Goal: Task Accomplishment & Management: Use online tool/utility

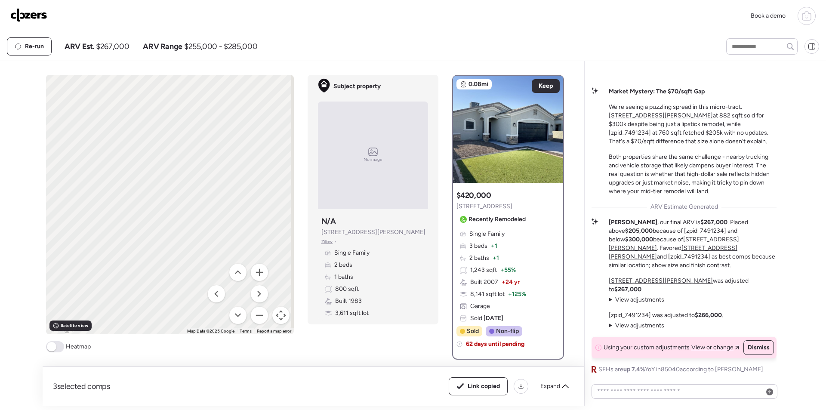
click at [37, 10] on img at bounding box center [28, 15] width 37 height 14
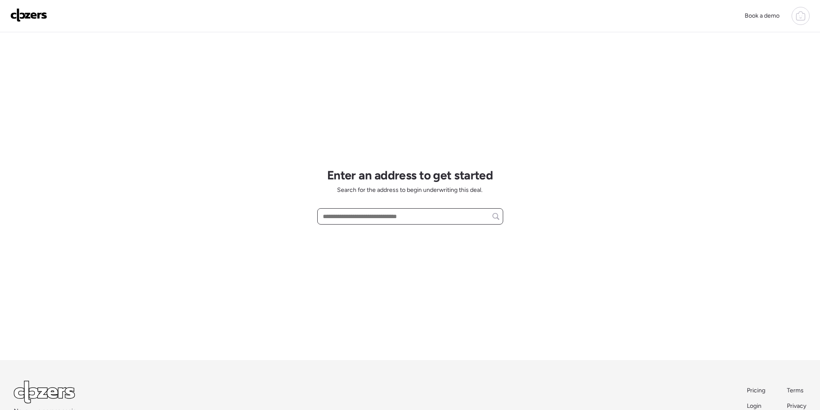
click at [358, 214] on input "text" at bounding box center [410, 216] width 178 height 12
paste input "**********"
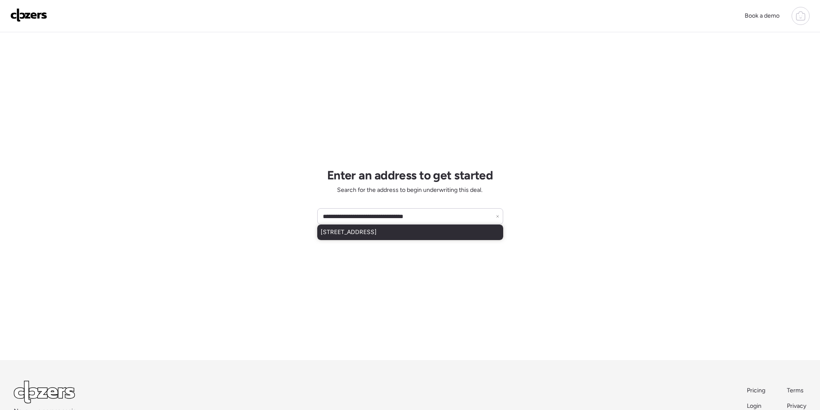
drag, startPoint x: 361, startPoint y: 229, endPoint x: 366, endPoint y: 229, distance: 4.8
click at [362, 229] on span "[STREET_ADDRESS]" at bounding box center [349, 232] width 56 height 9
type input "**********"
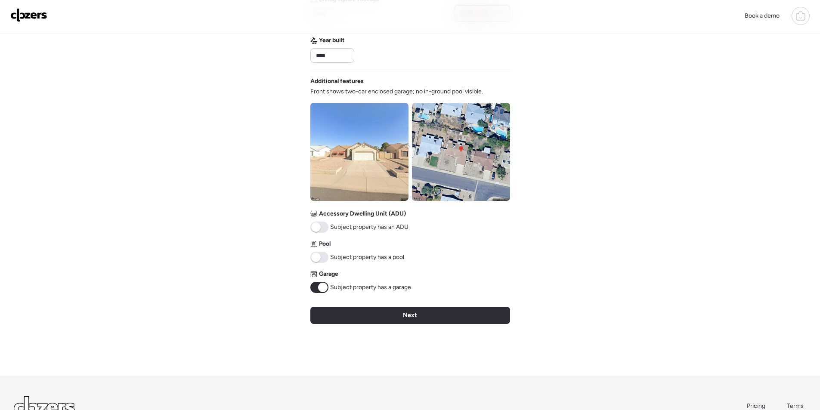
scroll to position [318, 0]
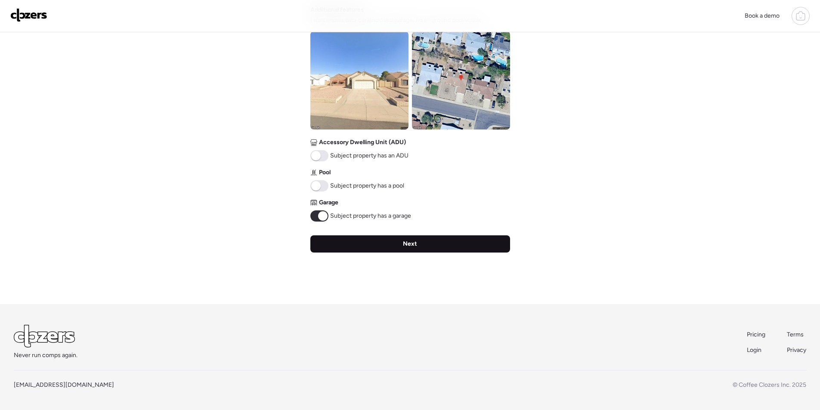
click at [445, 248] on div "Next" at bounding box center [410, 243] width 200 height 17
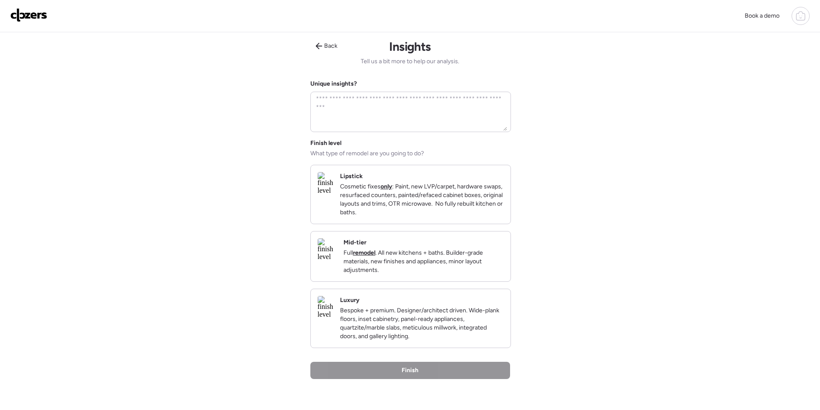
click at [437, 263] on p "Full remodel . All new kitchens + baths. Builder-grade materials, new finishes …" at bounding box center [423, 262] width 160 height 26
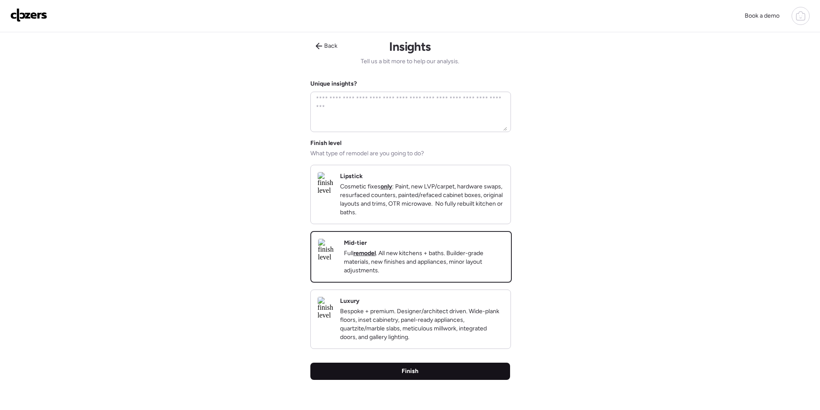
click at [443, 379] on div "Finish" at bounding box center [410, 371] width 200 height 17
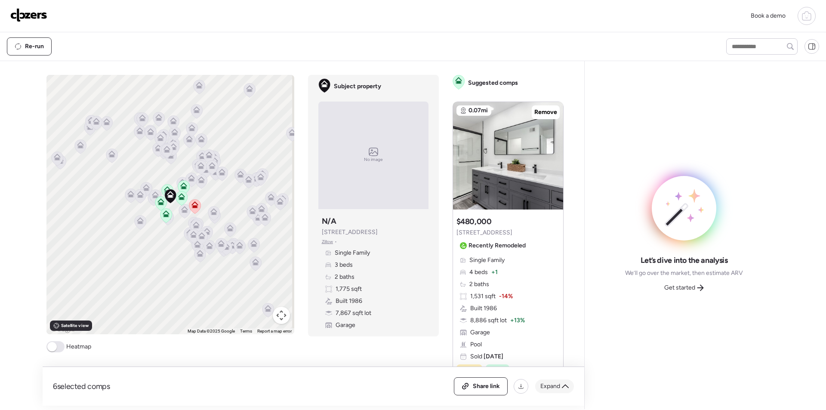
click at [558, 386] on span "Expand" at bounding box center [551, 386] width 20 height 9
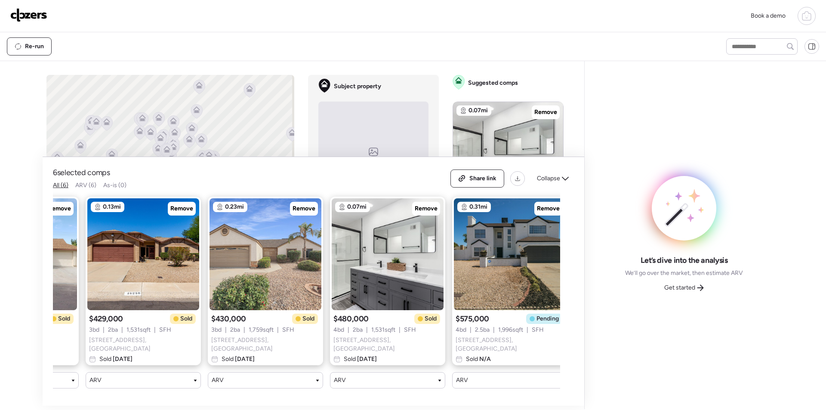
scroll to position [0, 233]
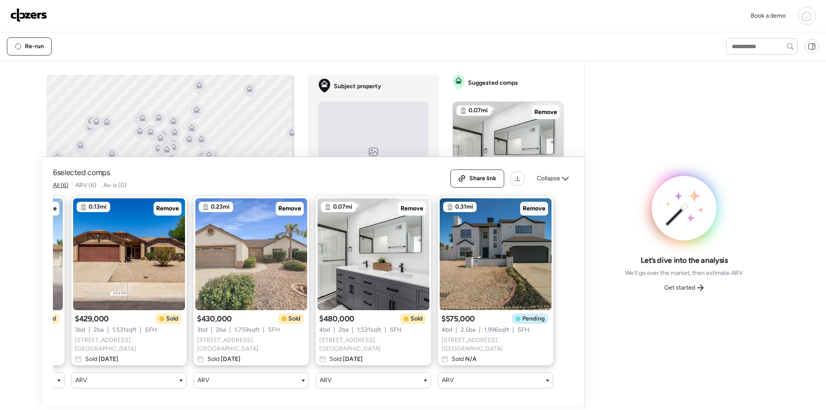
click at [541, 213] on span "Remove" at bounding box center [534, 208] width 23 height 9
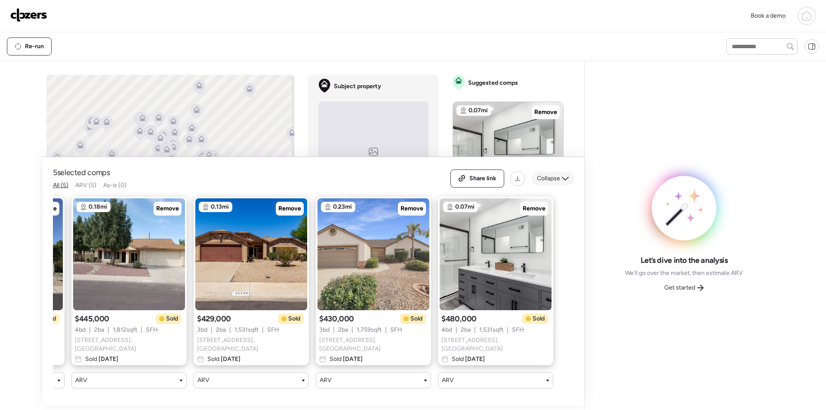
scroll to position [0, 111]
click at [554, 183] on span "Collapse" at bounding box center [548, 178] width 23 height 9
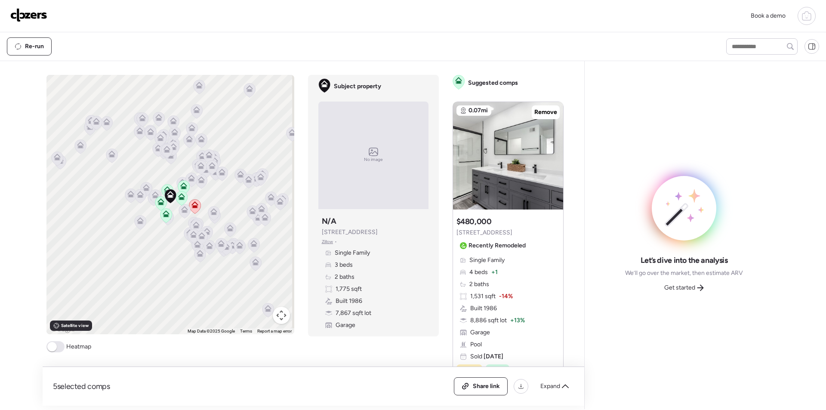
click at [279, 322] on button "Map camera controls" at bounding box center [281, 315] width 17 height 17
click at [254, 265] on button "Zoom in" at bounding box center [259, 272] width 17 height 17
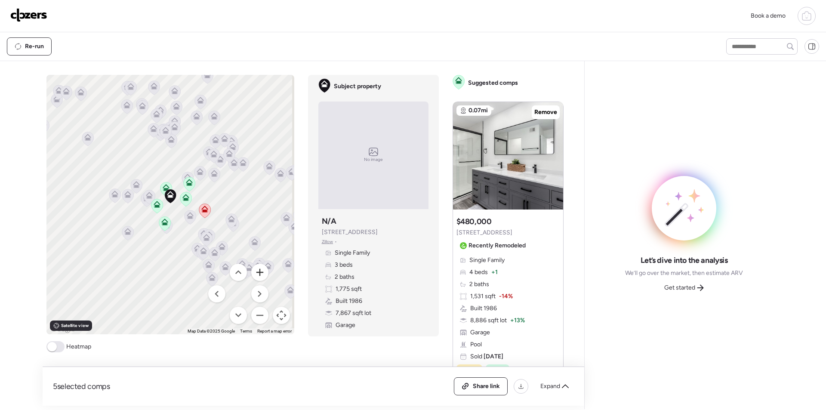
click at [254, 265] on button "Zoom in" at bounding box center [259, 272] width 17 height 17
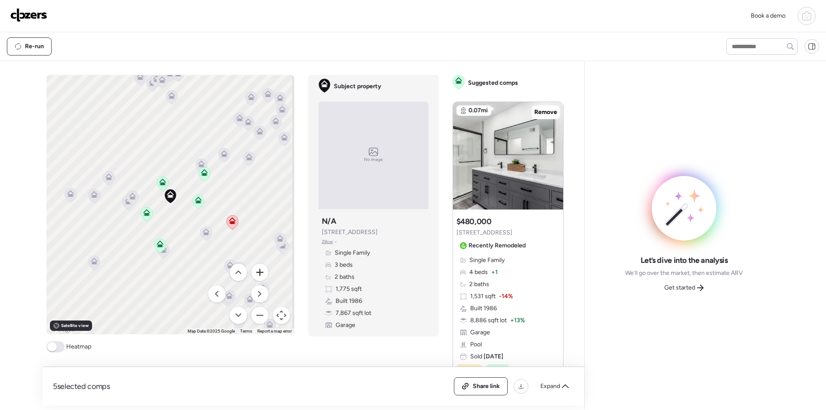
click at [254, 265] on button "Zoom in" at bounding box center [259, 272] width 17 height 17
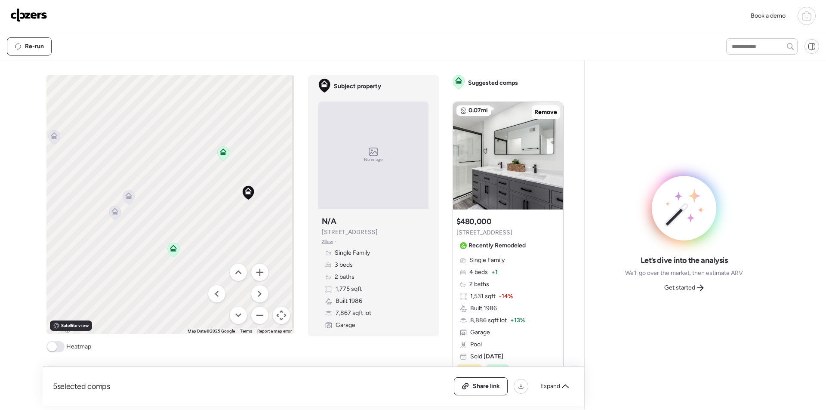
drag, startPoint x: 139, startPoint y: 220, endPoint x: 218, endPoint y: 216, distance: 78.8
click at [218, 216] on div "To activate drag with keyboard, press Alt + Enter. Once in keyboard drag state,…" at bounding box center [170, 205] width 248 height 260
click at [126, 201] on icon at bounding box center [129, 197] width 12 height 14
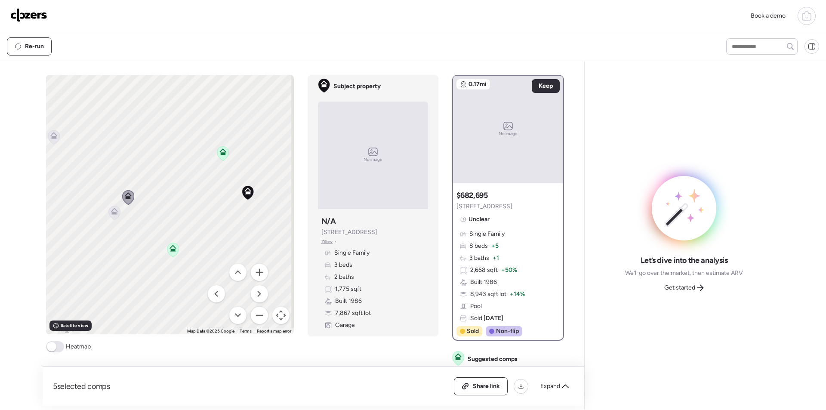
click at [111, 212] on icon at bounding box center [114, 213] width 6 height 3
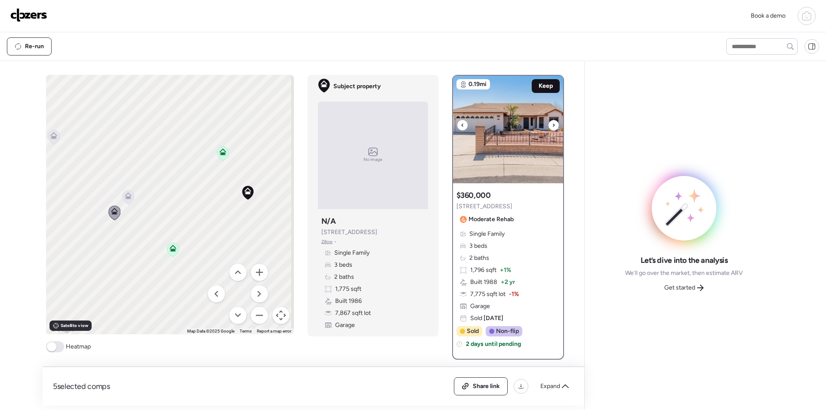
click at [548, 88] on span "Keep" at bounding box center [546, 86] width 14 height 9
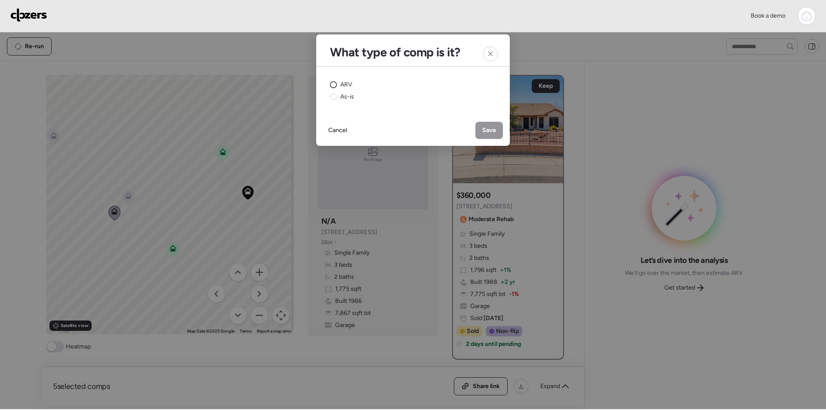
click at [350, 83] on span "ARV" at bounding box center [346, 84] width 12 height 9
click at [497, 128] on div "Save" at bounding box center [490, 130] width 28 height 17
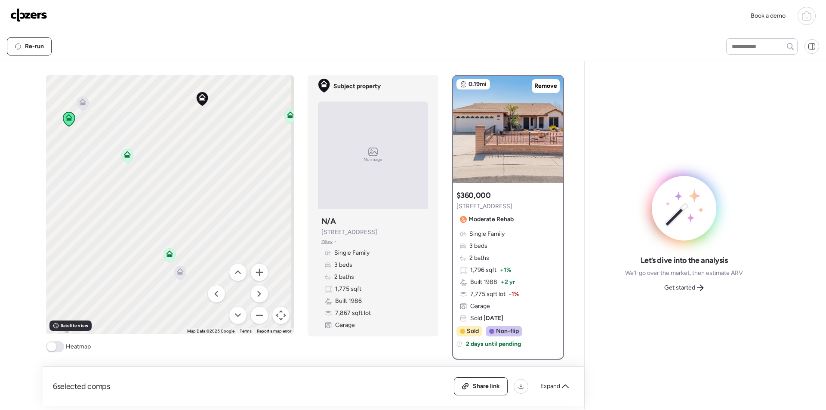
drag, startPoint x: 230, startPoint y: 241, endPoint x: 185, endPoint y: 146, distance: 105.5
click at [185, 146] on div "To activate drag with keyboard, press Alt + Enter. Once in keyboard drag state,…" at bounding box center [170, 205] width 248 height 260
drag, startPoint x: 214, startPoint y: 190, endPoint x: 90, endPoint y: 268, distance: 146.8
click at [90, 268] on div "To activate drag with keyboard, press Alt + Enter. Once in keyboard drag state,…" at bounding box center [170, 205] width 248 height 260
drag, startPoint x: 117, startPoint y: 147, endPoint x: 272, endPoint y: 148, distance: 154.1
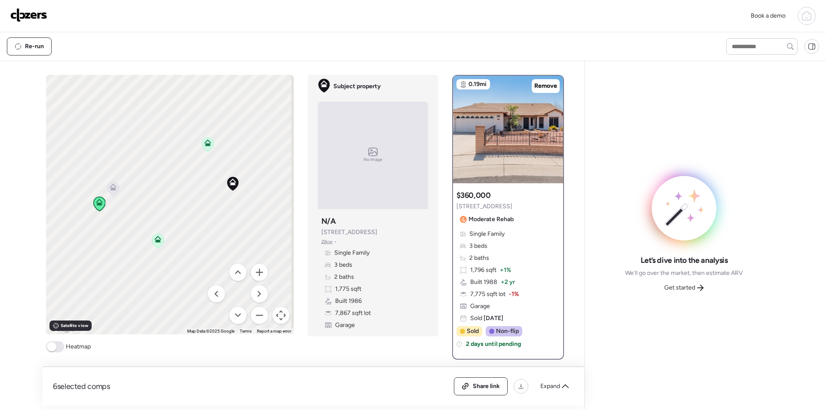
click at [272, 148] on div "To activate drag with keyboard, press Alt + Enter. Once in keyboard drag state,…" at bounding box center [170, 205] width 248 height 260
drag, startPoint x: 199, startPoint y: 164, endPoint x: 121, endPoint y: 138, distance: 82.2
click at [116, 124] on div "To activate drag with keyboard, press Alt + Enter. Once in keyboard drag state,…" at bounding box center [170, 205] width 248 height 260
drag, startPoint x: 172, startPoint y: 189, endPoint x: 109, endPoint y: 183, distance: 63.1
click at [109, 183] on div "To activate drag with keyboard, press Alt + Enter. Once in keyboard drag state,…" at bounding box center [170, 205] width 248 height 260
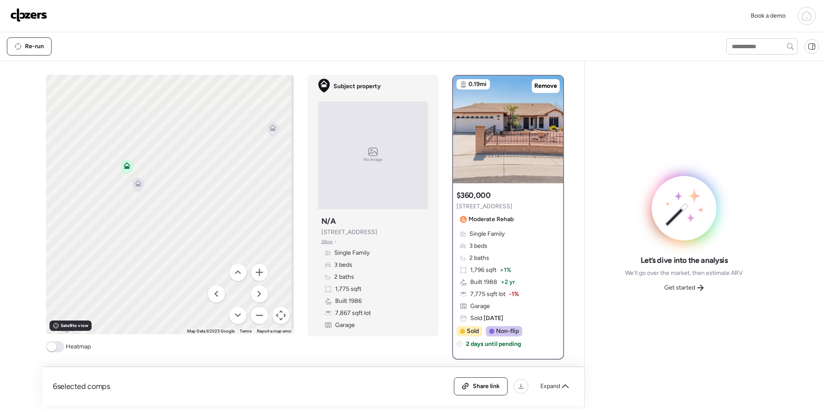
click at [135, 186] on icon at bounding box center [138, 185] width 6 height 3
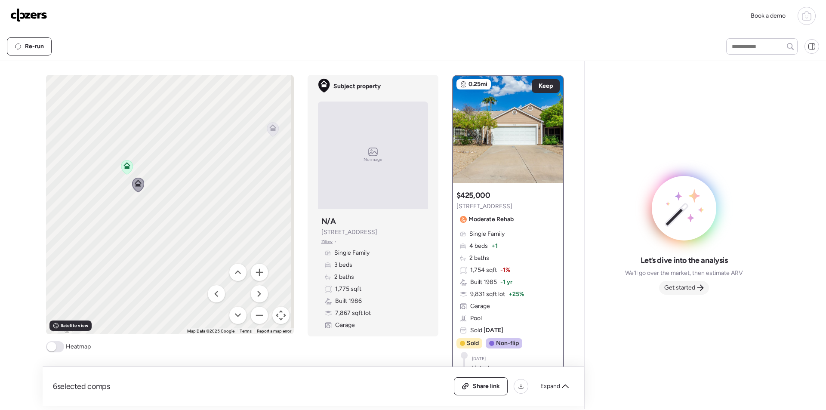
click at [683, 288] on span "Get started" at bounding box center [680, 288] width 31 height 9
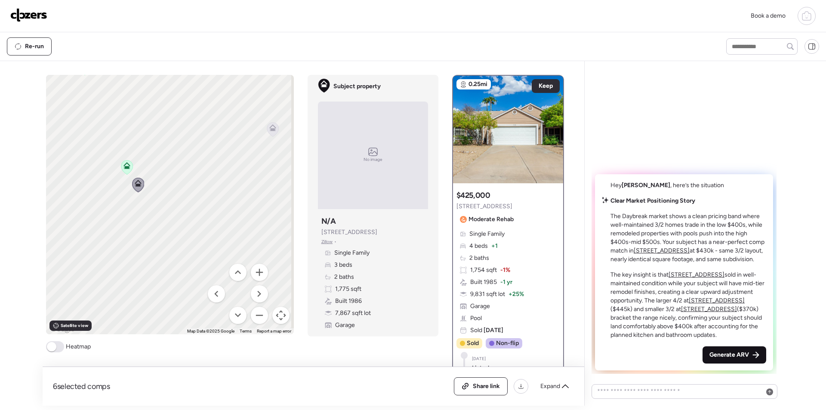
click at [732, 359] on span "Generate ARV" at bounding box center [730, 355] width 40 height 9
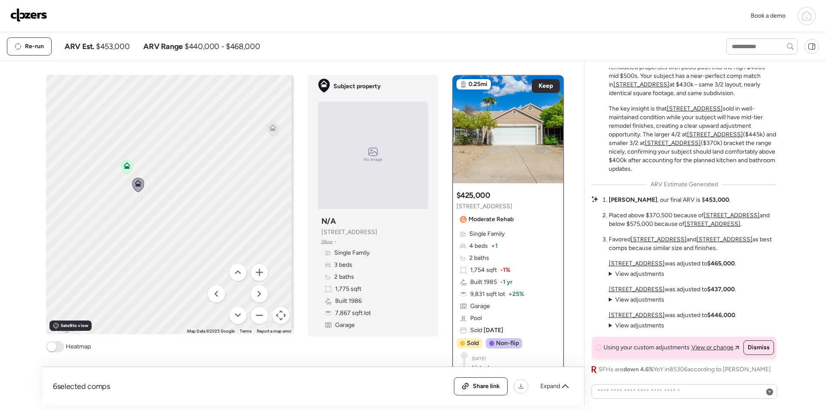
click at [102, 43] on span "$453,000" at bounding box center [113, 46] width 34 height 10
copy span "453,000"
click at [487, 380] on div "Share link" at bounding box center [481, 386] width 53 height 17
click at [42, 18] on img at bounding box center [28, 15] width 37 height 14
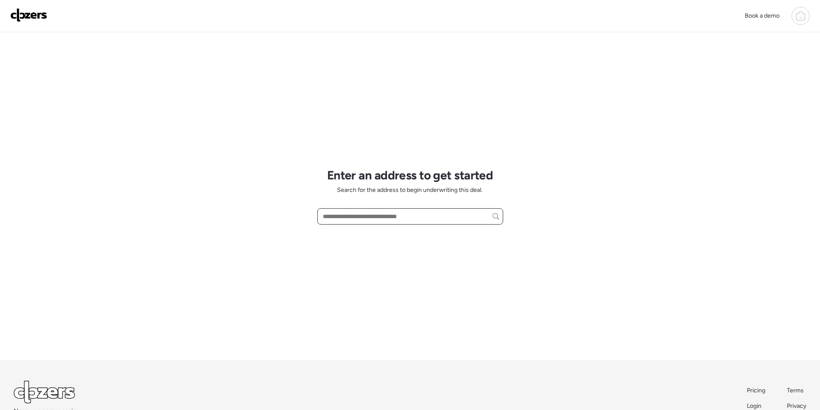
click at [375, 220] on input "text" at bounding box center [410, 216] width 178 height 12
paste input "**********"
click at [343, 232] on span "6063 W Earll Dr, Phoenix, AZ, 85033" at bounding box center [373, 232] width 104 height 9
type input "**********"
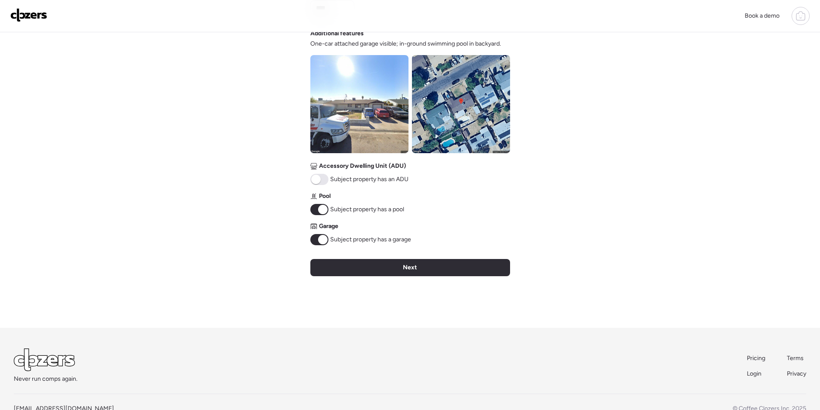
scroll to position [295, 0]
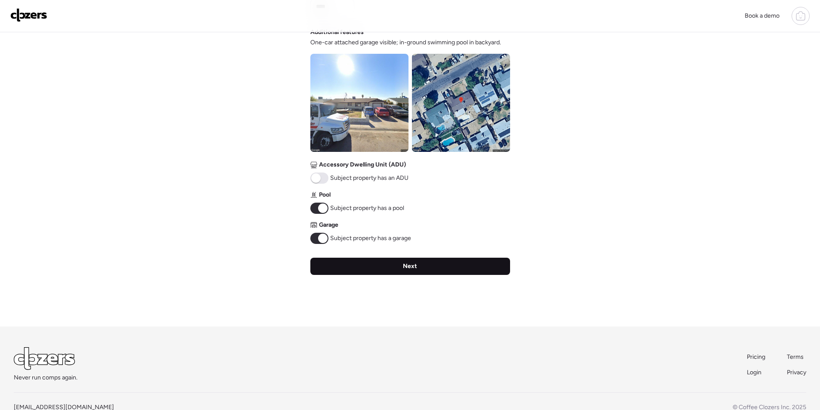
click at [399, 262] on div "Next" at bounding box center [410, 266] width 200 height 17
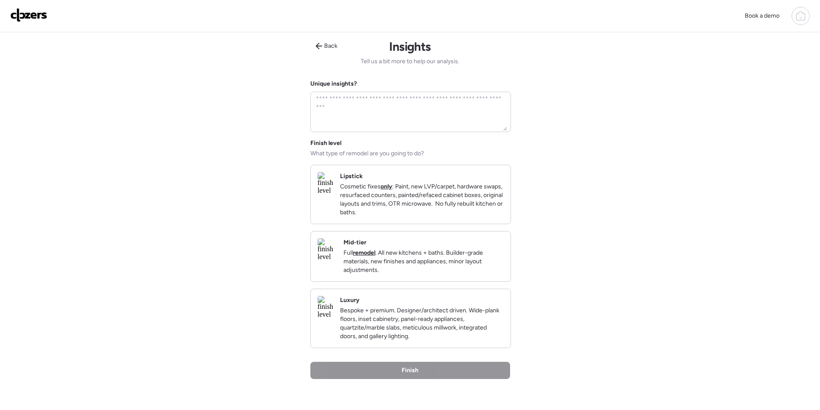
click at [466, 261] on p "Full remodel . All new kitchens + baths. Builder-grade materials, new finishes …" at bounding box center [423, 262] width 160 height 26
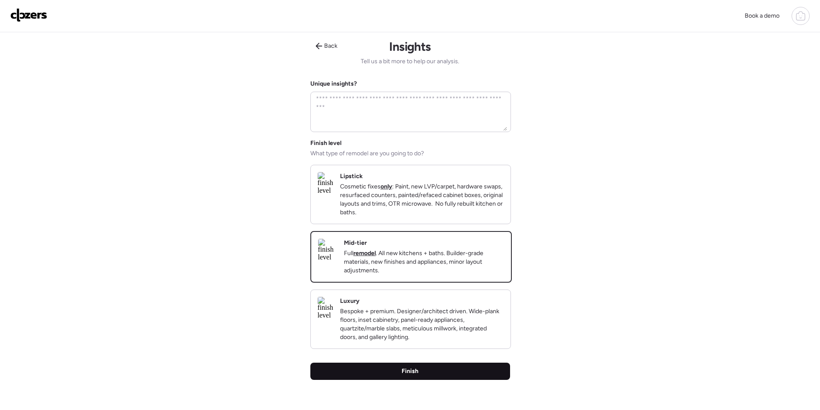
click at [422, 378] on div "Finish" at bounding box center [410, 371] width 200 height 17
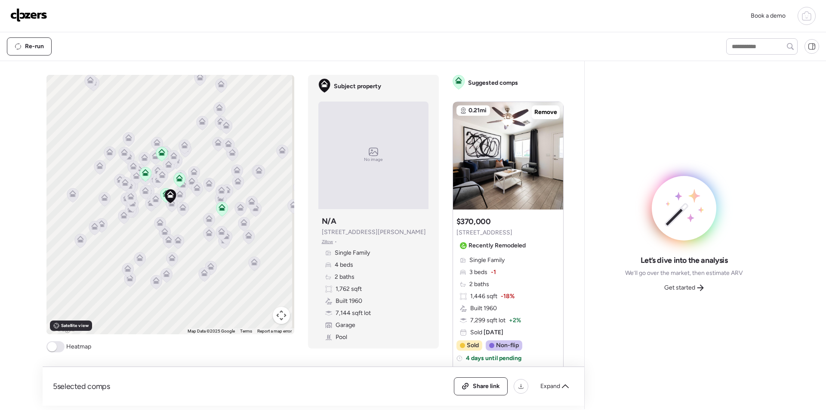
drag, startPoint x: 0, startPoint y: 235, endPoint x: 0, endPoint y: 242, distance: 6.9
click at [0, 242] on div "Book a demo Kept comps All (5) ARV (5) As-is (0) Novation (0) 0.21mi Remove $37…" at bounding box center [413, 204] width 826 height 409
click at [559, 386] on span "Expand" at bounding box center [551, 386] width 20 height 9
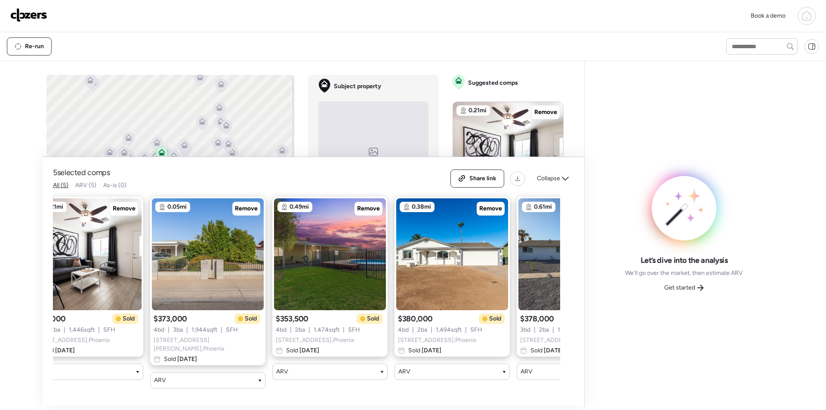
scroll to position [0, 111]
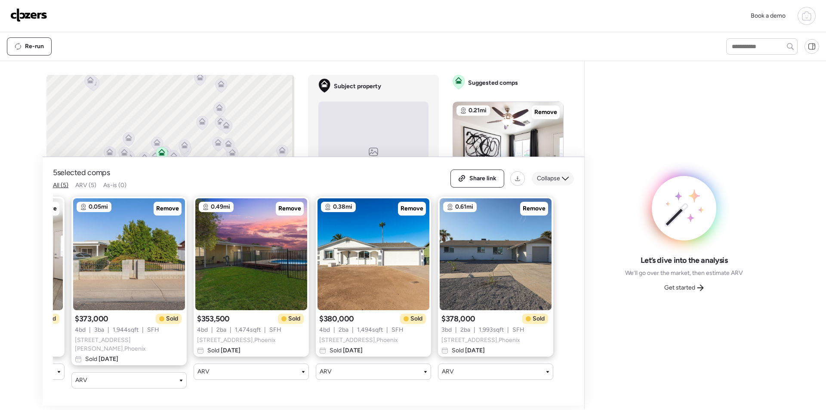
click at [564, 182] on icon at bounding box center [565, 178] width 7 height 7
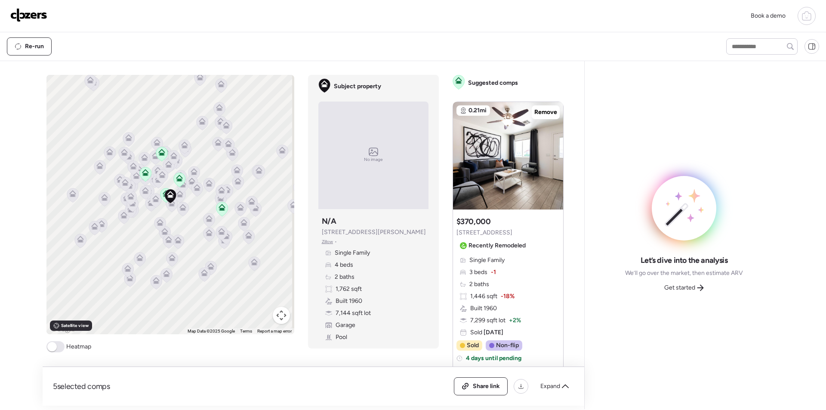
click at [277, 319] on button "Map camera controls" at bounding box center [281, 315] width 17 height 17
click at [252, 273] on button "Zoom in" at bounding box center [259, 272] width 17 height 17
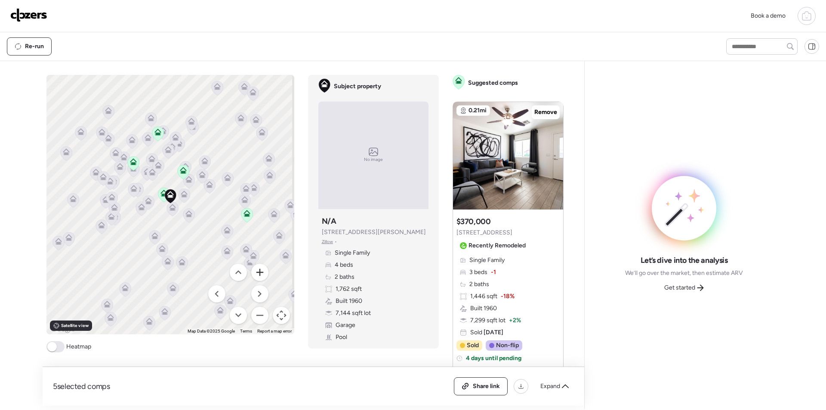
click at [252, 273] on button "Zoom in" at bounding box center [259, 272] width 17 height 17
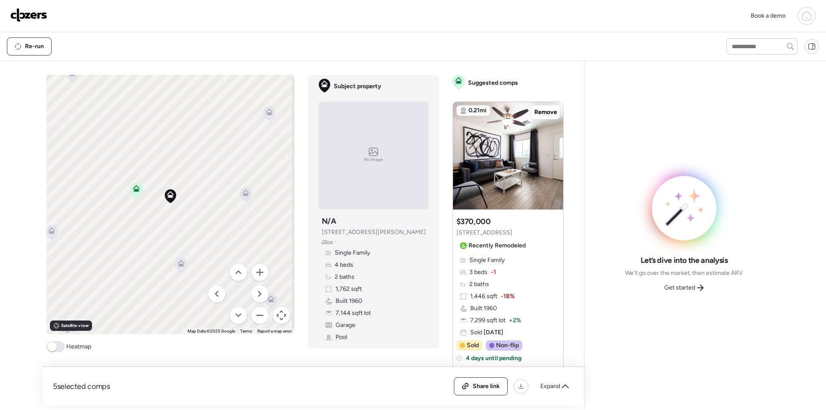
click at [240, 192] on icon at bounding box center [246, 194] width 12 height 14
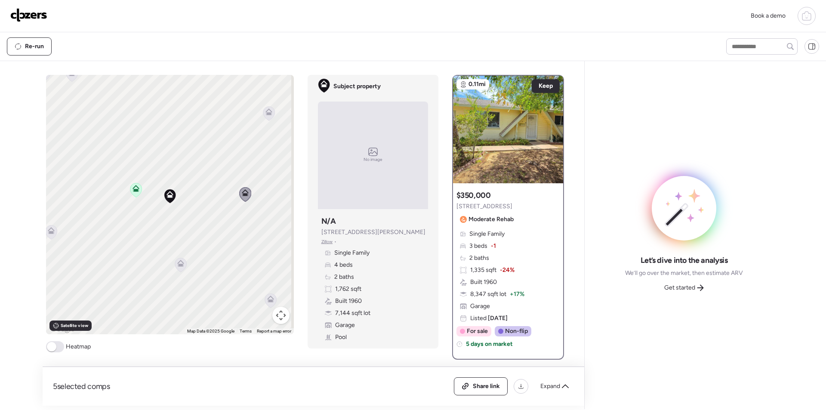
click at [177, 264] on icon at bounding box center [180, 263] width 7 height 7
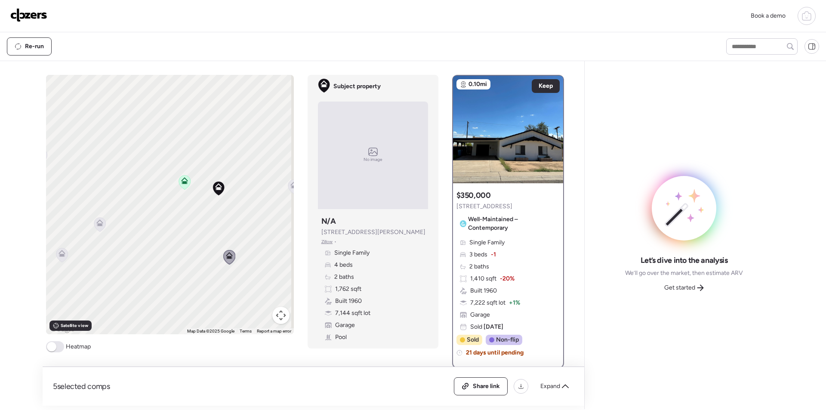
drag, startPoint x: 128, startPoint y: 222, endPoint x: 178, endPoint y: 214, distance: 50.9
click at [178, 214] on div "To activate drag with keyboard, press Alt + Enter. Once in keyboard drag state,…" at bounding box center [170, 205] width 248 height 260
click at [97, 225] on icon at bounding box center [100, 224] width 6 height 3
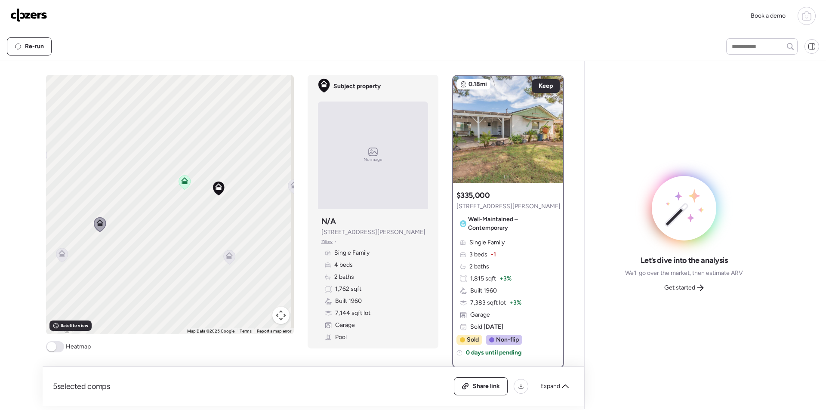
click at [59, 253] on icon at bounding box center [62, 253] width 7 height 7
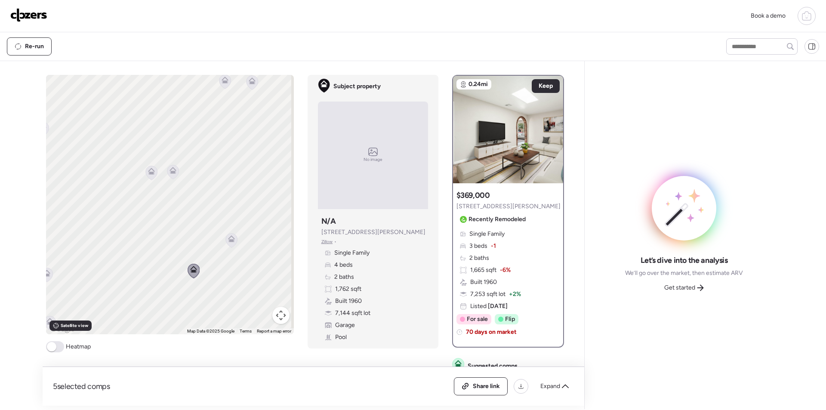
drag, startPoint x: 74, startPoint y: 221, endPoint x: 206, endPoint y: 237, distance: 133.5
click at [206, 237] on div "To activate drag with keyboard, press Alt + Enter. Once in keyboard drag state,…" at bounding box center [170, 205] width 248 height 260
click at [173, 174] on icon at bounding box center [172, 171] width 7 height 7
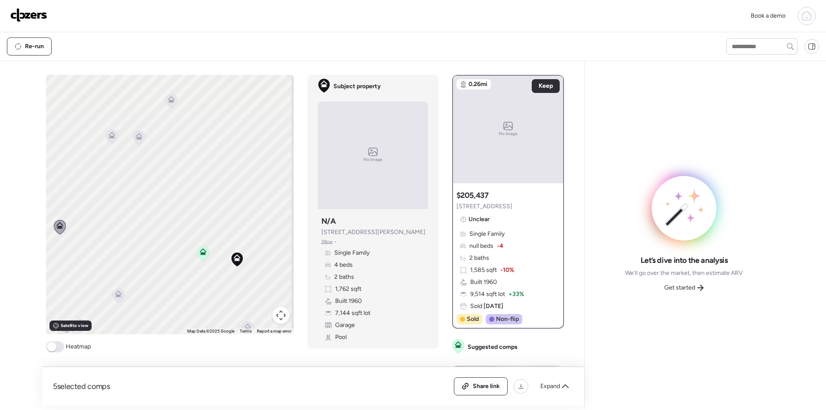
drag, startPoint x: 216, startPoint y: 212, endPoint x: 143, endPoint y: 218, distance: 73.9
click at [137, 246] on div "To navigate, press the arrow keys. To activate drag with keyboard, press Alt + …" at bounding box center [170, 205] width 248 height 260
click at [139, 139] on icon at bounding box center [137, 139] width 12 height 14
click at [136, 141] on icon at bounding box center [137, 139] width 12 height 14
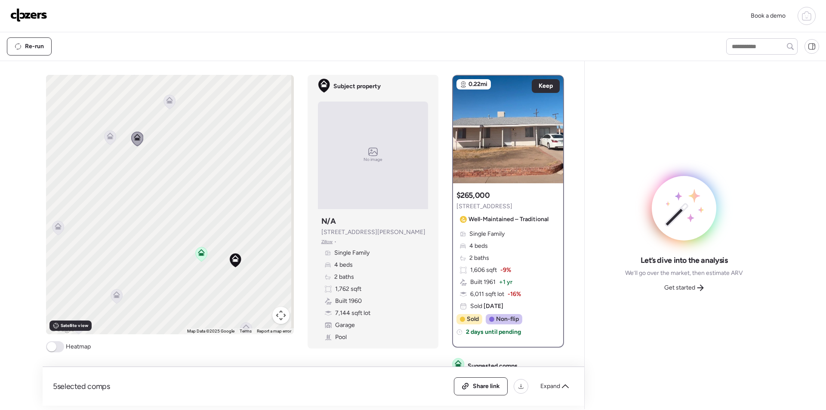
click at [110, 135] on icon at bounding box center [110, 136] width 7 height 7
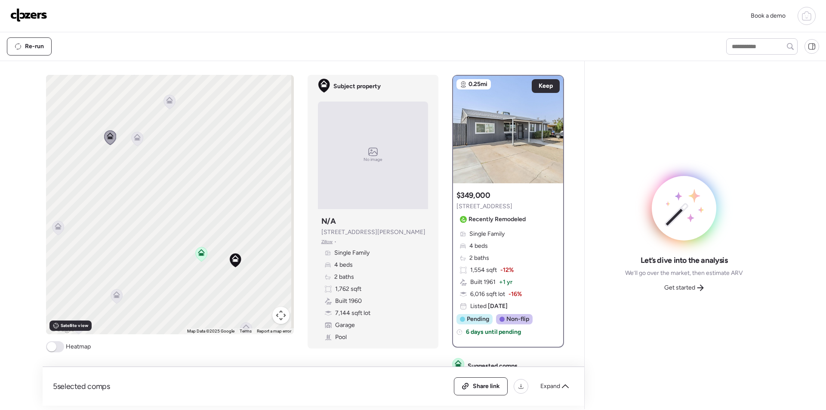
click at [170, 103] on icon at bounding box center [170, 102] width 12 height 14
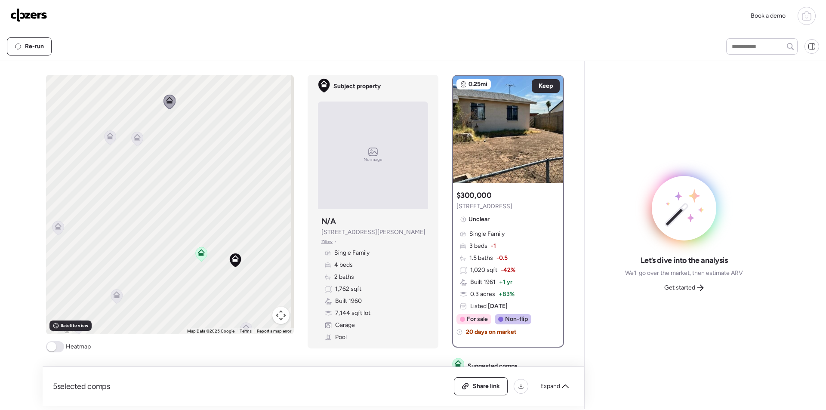
drag, startPoint x: 196, startPoint y: 213, endPoint x: 98, endPoint y: 155, distance: 113.6
click at [98, 155] on div "To activate drag with keyboard, press Alt + Enter. Once in keyboard drag state,…" at bounding box center [170, 205] width 248 height 260
drag, startPoint x: 164, startPoint y: 186, endPoint x: 62, endPoint y: 157, distance: 105.8
click at [62, 157] on div "To activate drag with keyboard, press Alt + Enter. Once in keyboard drag state,…" at bounding box center [170, 205] width 248 height 260
drag, startPoint x: 227, startPoint y: 217, endPoint x: 182, endPoint y: 203, distance: 46.6
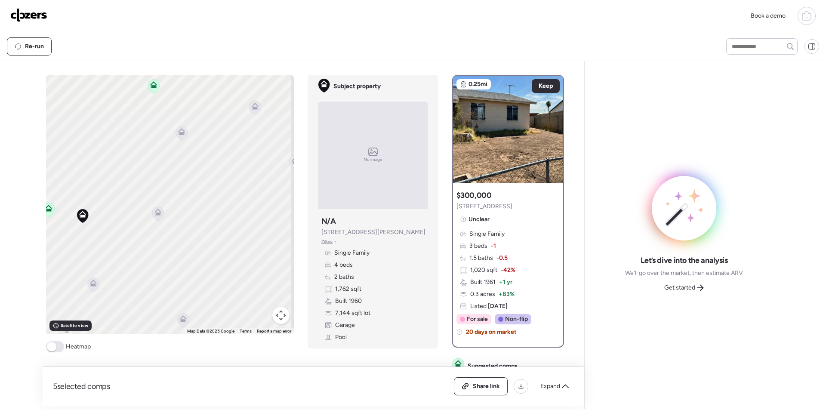
click at [182, 203] on div "To activate drag with keyboard, press Alt + Enter. Once in keyboard drag state,…" at bounding box center [170, 205] width 248 height 260
click at [156, 214] on icon at bounding box center [158, 214] width 6 height 3
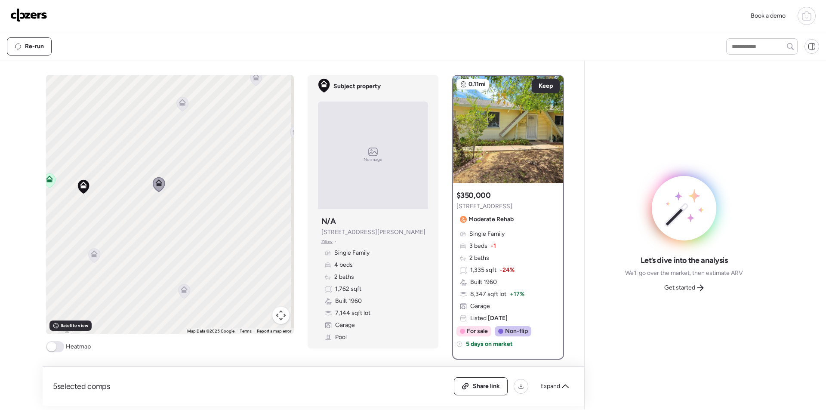
drag, startPoint x: 196, startPoint y: 224, endPoint x: 192, endPoint y: 139, distance: 85.7
click at [192, 139] on div "To activate drag with keyboard, press Alt + Enter. Once in keyboard drag state,…" at bounding box center [170, 205] width 248 height 260
click at [177, 238] on icon at bounding box center [178, 237] width 7 height 7
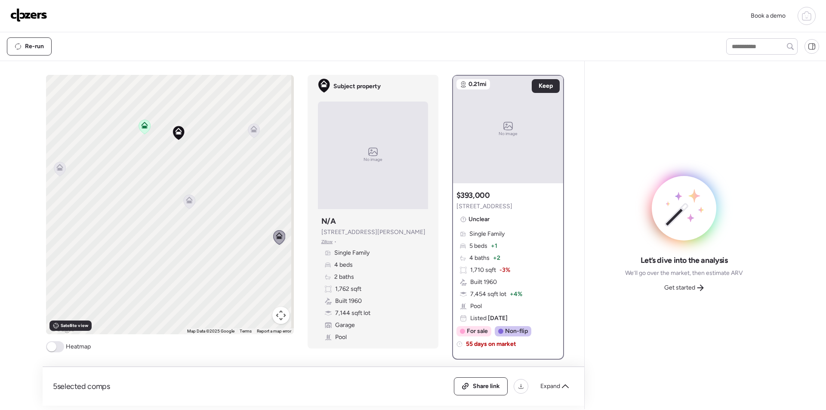
drag, startPoint x: 93, startPoint y: 207, endPoint x: 196, endPoint y: 206, distance: 103.7
click at [195, 206] on div "To activate drag with keyboard, press Alt + Enter. Once in keyboard drag state,…" at bounding box center [170, 205] width 248 height 260
click at [696, 291] on div "Get started" at bounding box center [684, 288] width 50 height 14
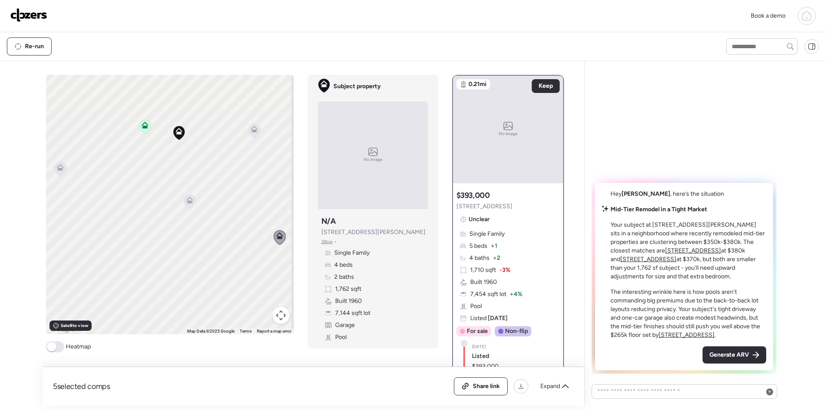
click at [726, 356] on span "Generate ARV" at bounding box center [730, 355] width 40 height 9
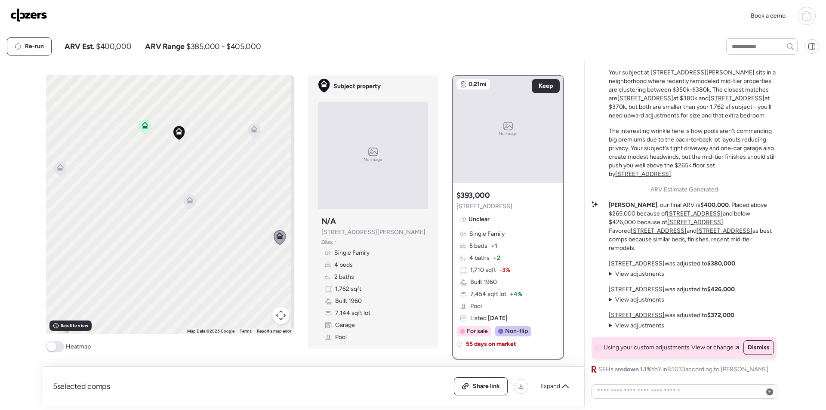
click at [110, 50] on span "$400,000" at bounding box center [113, 46] width 35 height 10
click at [111, 50] on span "$400,000" at bounding box center [113, 46] width 35 height 10
copy span "400,000"
click at [473, 385] on div "Share link" at bounding box center [481, 386] width 53 height 17
click at [46, 15] on img at bounding box center [28, 15] width 37 height 14
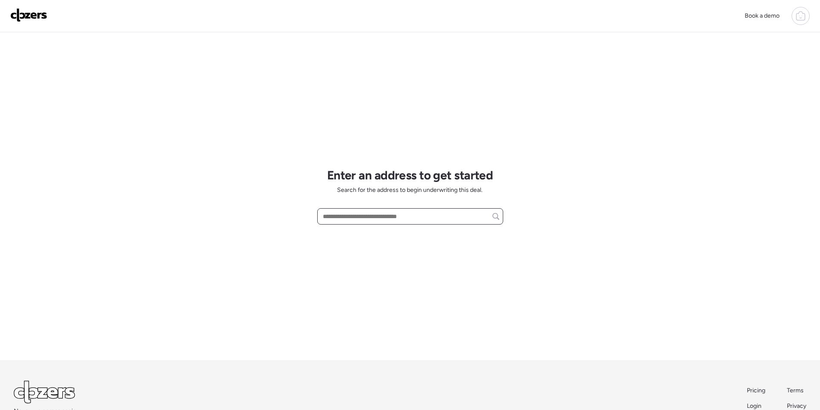
click at [361, 219] on input "text" at bounding box center [410, 216] width 178 height 12
paste input "**********"
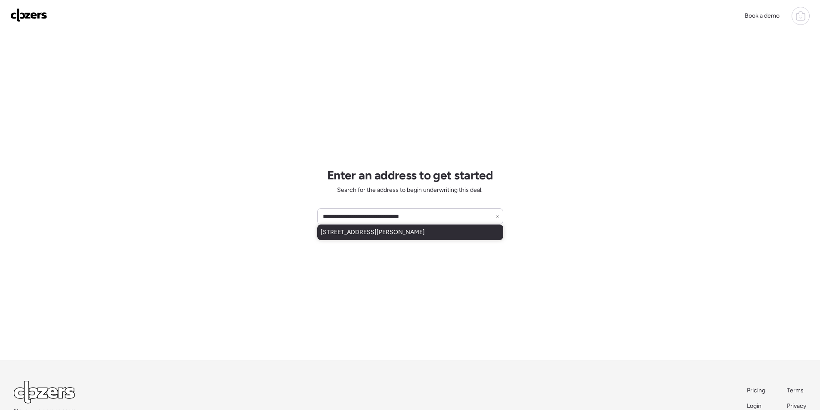
click at [362, 232] on span "7209 W Glenn Dr, Glendale, AZ, 85303" at bounding box center [373, 232] width 104 height 9
type input "**********"
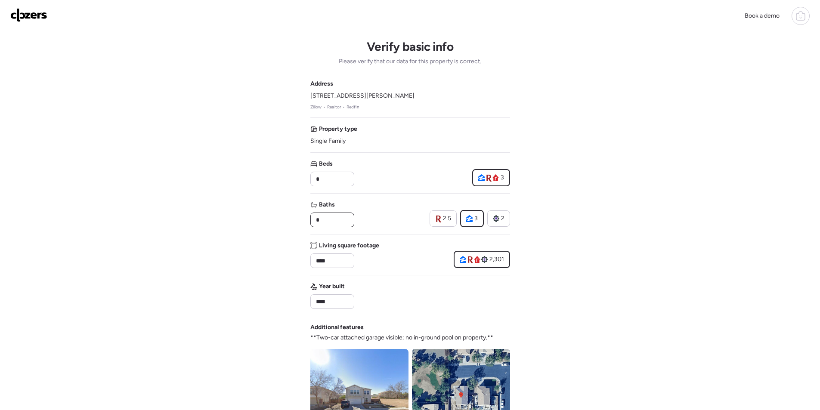
click at [349, 218] on input "*" at bounding box center [332, 220] width 36 height 12
click at [348, 218] on input "*" at bounding box center [332, 220] width 36 height 12
type input "***"
click at [362, 214] on div "Baths *** 2.5 3 2" at bounding box center [410, 214] width 200 height 27
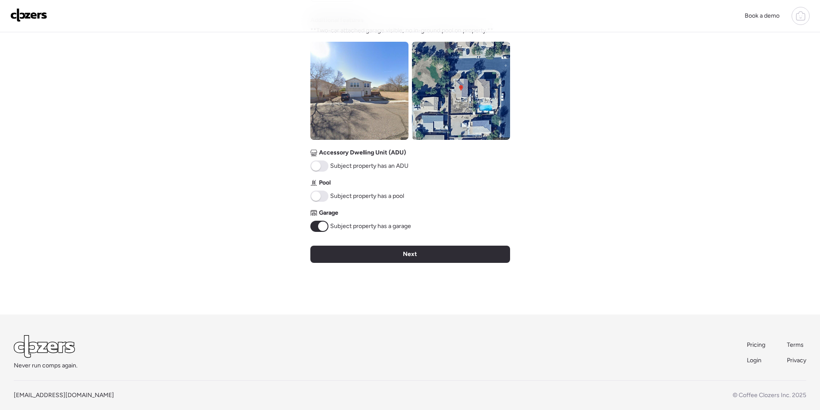
scroll to position [318, 0]
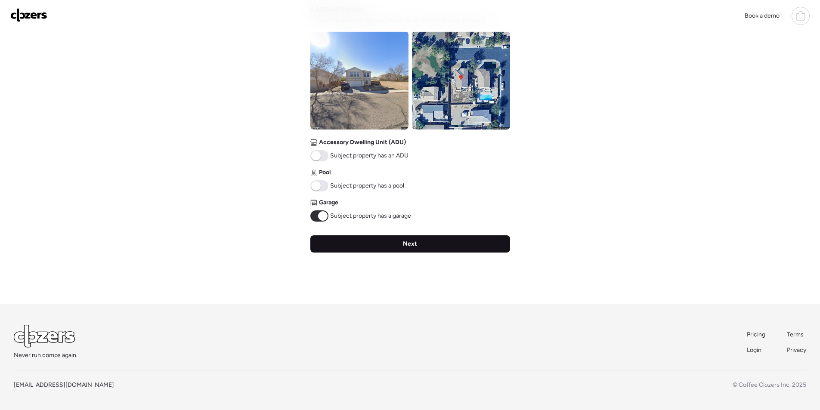
click at [422, 239] on div "Next" at bounding box center [410, 243] width 200 height 17
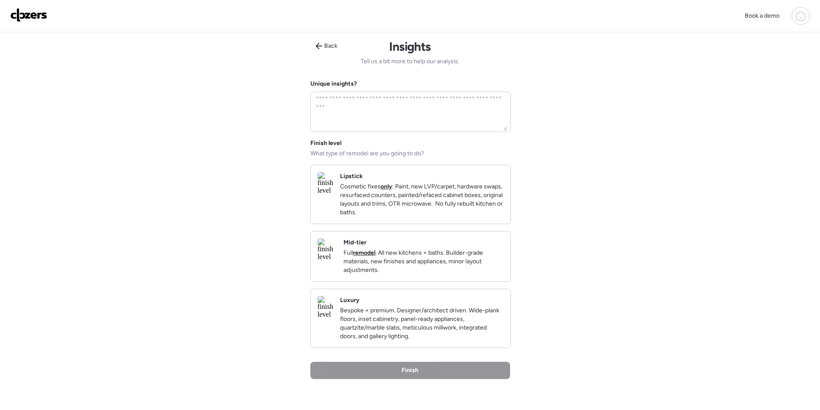
click at [472, 261] on p "Full remodel . All new kitchens + baths. Builder-grade materials, new finishes …" at bounding box center [423, 262] width 160 height 26
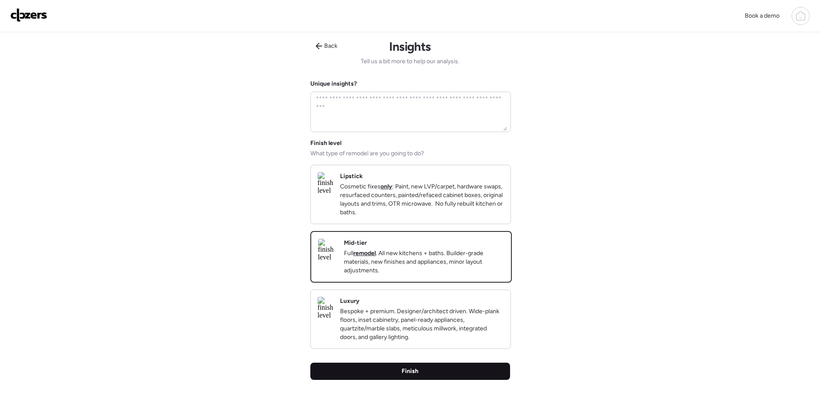
click at [418, 376] on span "Finish" at bounding box center [410, 371] width 17 height 9
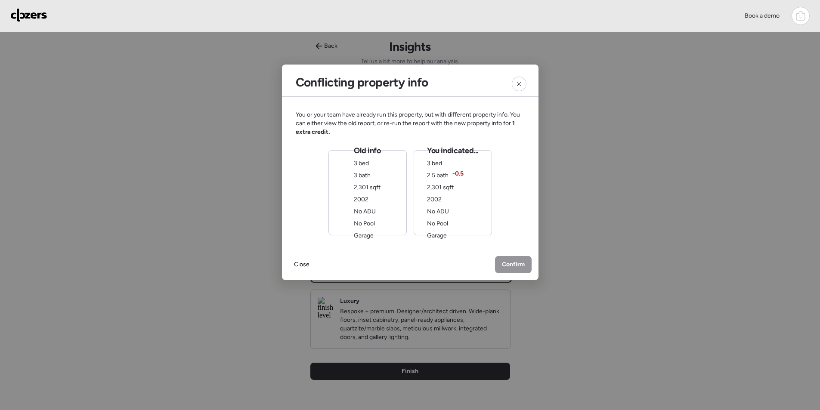
click at [463, 215] on div "You indicated... 3 bed 2.5 bath -0.5 2,301 sqft 2002 No ADU No Pool Garage" at bounding box center [452, 192] width 51 height 95
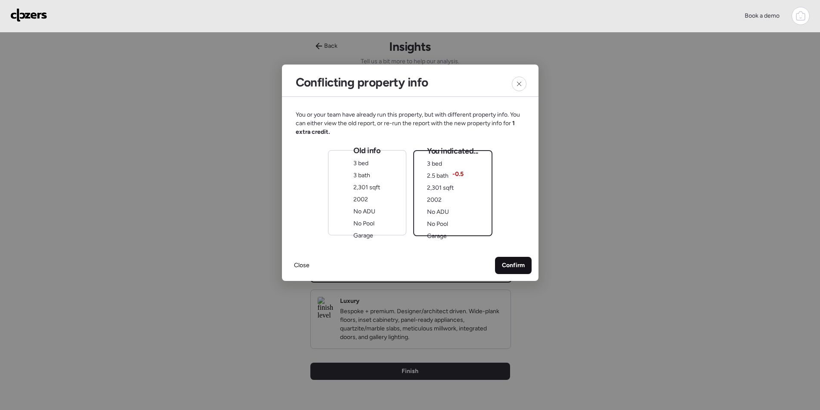
click at [516, 269] on span "Confirm" at bounding box center [513, 265] width 23 height 9
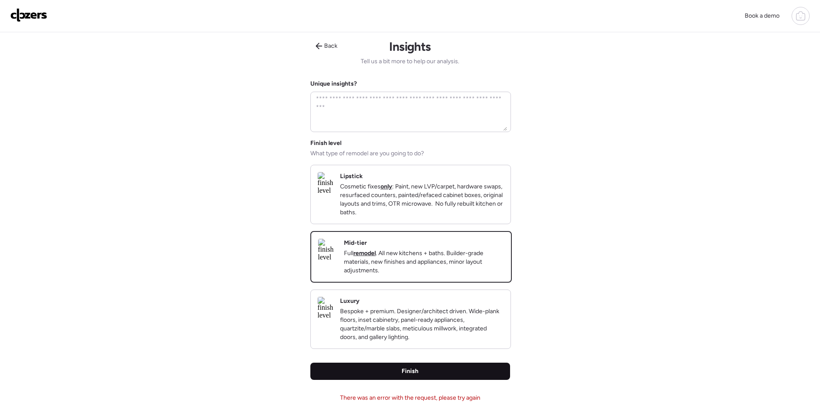
click at [390, 380] on div "Finish" at bounding box center [410, 371] width 200 height 17
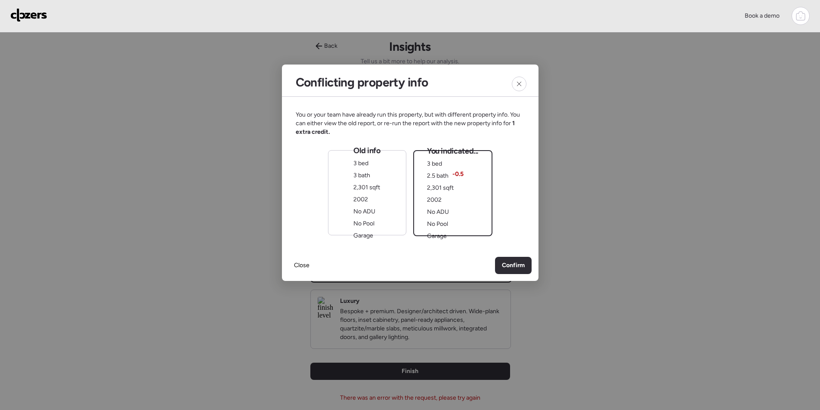
click at [351, 201] on div "Old info 3 bed 3 bath 2,301 sqft 2002 No ADU No Pool Garage" at bounding box center [367, 192] width 78 height 85
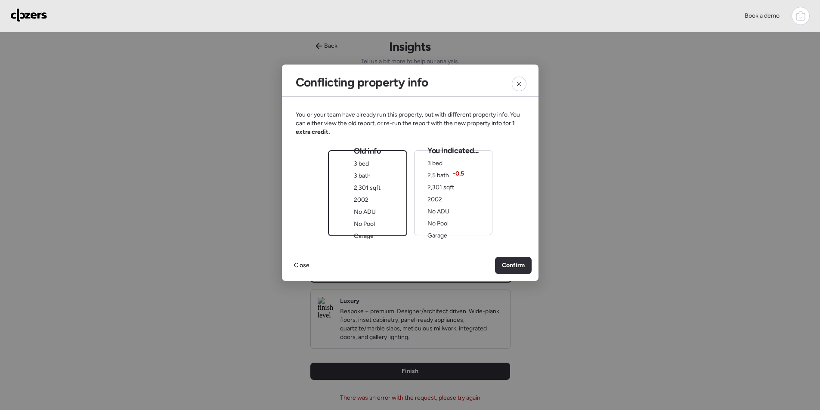
click at [518, 262] on span "Confirm" at bounding box center [513, 265] width 23 height 9
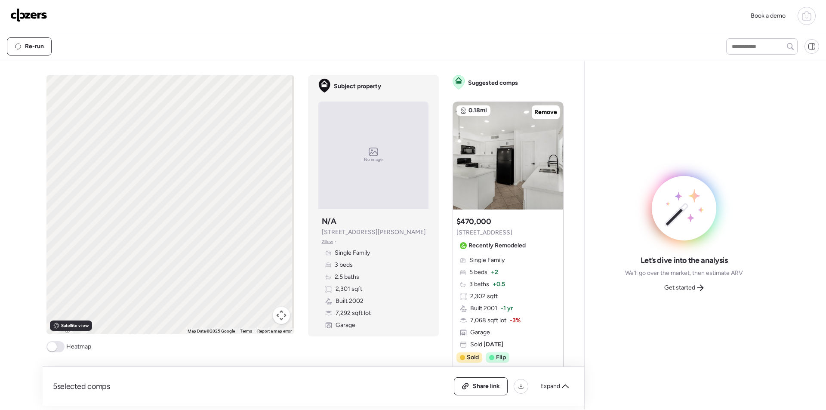
click at [553, 387] on span "Expand" at bounding box center [551, 386] width 20 height 9
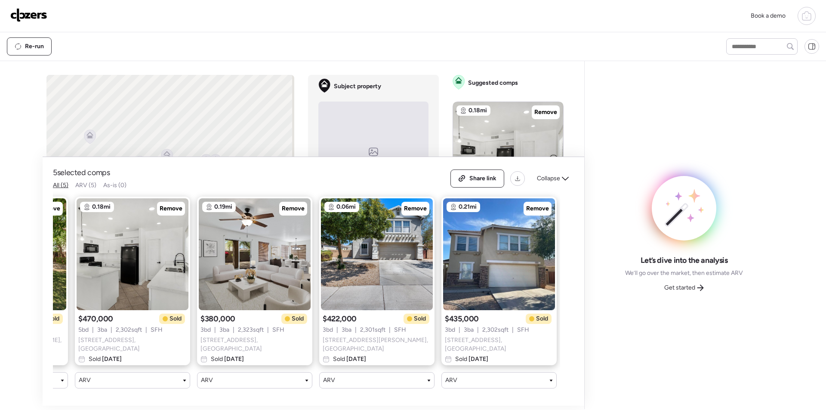
scroll to position [0, 111]
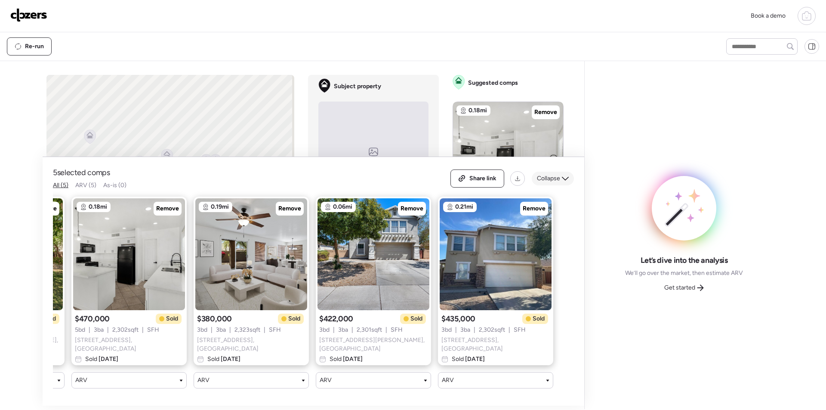
click at [541, 186] on div "Collapse" at bounding box center [553, 179] width 42 height 14
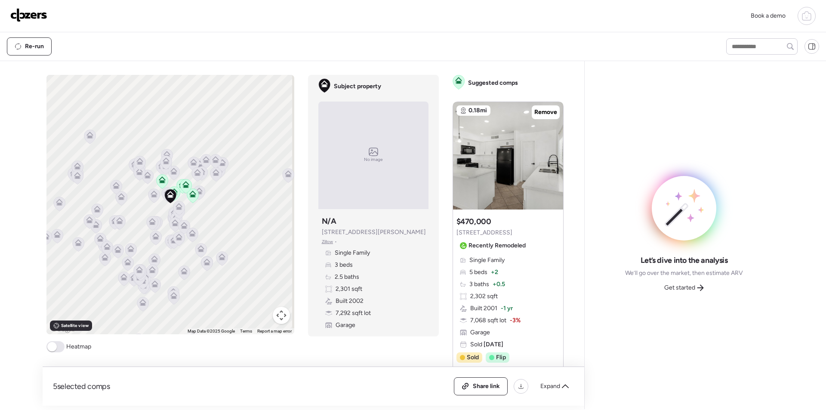
click at [278, 320] on button "Map camera controls" at bounding box center [281, 315] width 17 height 17
click at [255, 271] on button "Zoom in" at bounding box center [259, 272] width 17 height 17
click at [255, 272] on button "Zoom in" at bounding box center [259, 272] width 17 height 17
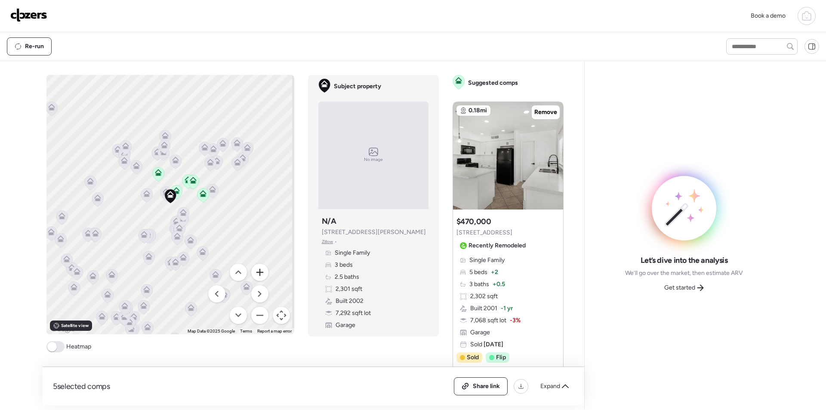
click at [255, 272] on button "Zoom in" at bounding box center [259, 272] width 17 height 17
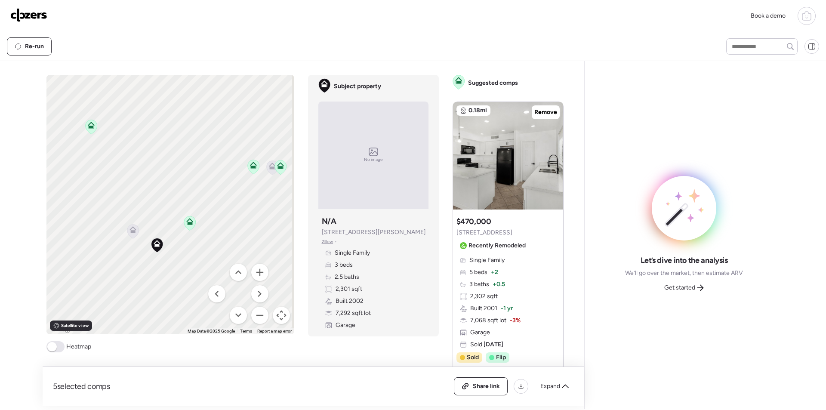
drag, startPoint x: 193, startPoint y: 207, endPoint x: 164, endPoint y: 242, distance: 45.2
click at [179, 257] on div "To activate drag with keyboard, press Alt + Enter. Once in keyboard drag state,…" at bounding box center [170, 205] width 248 height 260
click at [130, 226] on icon at bounding box center [132, 226] width 7 height 7
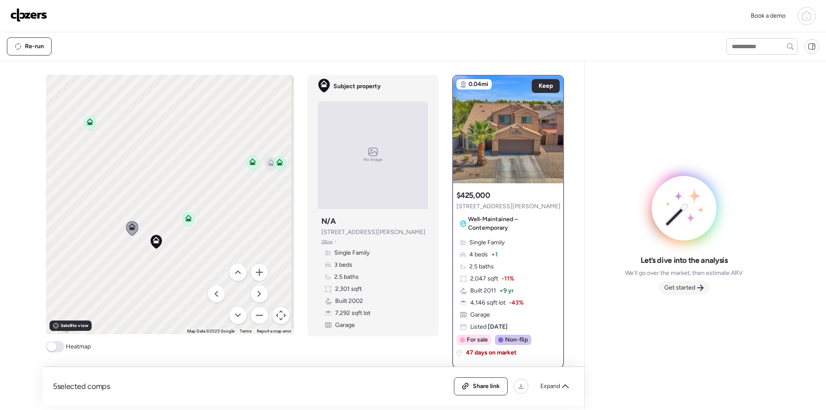
click at [682, 287] on span "Get started" at bounding box center [680, 288] width 31 height 9
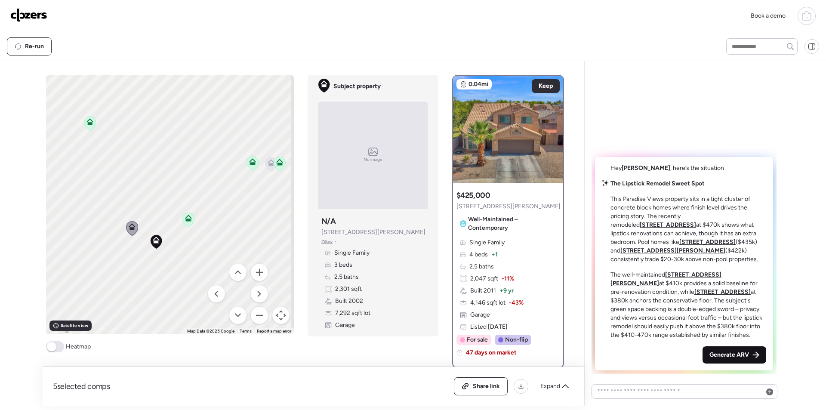
click at [726, 349] on div "Generate ARV" at bounding box center [735, 354] width 64 height 17
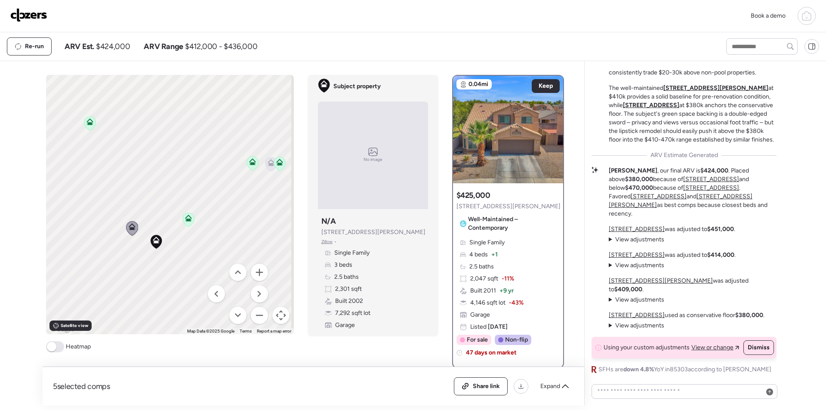
click at [116, 49] on span "$424,000" at bounding box center [113, 46] width 34 height 10
copy span "424,000"
click at [477, 390] on span "Share link" at bounding box center [486, 386] width 27 height 9
click at [37, 12] on img at bounding box center [28, 15] width 37 height 14
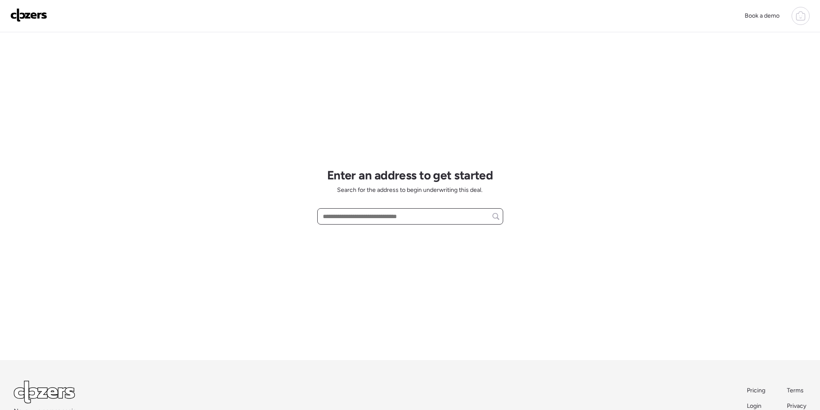
click at [359, 218] on input "text" at bounding box center [410, 216] width 178 height 12
paste input "**********"
click at [361, 235] on span "[STREET_ADDRESS][PERSON_NAME]" at bounding box center [373, 232] width 104 height 9
type input "**********"
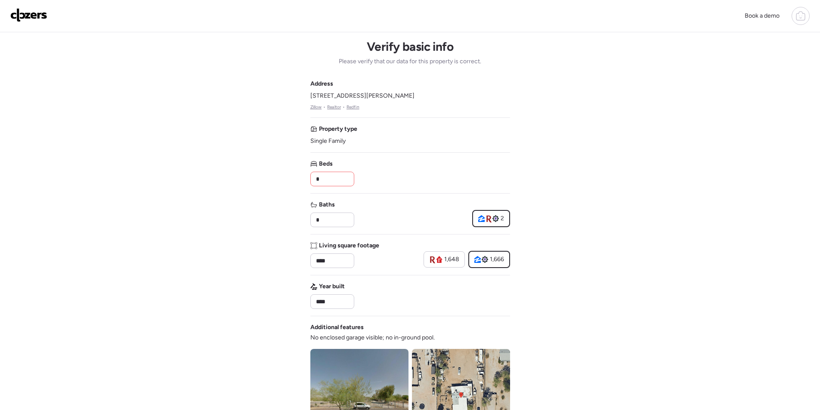
click at [332, 182] on input "*" at bounding box center [332, 179] width 36 height 12
click at [332, 181] on input "*" at bounding box center [332, 179] width 36 height 12
type input "*"
click at [474, 151] on div "Address [STREET_ADDRESS][PERSON_NAME] • Realtor • Redfin Property type Single F…" at bounding box center [410, 310] width 200 height 460
drag, startPoint x: 819, startPoint y: 69, endPoint x: 816, endPoint y: 158, distance: 88.7
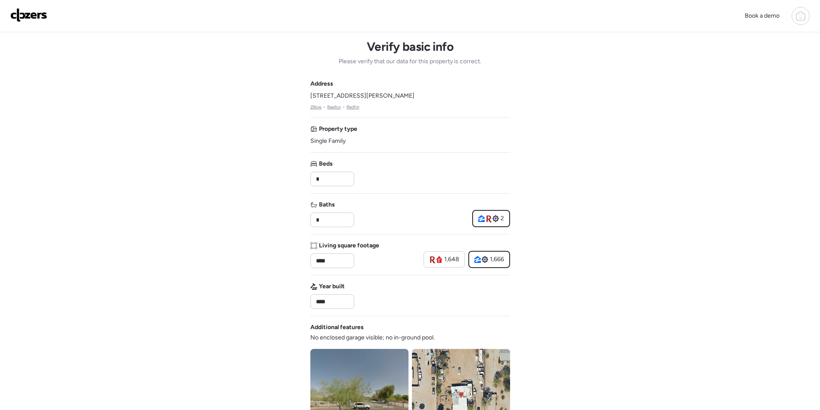
click at [816, 158] on div "Book a demo Verify basic info Please verify that our data for this property is …" at bounding box center [410, 364] width 820 height 728
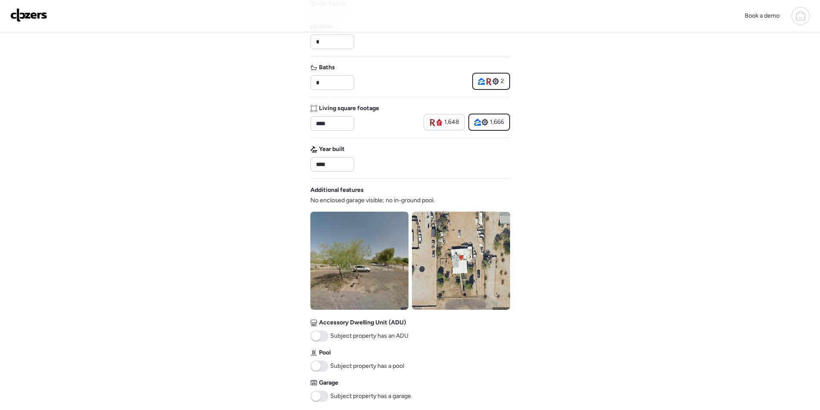
scroll to position [318, 0]
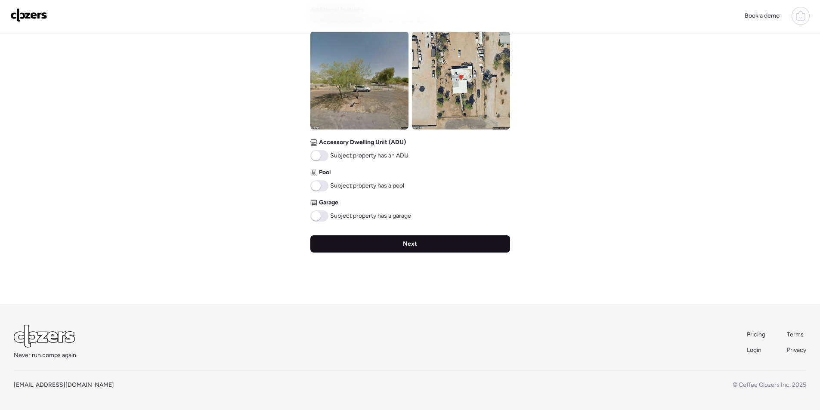
click at [383, 244] on div "Next" at bounding box center [410, 243] width 200 height 17
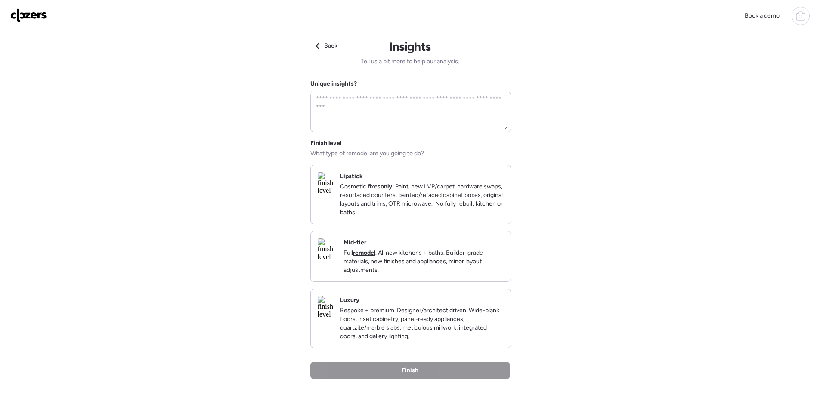
click at [453, 260] on p "Full remodel . All new kitchens + baths. Builder-grade materials, new finishes …" at bounding box center [423, 262] width 160 height 26
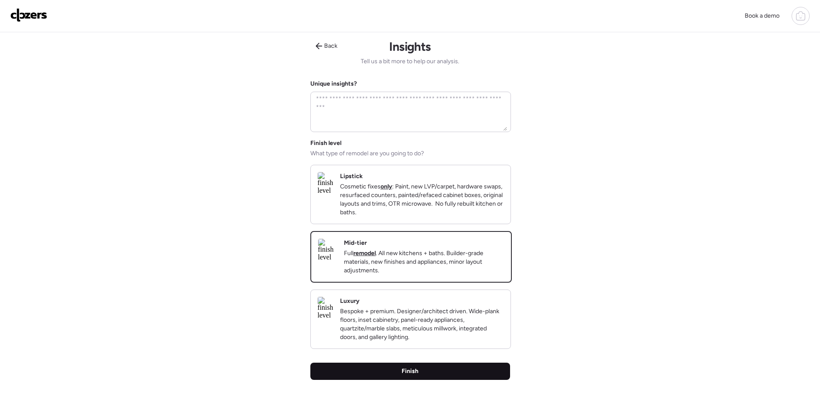
click at [421, 380] on div "Finish" at bounding box center [410, 371] width 200 height 17
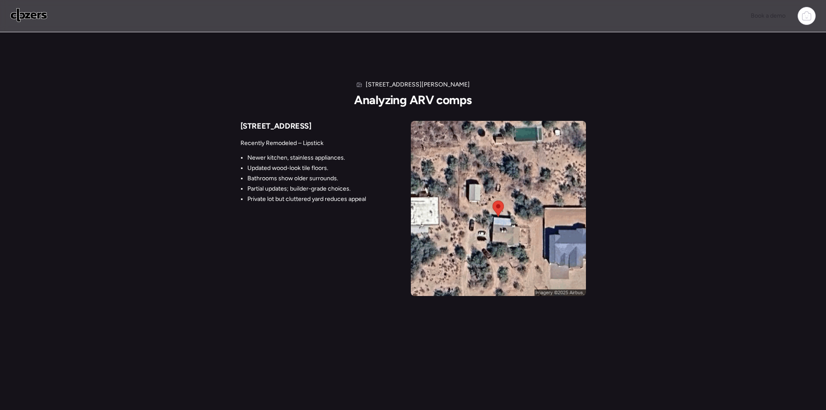
click at [20, 14] on img at bounding box center [28, 15] width 37 height 14
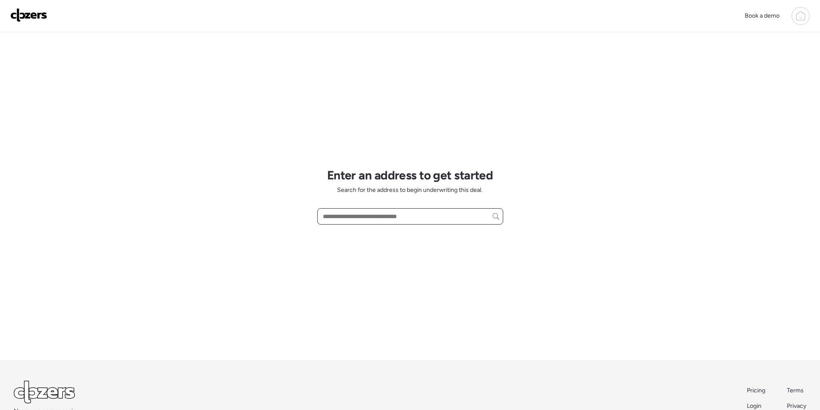
click at [408, 217] on input "text" at bounding box center [410, 216] width 178 height 12
paste input "**********"
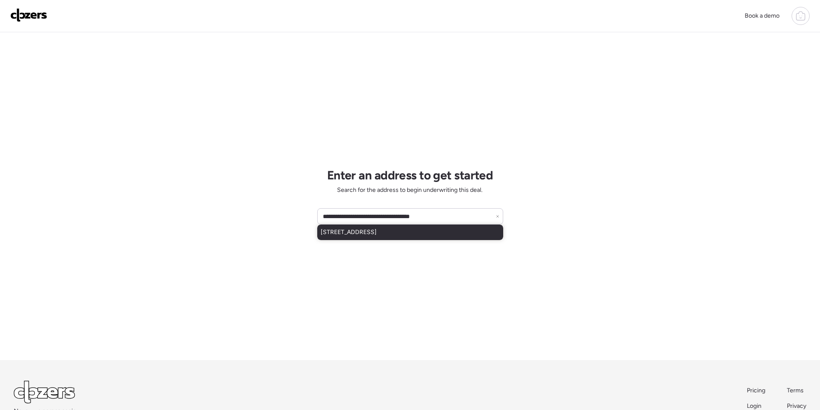
click at [377, 229] on span "6208 E Paradise Ln, Scottsdale, AZ, 85254" at bounding box center [349, 232] width 56 height 9
type input "**********"
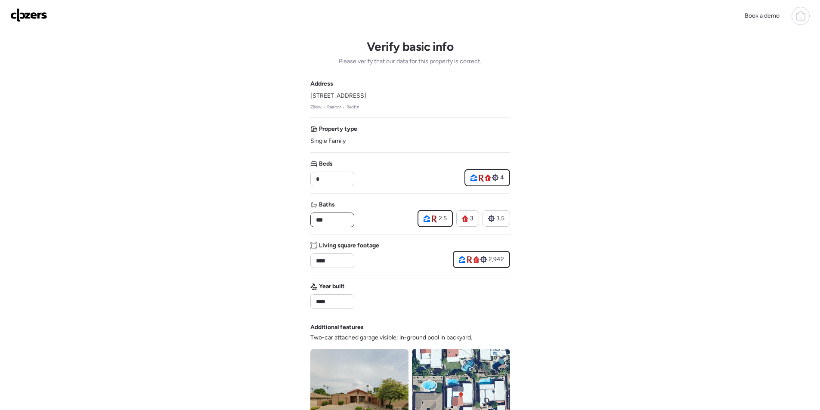
click at [330, 223] on input "***" at bounding box center [332, 220] width 36 height 12
type input "*"
click at [369, 211] on div "Baths * 2.5 3 3.5" at bounding box center [410, 214] width 200 height 27
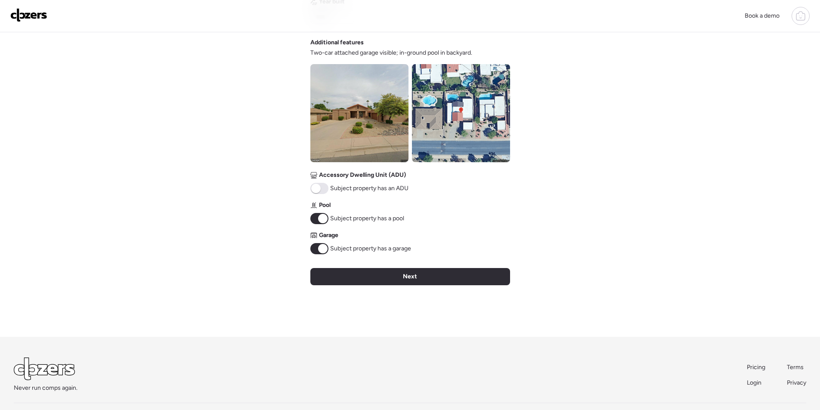
scroll to position [287, 0]
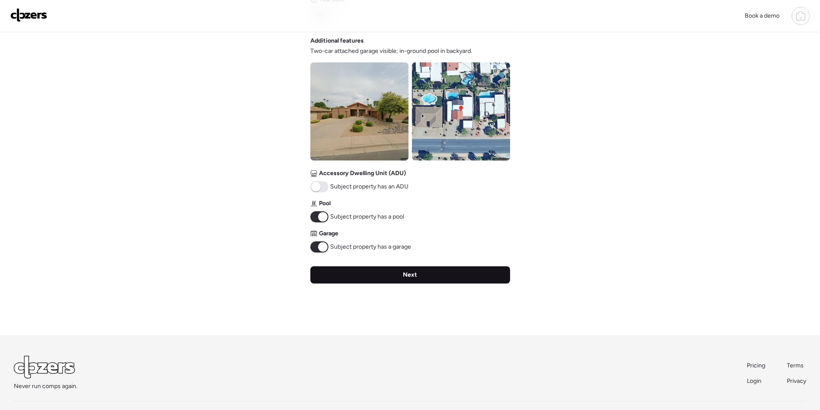
click at [399, 278] on div "Next" at bounding box center [410, 274] width 200 height 17
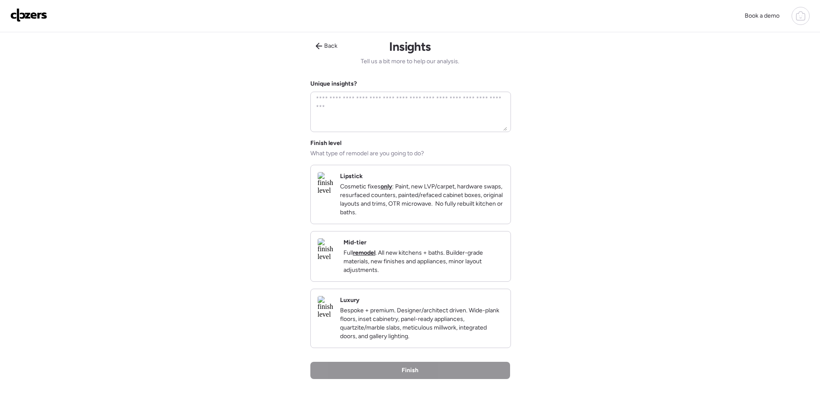
click at [460, 264] on p "Full remodel . All new kitchens + baths. Builder-grade materials, new finishes …" at bounding box center [423, 262] width 160 height 26
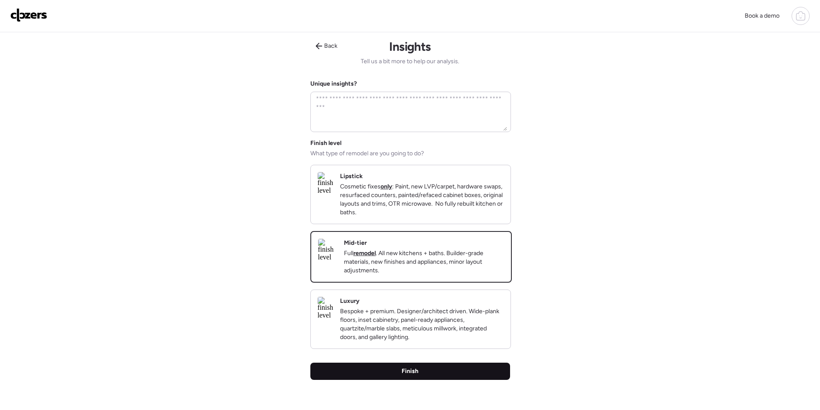
click at [447, 380] on div "Finish" at bounding box center [410, 371] width 200 height 17
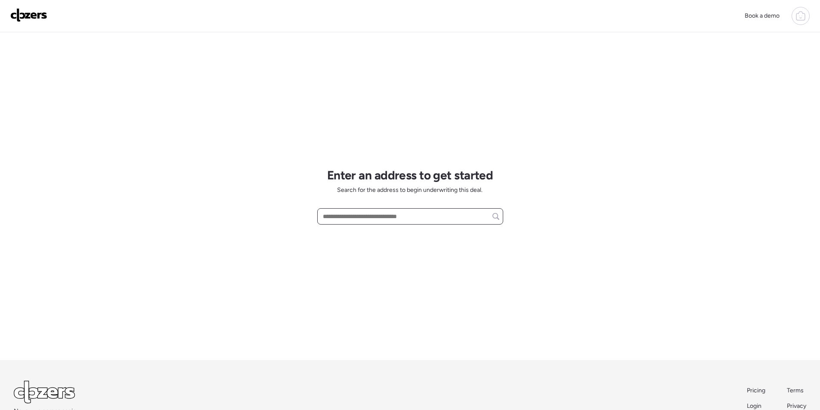
click at [372, 221] on input "text" at bounding box center [410, 216] width 178 height 12
paste input "**********"
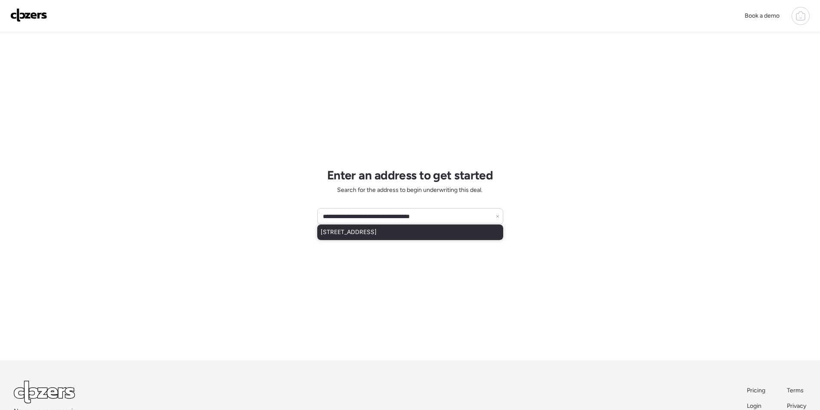
click at [367, 231] on span "6208 E Paradise Ln, Scottsdale, AZ, 85254" at bounding box center [349, 232] width 56 height 9
type input "**********"
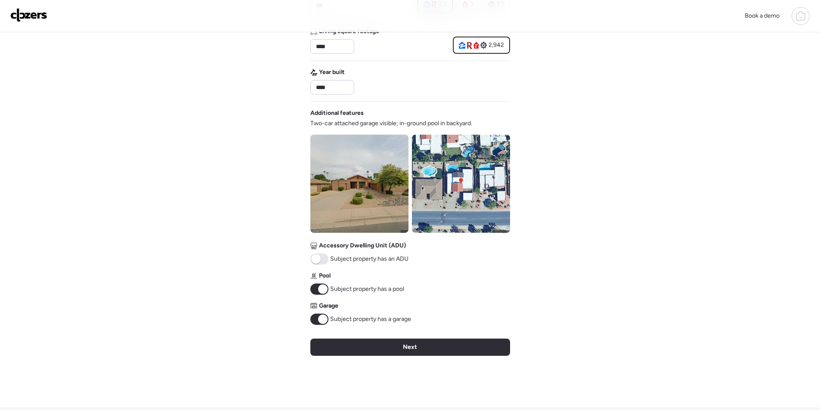
scroll to position [318, 0]
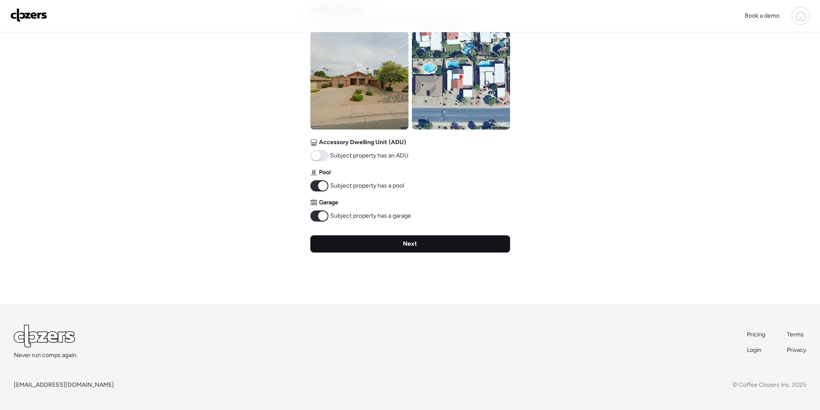
click at [464, 252] on div "Next" at bounding box center [410, 243] width 200 height 17
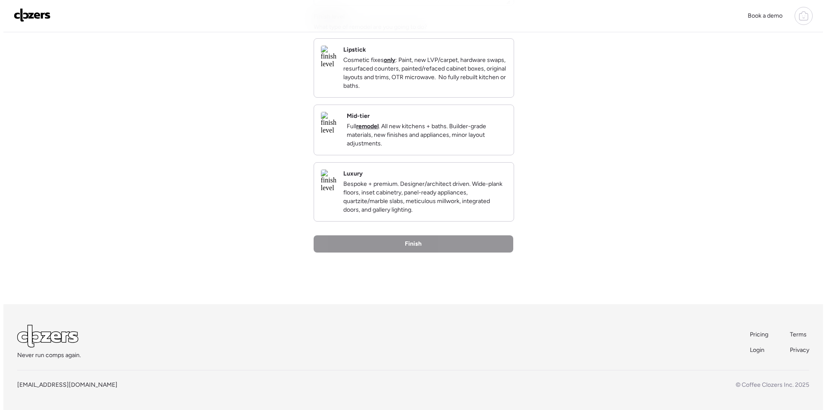
scroll to position [0, 0]
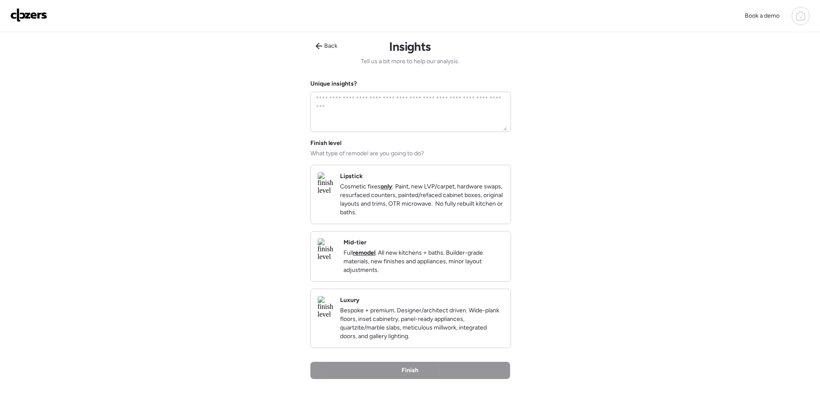
click at [469, 265] on p "Full remodel . All new kitchens + baths. Builder-grade materials, new finishes …" at bounding box center [423, 262] width 160 height 26
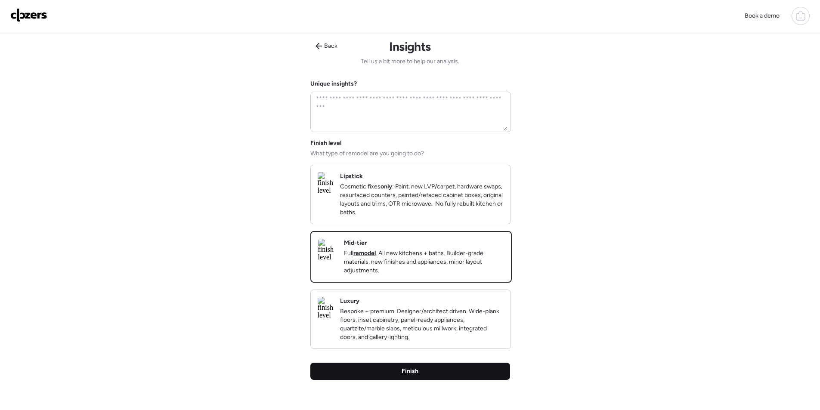
click at [450, 380] on div "Finish" at bounding box center [410, 371] width 200 height 17
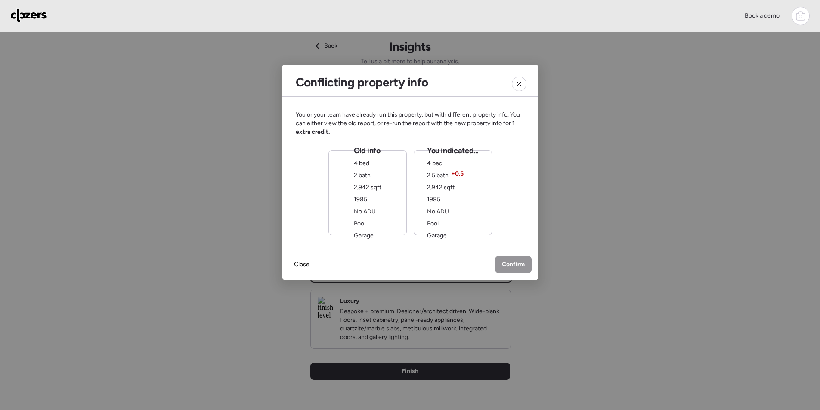
click at [475, 197] on div "You indicated... 4 bed 2.5 bath + 0.5 2,942 sqft 1985 No ADU Pool Garage" at bounding box center [452, 192] width 51 height 95
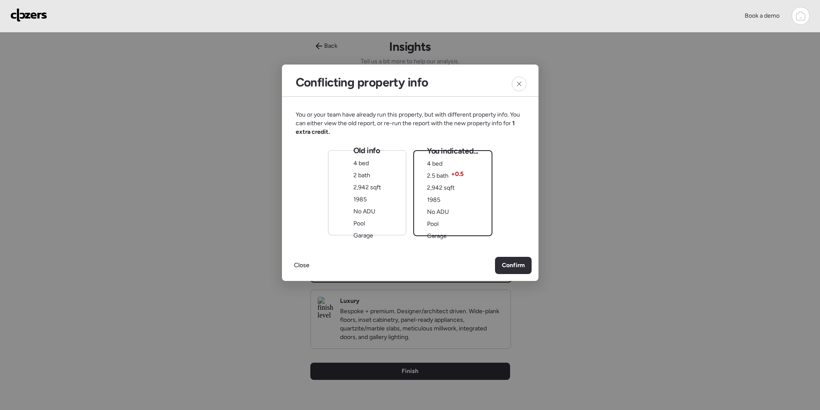
click at [368, 204] on div "Old info 4 bed 2 bath 2,942 sqft 1985 No ADU Pool Garage" at bounding box center [367, 192] width 28 height 95
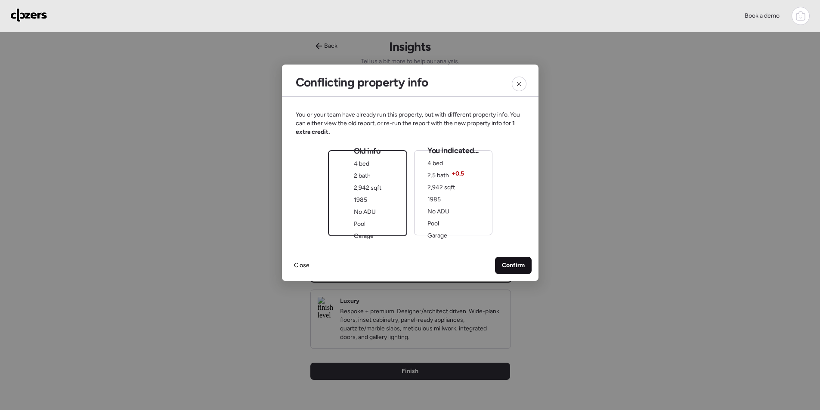
click at [511, 265] on span "Confirm" at bounding box center [513, 265] width 23 height 9
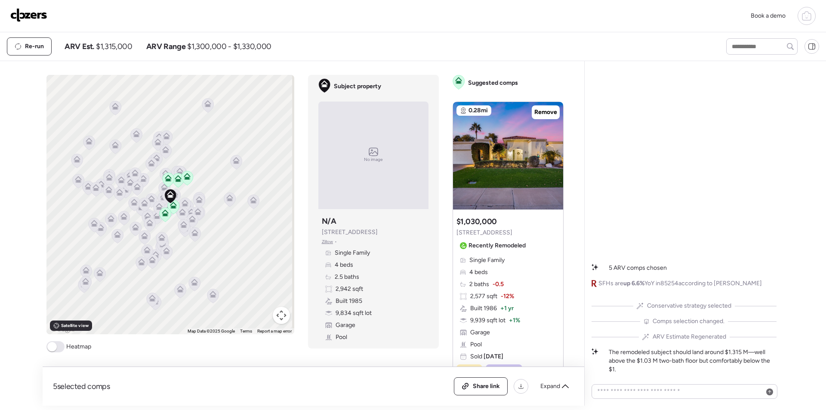
click at [553, 393] on div "Share link Expand" at bounding box center [514, 386] width 120 height 18
click at [554, 392] on div "Expand" at bounding box center [554, 387] width 39 height 14
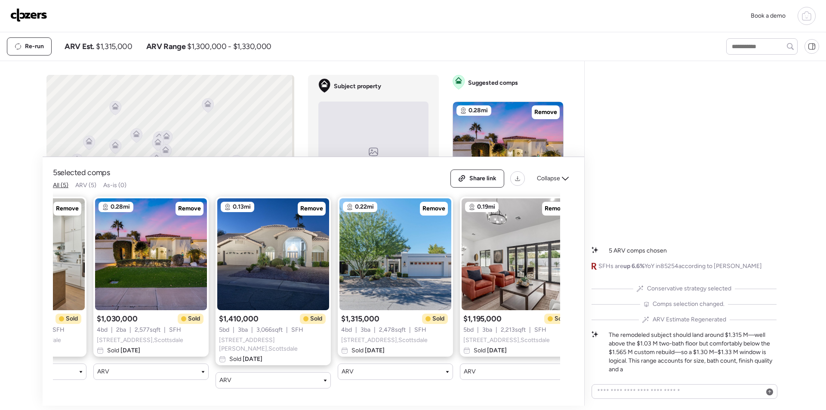
scroll to position [0, 111]
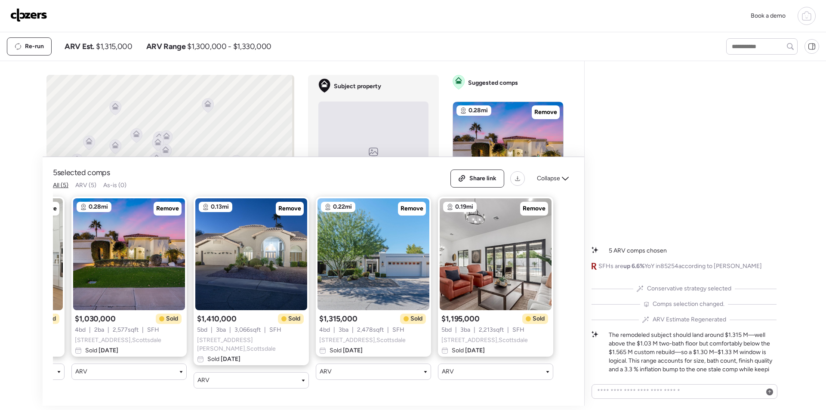
click at [552, 181] on span "Collapse" at bounding box center [548, 178] width 23 height 9
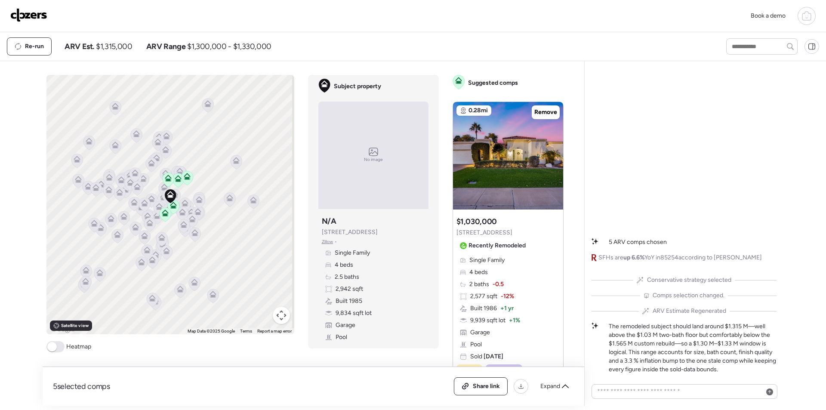
drag, startPoint x: 282, startPoint y: 317, endPoint x: 275, endPoint y: 310, distance: 10.4
click at [282, 317] on button "Map camera controls" at bounding box center [281, 315] width 17 height 17
click at [261, 274] on button "Zoom in" at bounding box center [259, 272] width 17 height 17
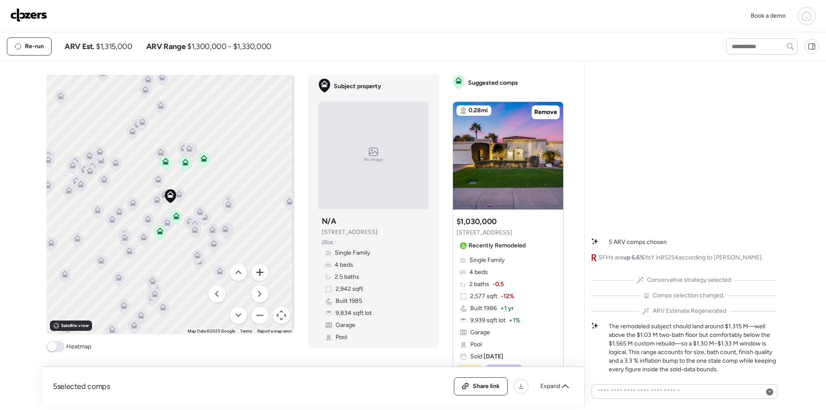
click at [261, 274] on button "Zoom in" at bounding box center [259, 272] width 17 height 17
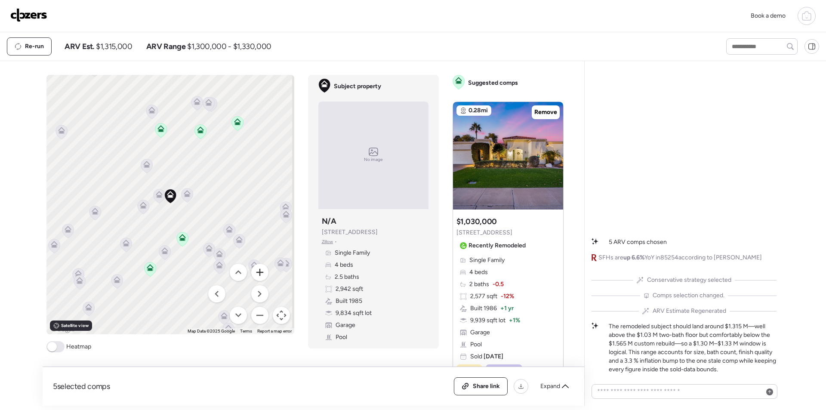
click at [261, 274] on button "Zoom in" at bounding box center [259, 272] width 17 height 17
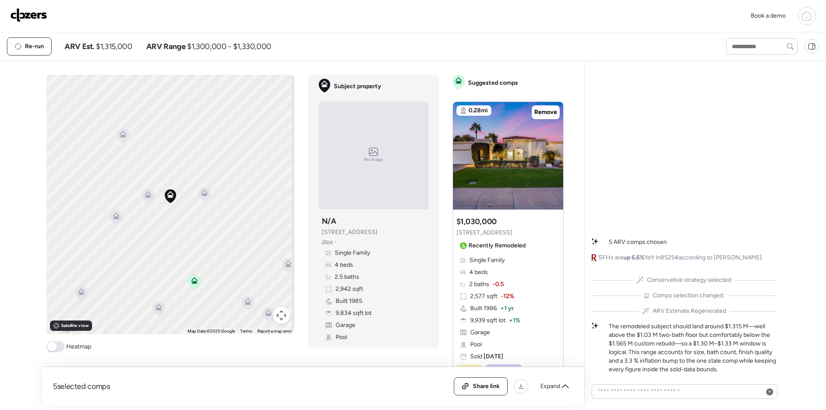
click at [201, 194] on icon at bounding box center [204, 194] width 6 height 3
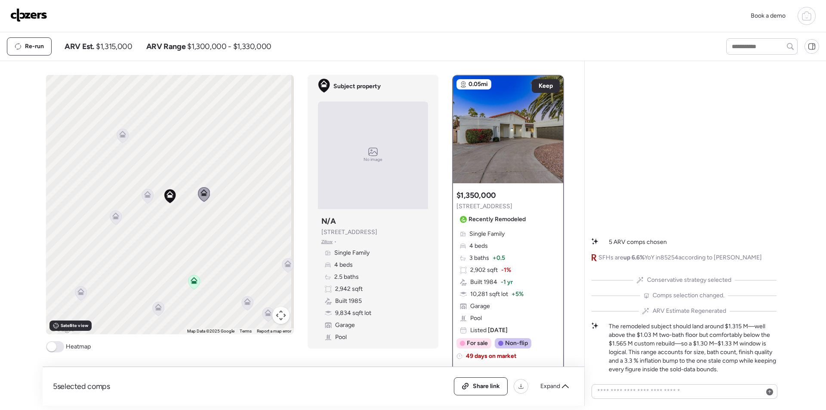
click at [143, 200] on icon at bounding box center [148, 196] width 12 height 14
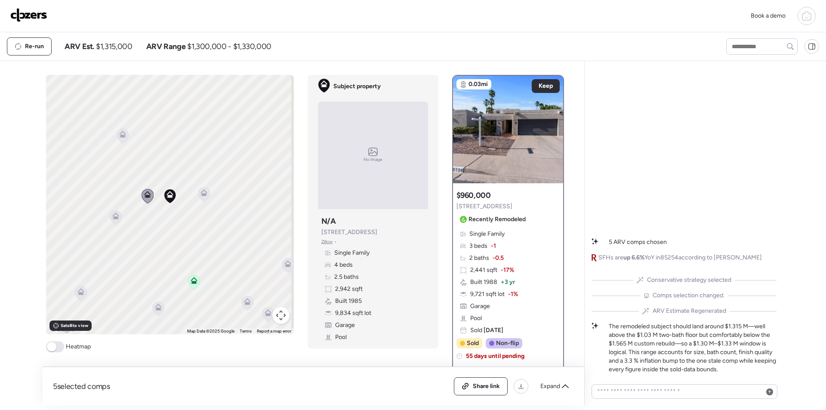
click at [112, 216] on icon at bounding box center [115, 216] width 7 height 7
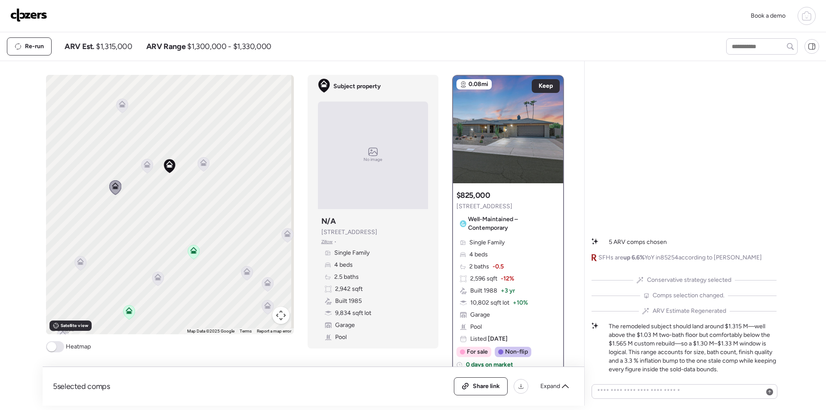
drag, startPoint x: 139, startPoint y: 254, endPoint x: 138, endPoint y: 223, distance: 31.5
click at [138, 223] on div "To activate drag with keyboard, press Alt + Enter. Once in keyboard drag state,…" at bounding box center [170, 205] width 248 height 260
click at [82, 263] on icon at bounding box center [80, 263] width 12 height 14
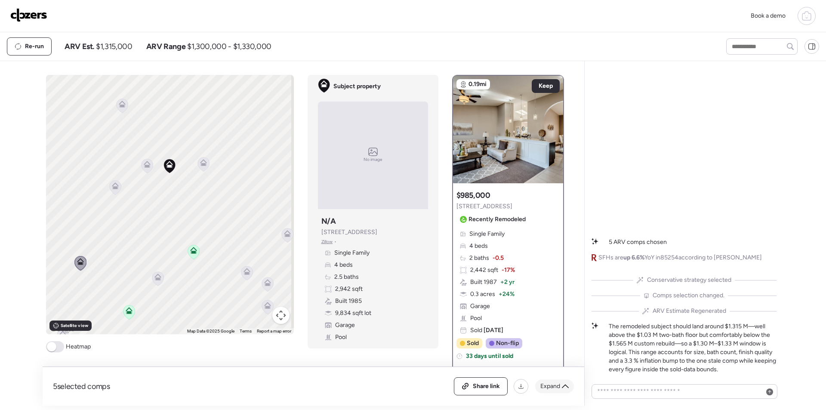
click at [549, 382] on span "Expand" at bounding box center [551, 386] width 20 height 9
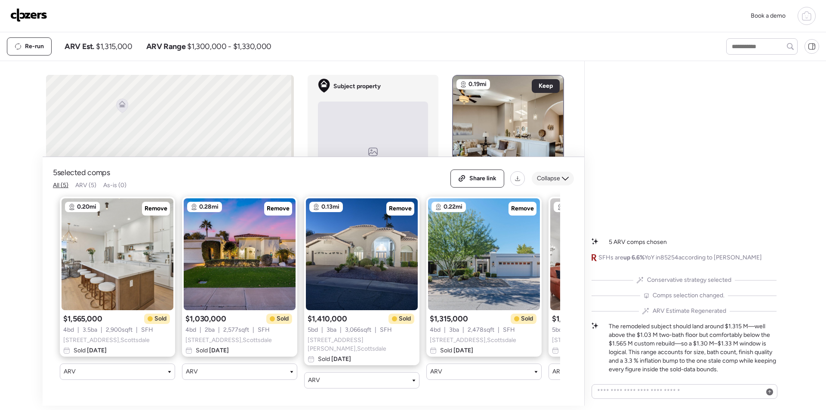
click at [553, 182] on span "Collapse" at bounding box center [548, 178] width 23 height 9
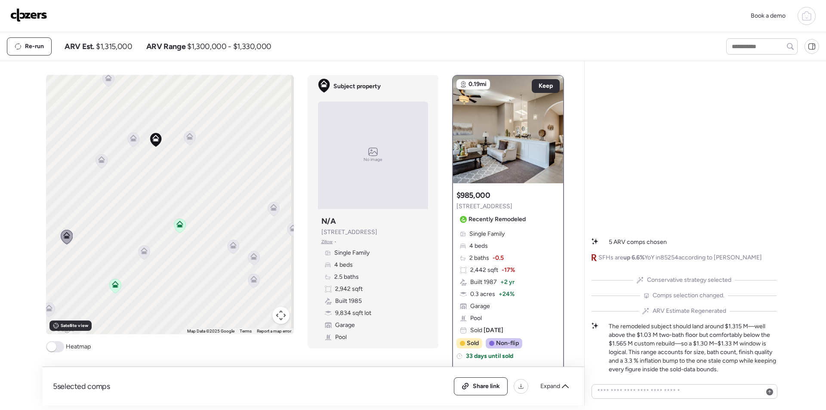
drag, startPoint x: 222, startPoint y: 213, endPoint x: 206, endPoint y: 156, distance: 59.3
click at [206, 156] on div "To activate drag with keyboard, press Alt + Enter. Once in keyboard drag state,…" at bounding box center [170, 205] width 248 height 260
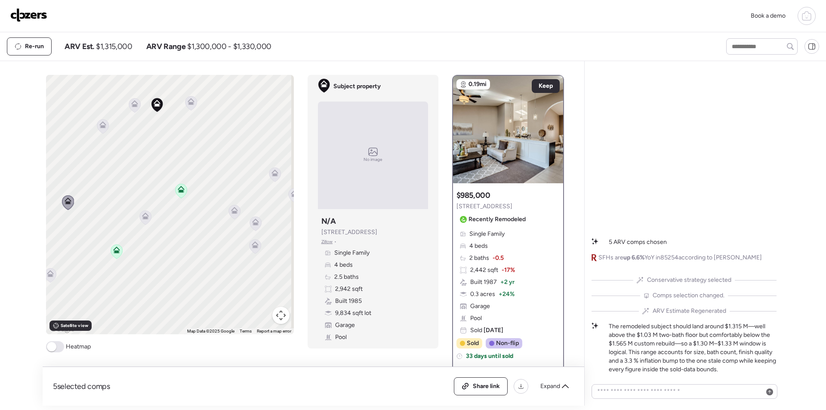
click at [143, 220] on icon at bounding box center [145, 217] width 12 height 14
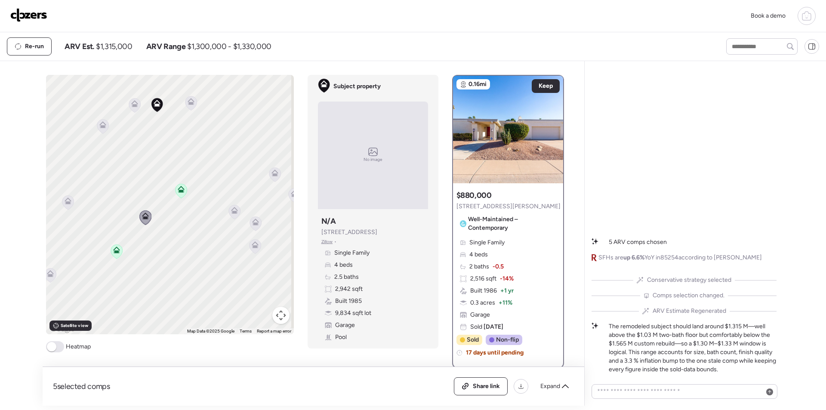
click at [275, 172] on icon at bounding box center [275, 173] width 7 height 7
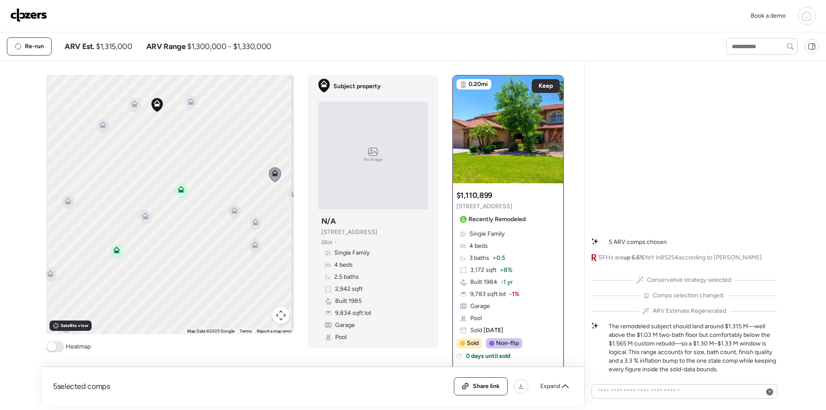
click at [531, 162] on img at bounding box center [508, 130] width 110 height 108
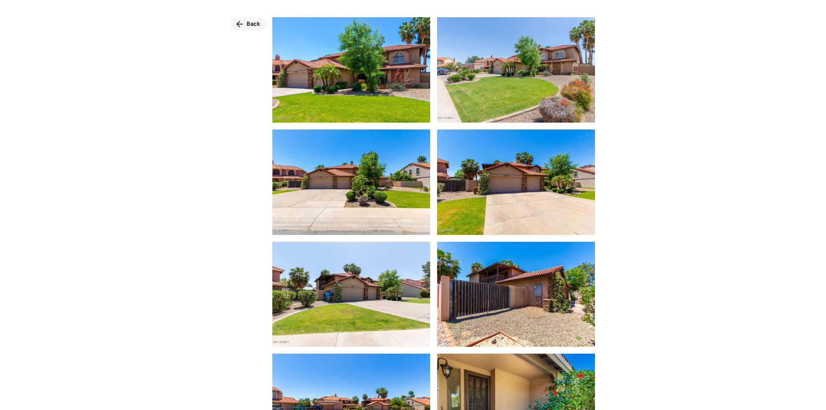
click at [243, 21] on icon at bounding box center [239, 24] width 7 height 7
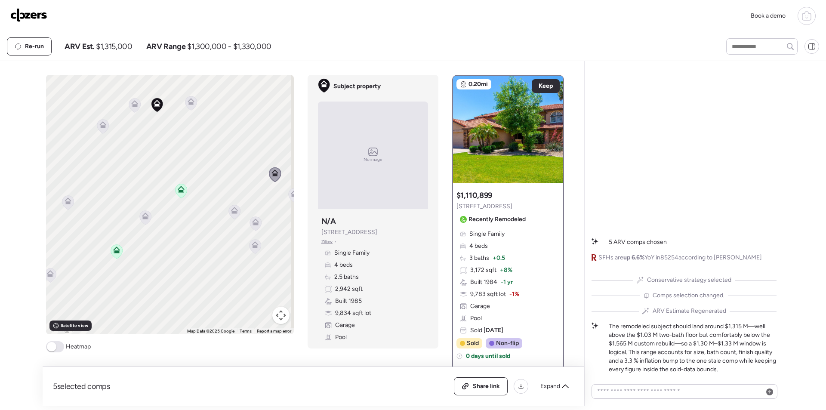
click at [231, 209] on icon at bounding box center [234, 210] width 7 height 7
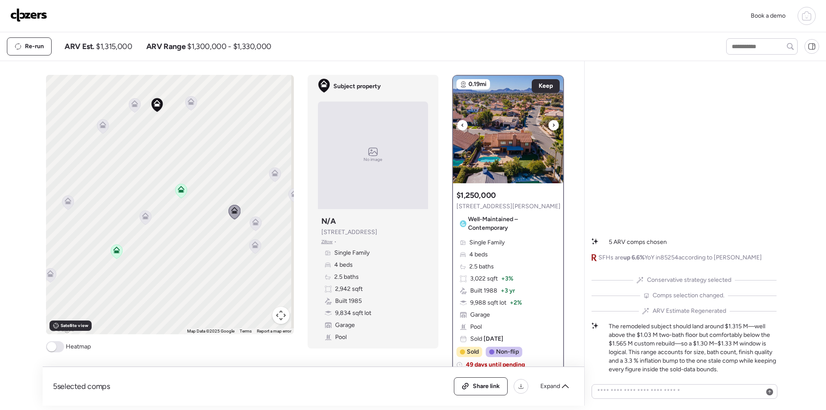
click at [520, 134] on img at bounding box center [508, 130] width 110 height 108
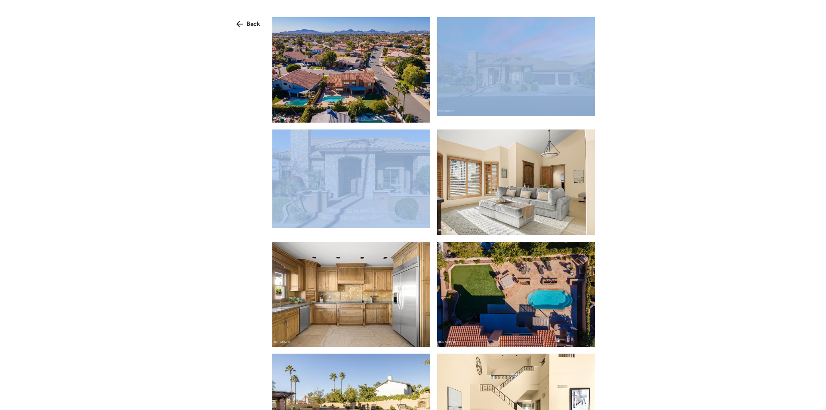
drag, startPoint x: 596, startPoint y: 62, endPoint x: 595, endPoint y: 122, distance: 59.4
click at [595, 122] on div "Back" at bounding box center [413, 220] width 826 height 441
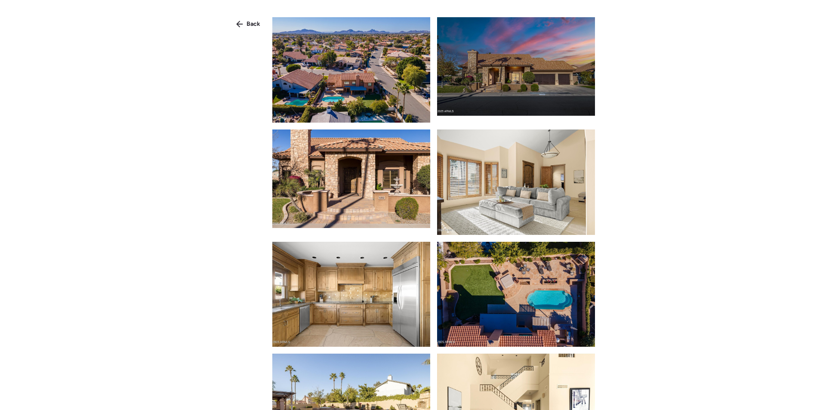
click at [234, 23] on div "Back" at bounding box center [248, 24] width 34 height 14
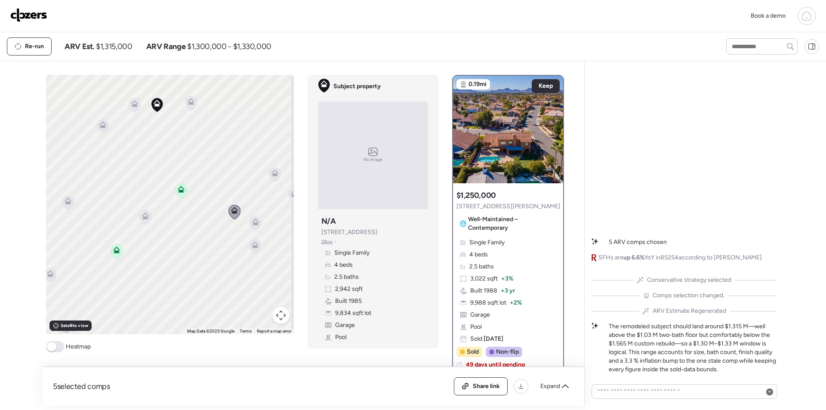
click at [253, 224] on icon at bounding box center [256, 224] width 6 height 3
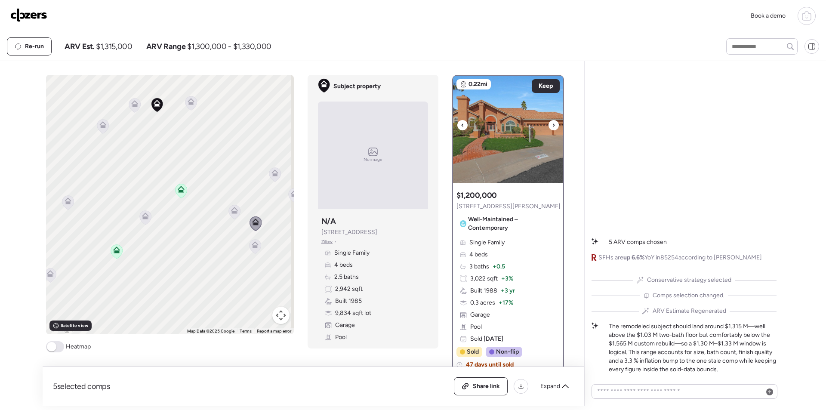
click at [503, 152] on img at bounding box center [508, 130] width 110 height 108
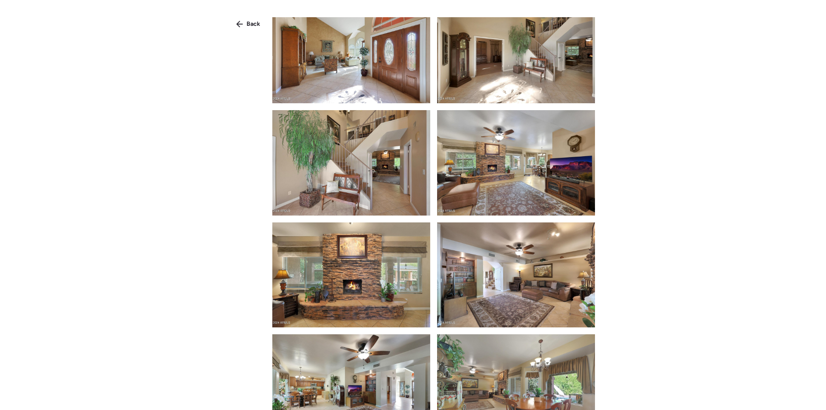
scroll to position [520, 0]
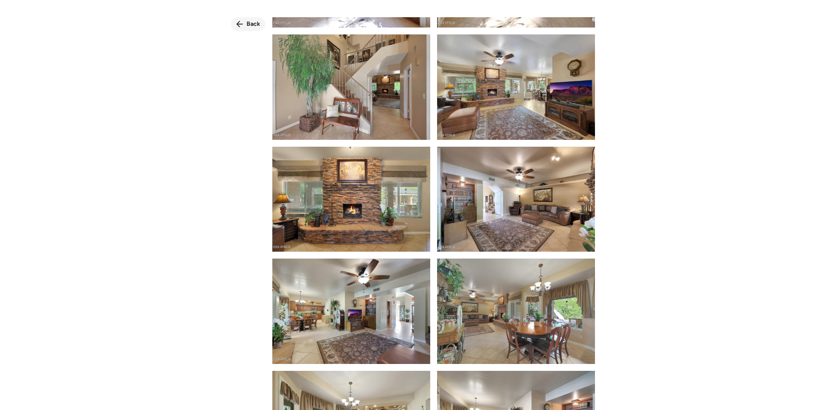
click at [246, 21] on div "Back" at bounding box center [248, 24] width 34 height 14
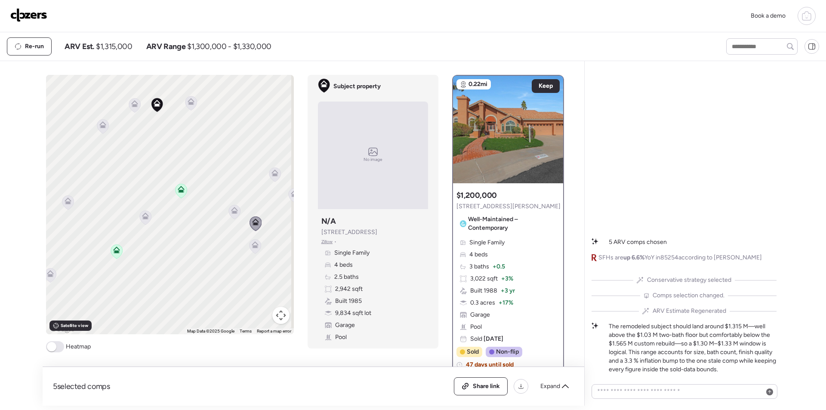
click at [255, 250] on icon at bounding box center [255, 246] width 12 height 14
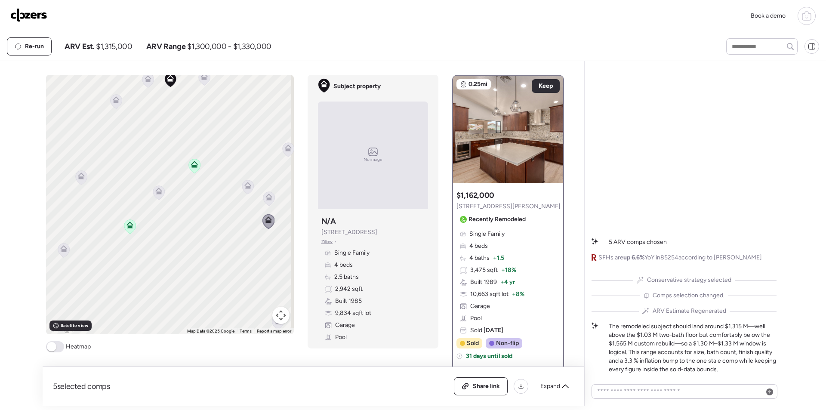
drag, startPoint x: 205, startPoint y: 262, endPoint x: 298, endPoint y: 206, distance: 108.3
click at [221, 232] on div "To activate drag with keyboard, press Alt + Enter. Once in keyboard drag state,…" at bounding box center [170, 205] width 248 height 260
click at [492, 139] on img at bounding box center [508, 130] width 110 height 108
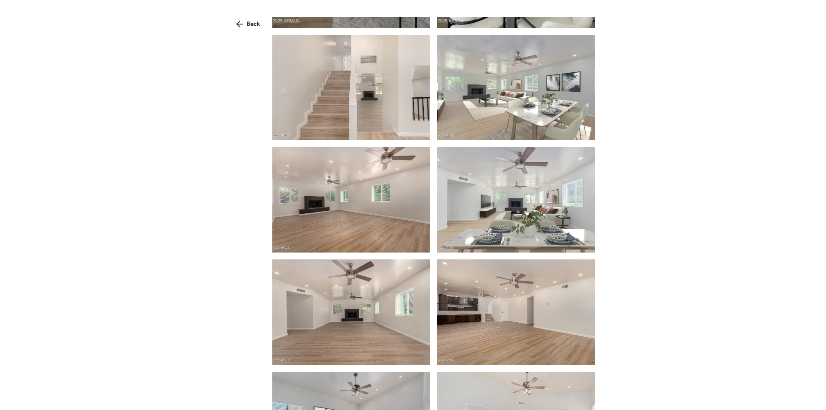
scroll to position [968, 0]
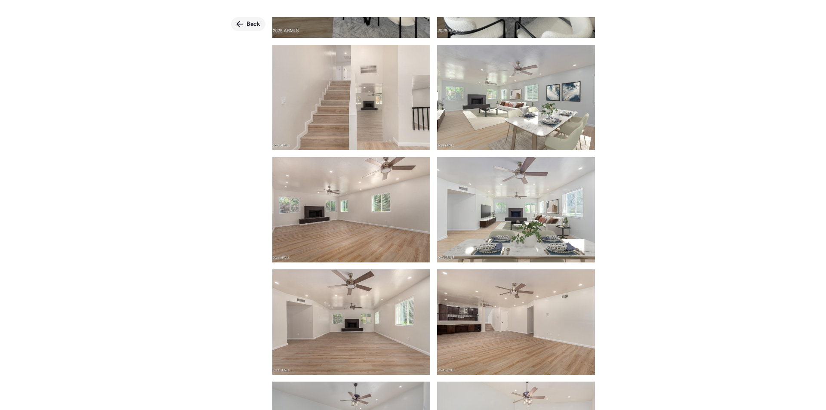
click at [242, 20] on div "Back" at bounding box center [248, 24] width 34 height 14
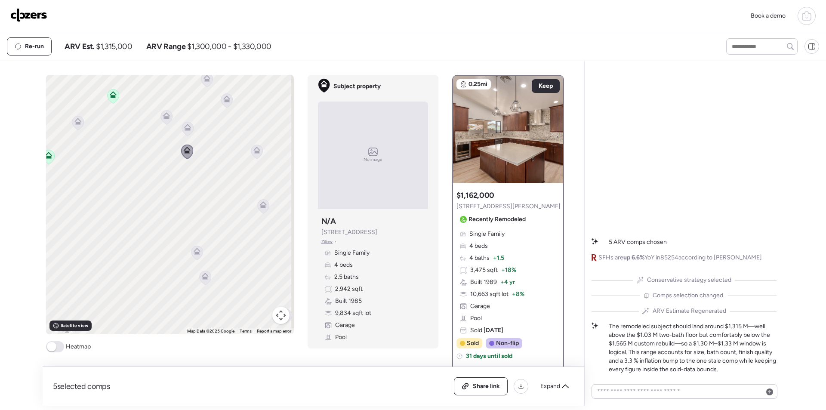
drag, startPoint x: 237, startPoint y: 269, endPoint x: 155, endPoint y: 204, distance: 105.3
click at [155, 204] on div "To activate drag with keyboard, press Alt + Enter. Once in keyboard drag state,…" at bounding box center [170, 205] width 248 height 260
click at [194, 251] on icon at bounding box center [197, 251] width 7 height 7
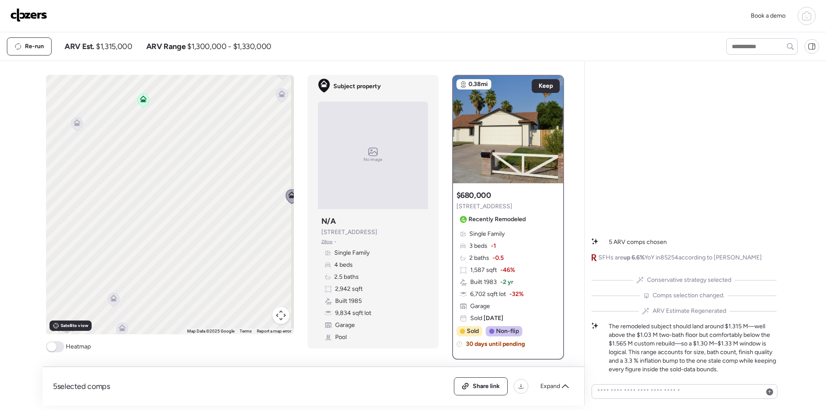
drag, startPoint x: 160, startPoint y: 243, endPoint x: 257, endPoint y: 176, distance: 118.5
click at [257, 176] on div "To navigate, press the arrow keys. To activate drag with keyboard, press Alt + …" at bounding box center [170, 205] width 248 height 260
drag, startPoint x: 130, startPoint y: 253, endPoint x: 229, endPoint y: 257, distance: 99.1
click at [229, 257] on div "To navigate, press the arrow keys. To activate drag with keyboard, press Alt + …" at bounding box center [170, 205] width 248 height 260
click at [211, 292] on icon at bounding box center [213, 292] width 7 height 7
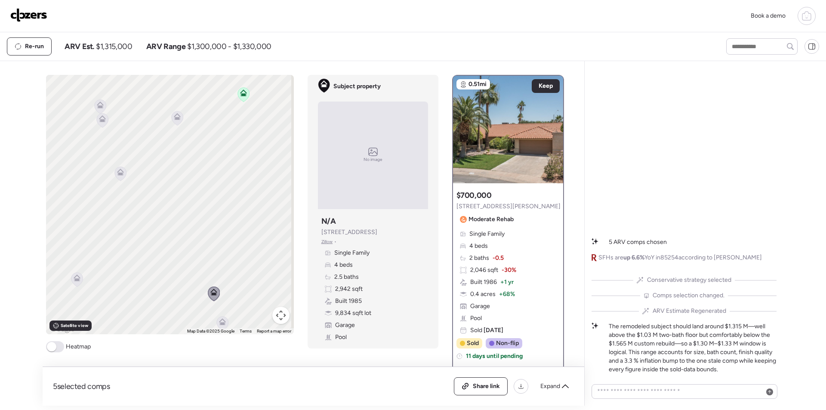
click at [118, 173] on icon at bounding box center [120, 172] width 7 height 7
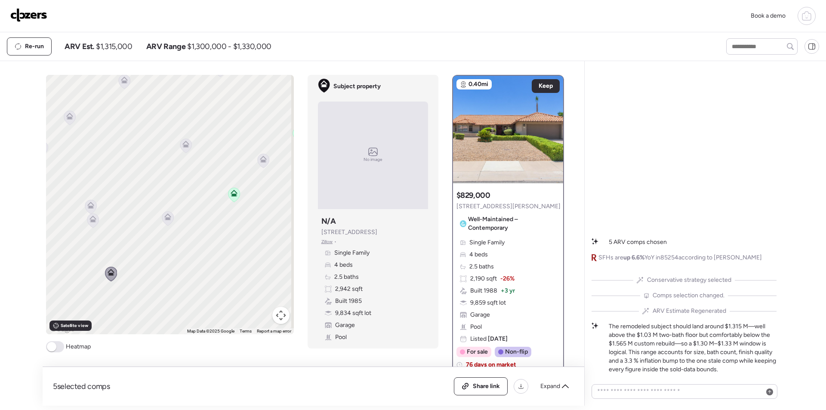
drag, startPoint x: 203, startPoint y: 233, endPoint x: 155, endPoint y: 235, distance: 48.3
click at [203, 245] on div "To navigate, press the arrow keys. To activate drag with keyboard, press Alt + …" at bounding box center [170, 205] width 248 height 260
click at [91, 223] on icon at bounding box center [93, 220] width 12 height 14
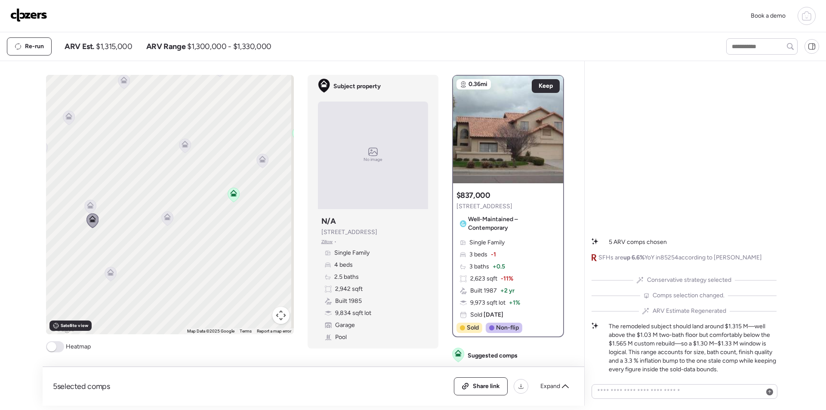
click at [87, 205] on icon at bounding box center [90, 204] width 6 height 4
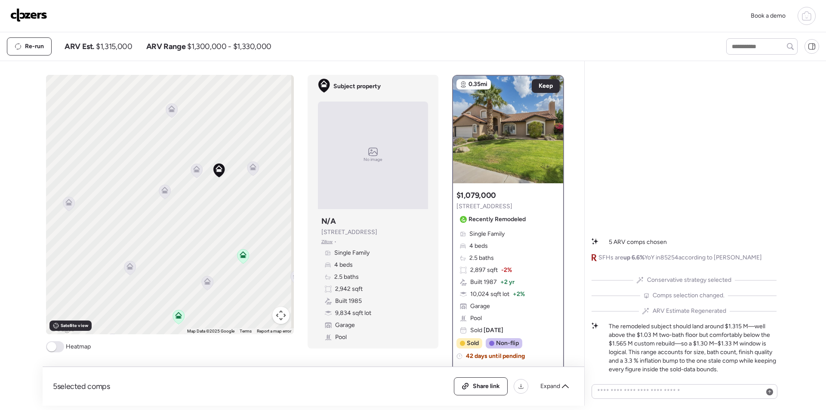
drag, startPoint x: 184, startPoint y: 164, endPoint x: 132, endPoint y: 280, distance: 127.2
click at [132, 280] on div "To navigate, press the arrow keys. To activate drag with keyboard, press Alt + …" at bounding box center [170, 205] width 248 height 260
drag, startPoint x: 167, startPoint y: 247, endPoint x: 147, endPoint y: 247, distance: 20.7
click at [147, 247] on div "To navigate, press the arrow keys. To activate drag with keyboard, press Alt + …" at bounding box center [170, 205] width 248 height 260
drag, startPoint x: 169, startPoint y: 164, endPoint x: 149, endPoint y: 229, distance: 68.2
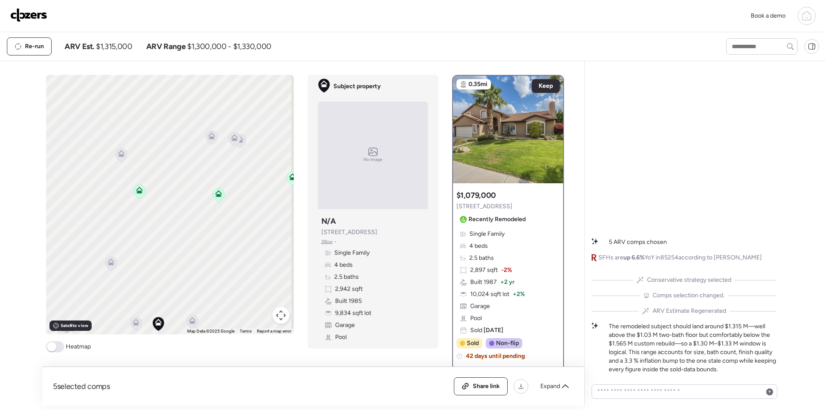
click at [161, 281] on div "To navigate, press the arrow keys. To activate drag with keyboard, press Alt + …" at bounding box center [170, 205] width 248 height 260
click at [121, 155] on icon at bounding box center [121, 154] width 6 height 3
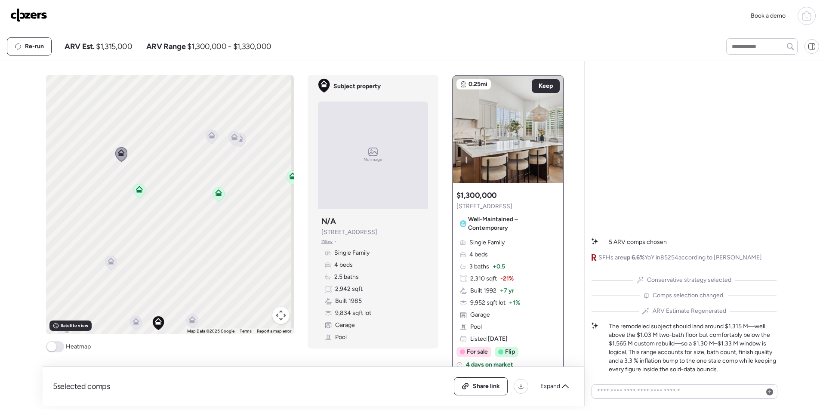
click at [210, 138] on icon at bounding box center [212, 137] width 6 height 3
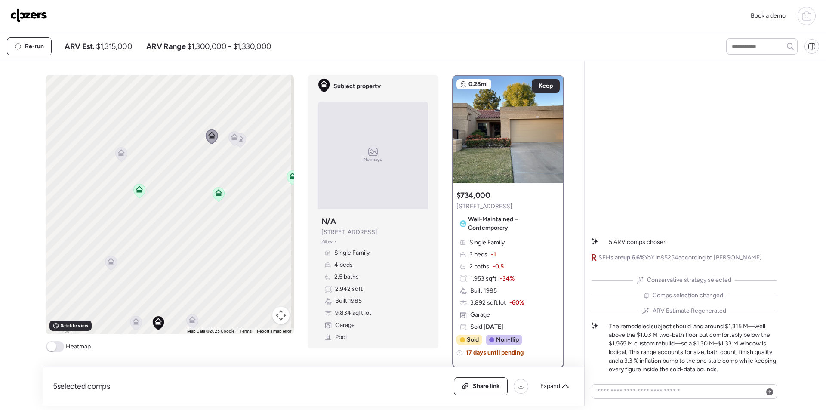
click at [232, 139] on icon at bounding box center [235, 138] width 6 height 3
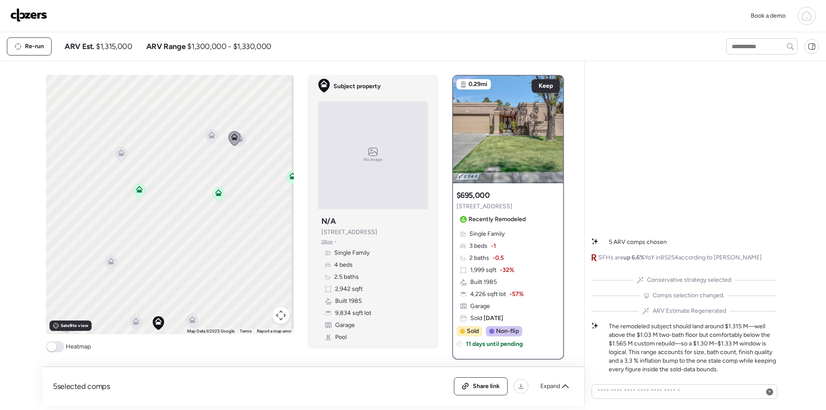
click at [242, 140] on icon at bounding box center [240, 140] width 12 height 14
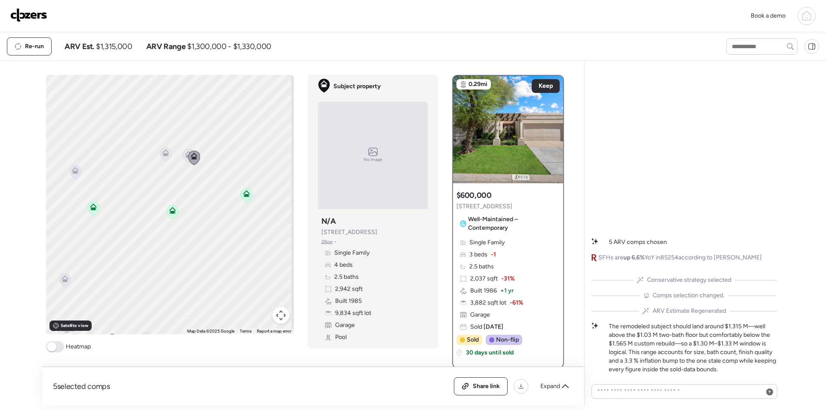
drag, startPoint x: 230, startPoint y: 247, endPoint x: 189, endPoint y: 270, distance: 47.4
click at [188, 278] on div "To activate drag with keyboard, press Alt + Enter. Once in keyboard drag state,…" at bounding box center [170, 205] width 248 height 260
drag, startPoint x: 121, startPoint y: 165, endPoint x: 174, endPoint y: 228, distance: 82.1
click at [174, 228] on div "To activate drag with keyboard, press Alt + Enter. Once in keyboard drag state,…" at bounding box center [170, 205] width 248 height 260
drag, startPoint x: 178, startPoint y: 245, endPoint x: 227, endPoint y: 241, distance: 48.8
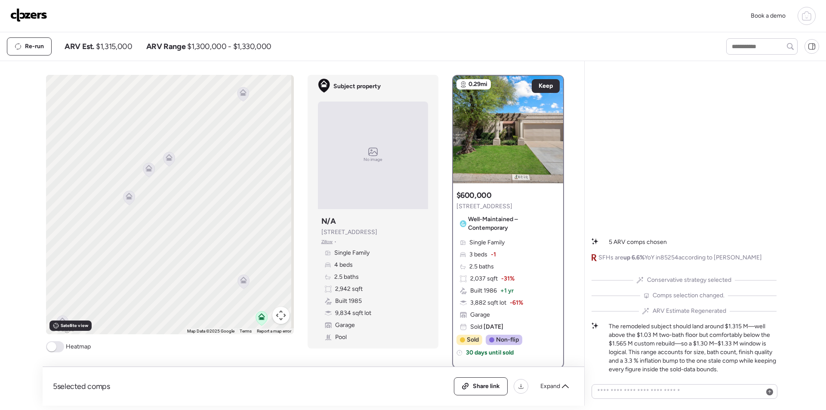
click at [228, 242] on div "To activate drag with keyboard, press Alt + Enter. Once in keyboard drag state,…" at bounding box center [170, 205] width 248 height 260
click at [168, 156] on icon at bounding box center [170, 155] width 7 height 7
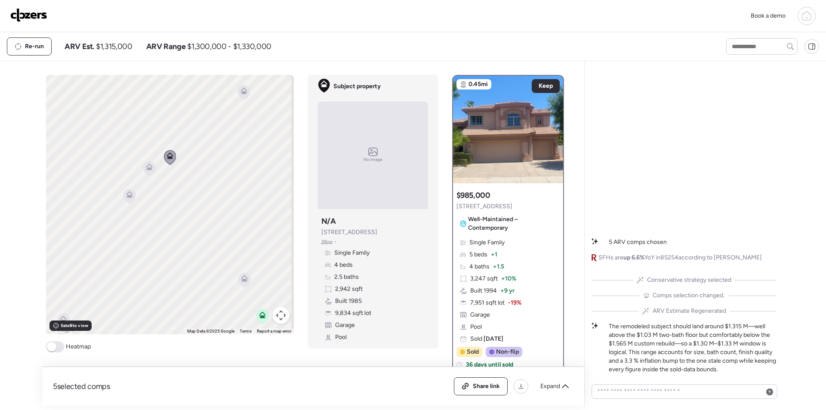
click at [144, 171] on icon at bounding box center [149, 168] width 12 height 14
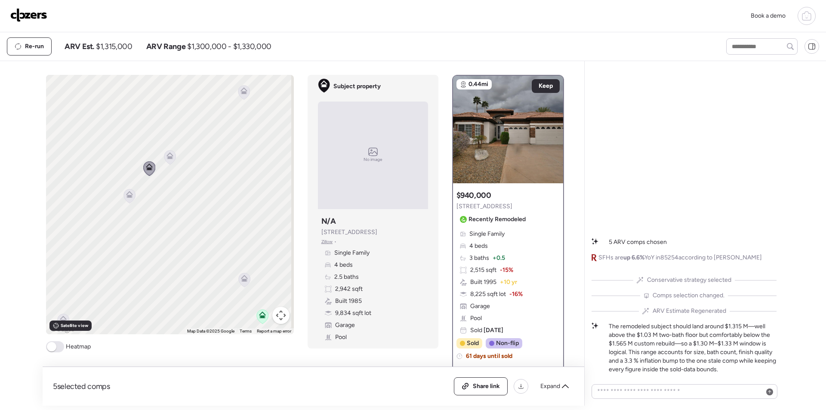
click at [129, 204] on div at bounding box center [130, 197] width 12 height 16
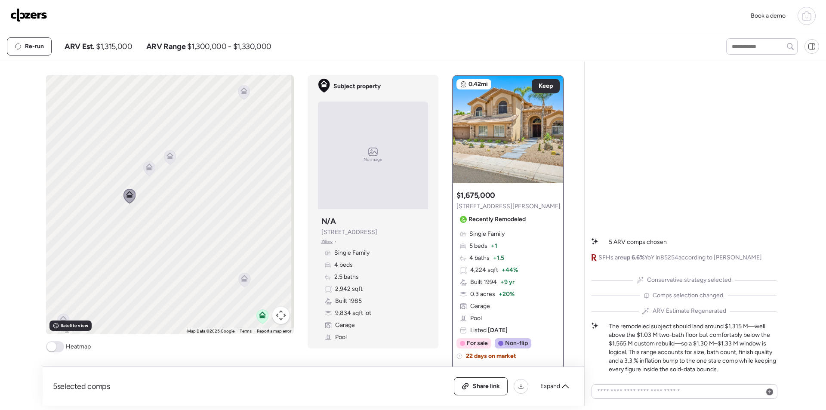
click at [150, 172] on icon at bounding box center [149, 168] width 12 height 14
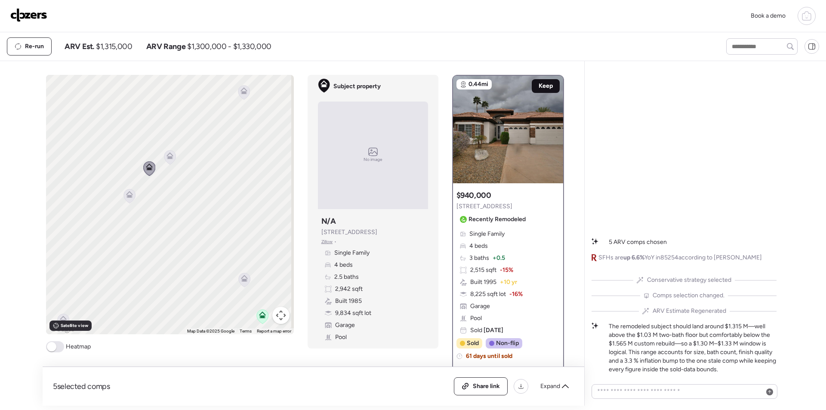
click at [539, 81] on div "Keep" at bounding box center [546, 86] width 28 height 14
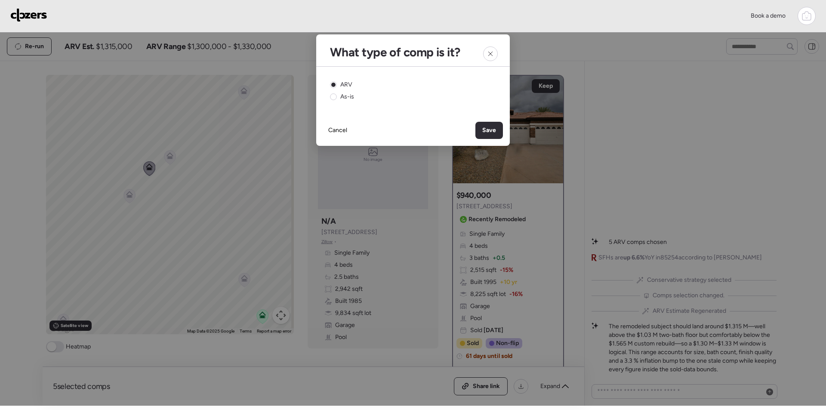
click at [496, 129] on span "Save" at bounding box center [489, 130] width 14 height 9
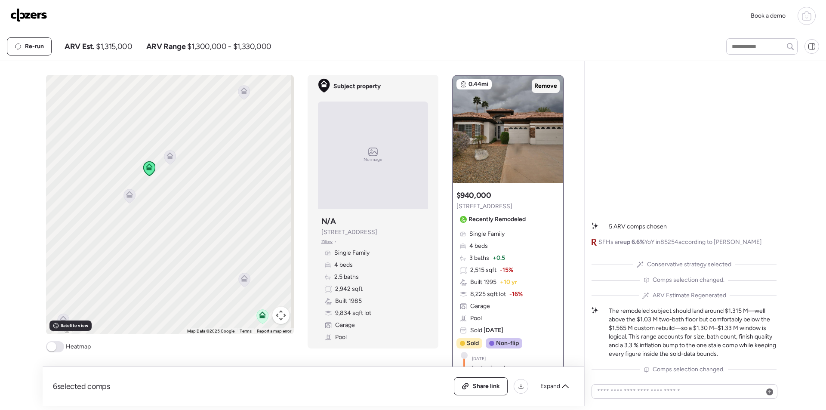
click at [541, 87] on span "Remove" at bounding box center [546, 86] width 23 height 9
click at [121, 47] on span "$1,315,000" at bounding box center [114, 46] width 36 height 10
click at [121, 46] on span "$1,315,000" at bounding box center [114, 46] width 36 height 10
copy span "1,315,000"
click at [27, 13] on img at bounding box center [28, 15] width 37 height 14
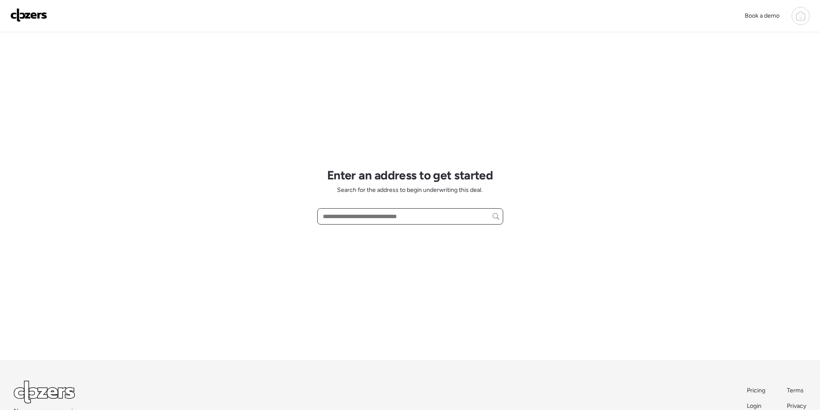
click at [368, 220] on input "text" at bounding box center [410, 216] width 178 height 12
paste input "**********"
drag, startPoint x: 370, startPoint y: 231, endPoint x: 397, endPoint y: 218, distance: 29.6
click at [370, 232] on span "[STREET_ADDRESS][PERSON_NAME]" at bounding box center [373, 232] width 104 height 9
type input "**********"
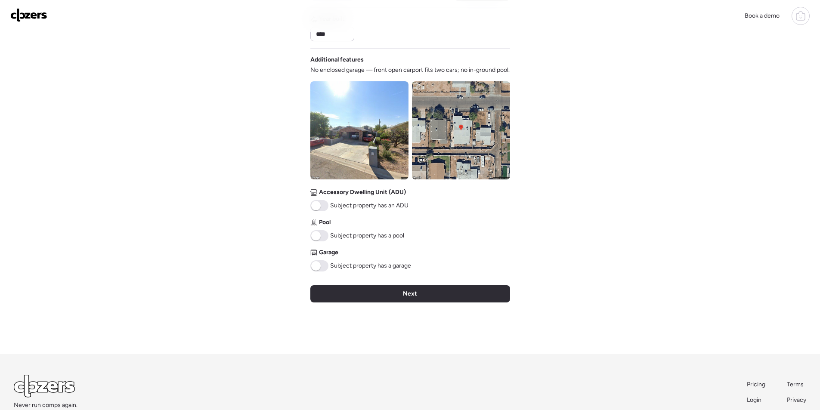
scroll to position [270, 0]
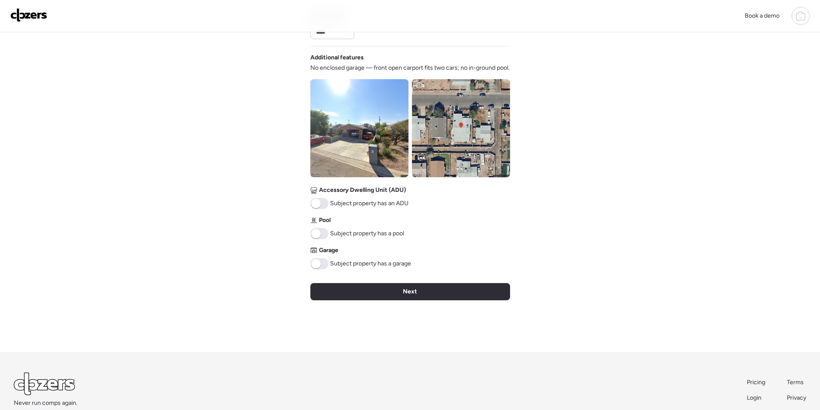
click at [315, 284] on div "Next" at bounding box center [410, 291] width 200 height 17
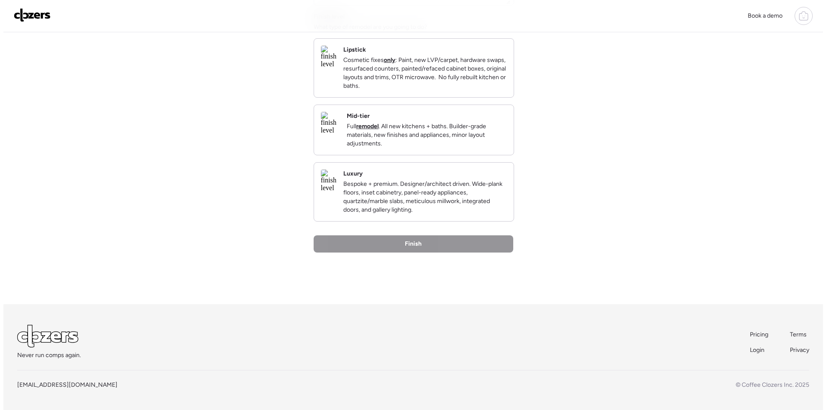
scroll to position [0, 0]
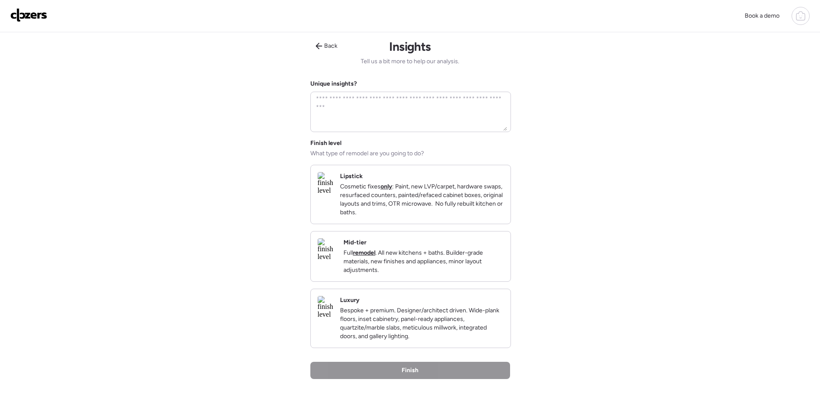
click at [447, 267] on p "Full remodel . All new kitchens + baths. Builder-grade materials, new finishes …" at bounding box center [423, 262] width 160 height 26
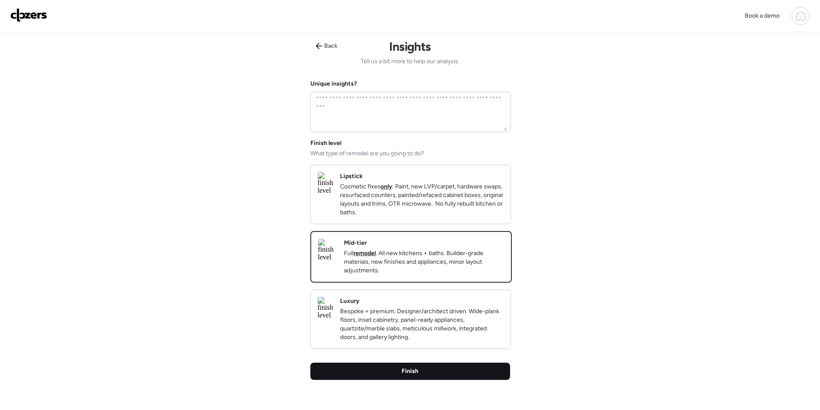
click at [413, 376] on span "Finish" at bounding box center [410, 371] width 17 height 9
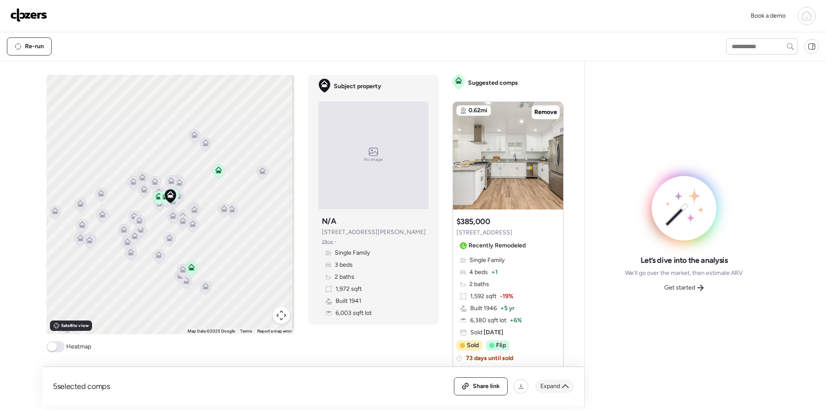
click at [567, 391] on div "Expand" at bounding box center [554, 387] width 39 height 14
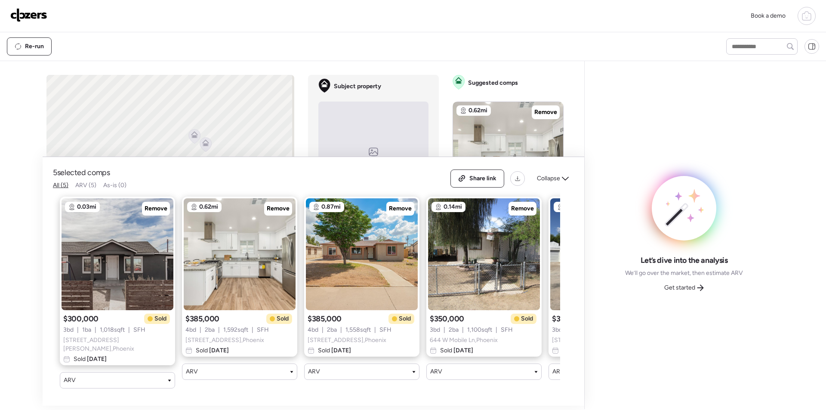
scroll to position [0, 111]
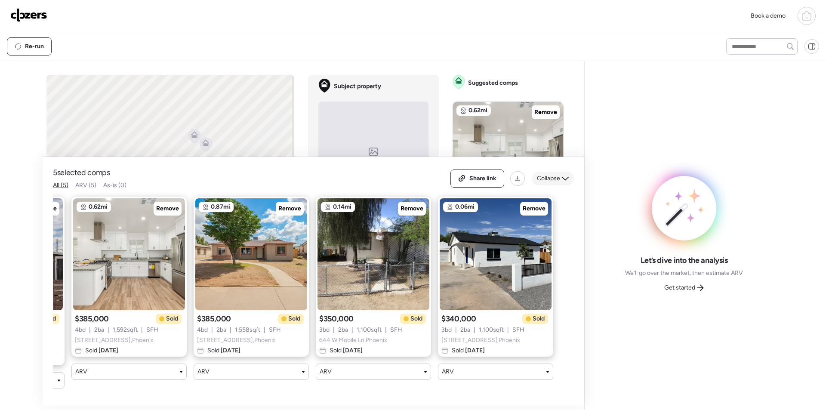
click at [564, 178] on icon at bounding box center [565, 178] width 7 height 7
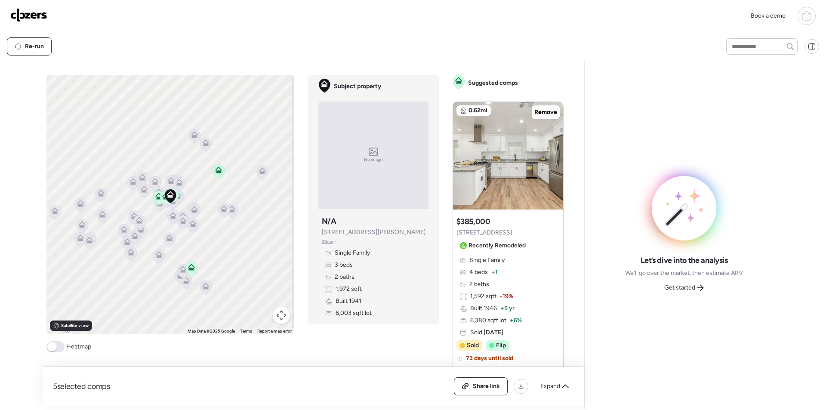
click at [282, 314] on button "Map camera controls" at bounding box center [281, 315] width 17 height 17
click at [274, 315] on button "Map camera controls" at bounding box center [281, 315] width 17 height 17
click at [273, 314] on button "Map camera controls" at bounding box center [281, 315] width 17 height 17
click at [254, 271] on button "Zoom in" at bounding box center [259, 272] width 17 height 17
click at [255, 271] on button "Zoom in" at bounding box center [259, 272] width 17 height 17
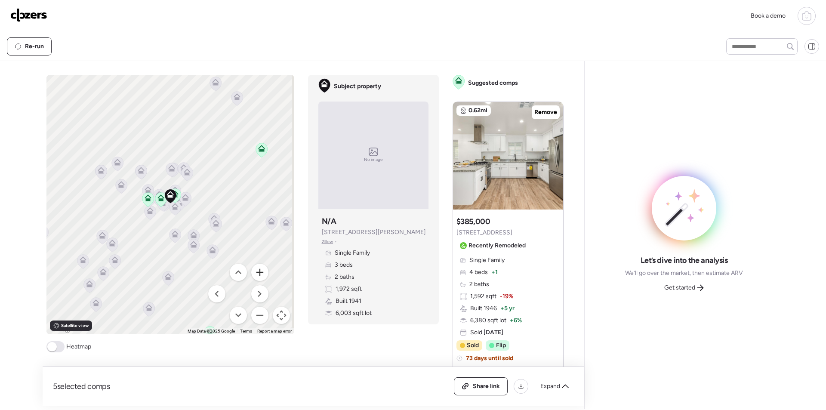
click at [255, 271] on button "Zoom in" at bounding box center [259, 272] width 17 height 17
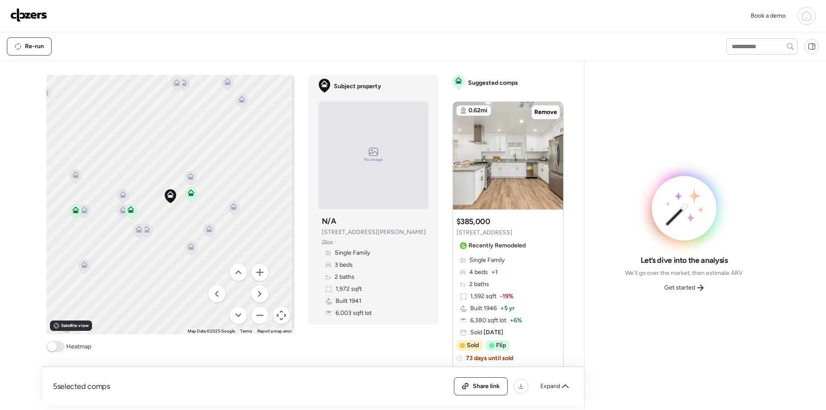
click at [188, 178] on icon at bounding box center [191, 178] width 6 height 3
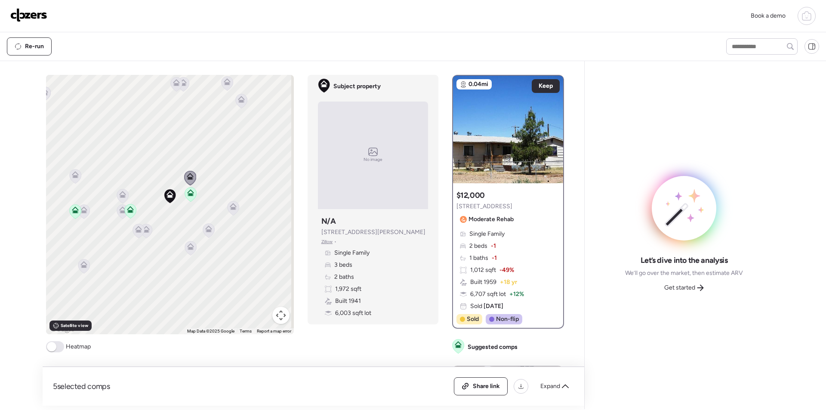
click at [122, 196] on icon at bounding box center [122, 194] width 7 height 7
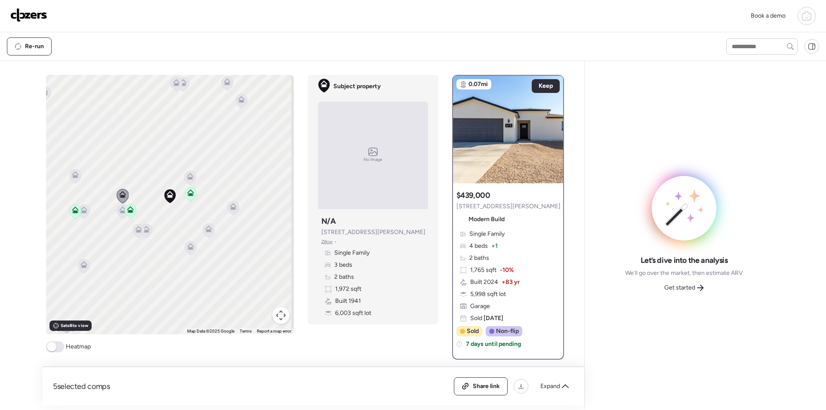
click at [119, 213] on icon at bounding box center [122, 210] width 7 height 7
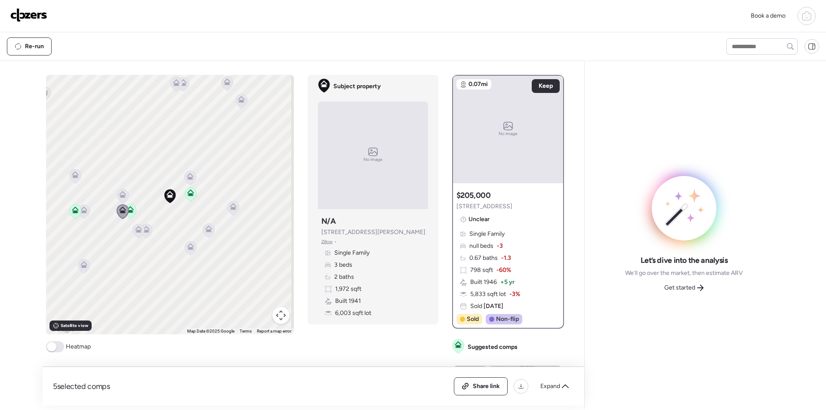
click at [76, 177] on icon at bounding box center [75, 176] width 12 height 14
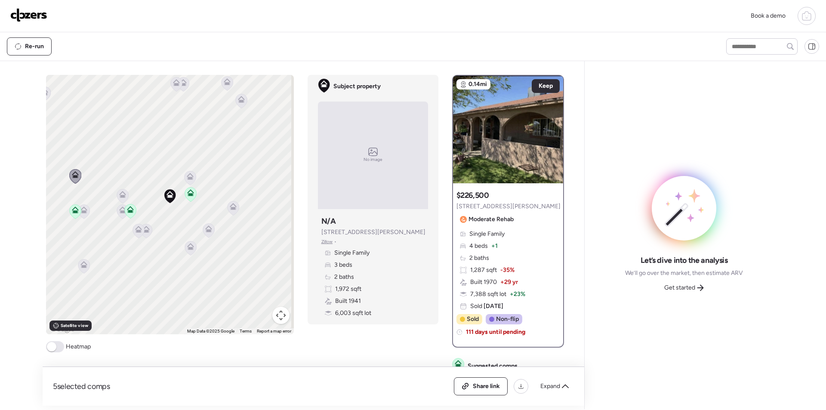
click at [81, 210] on icon at bounding box center [83, 210] width 7 height 7
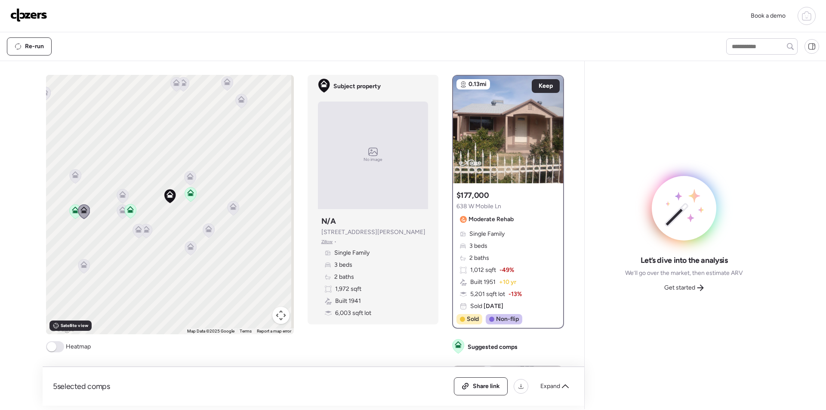
click at [544, 394] on div "Share link Expand" at bounding box center [514, 386] width 120 height 18
click at [547, 387] on span "Expand" at bounding box center [551, 386] width 20 height 9
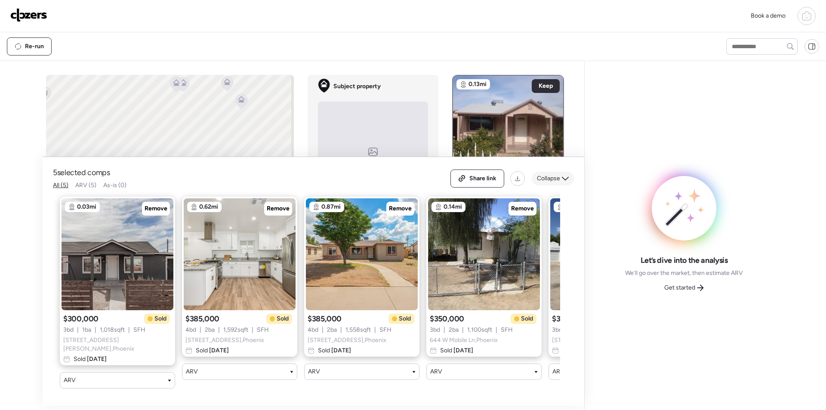
click at [554, 178] on span "Collapse" at bounding box center [548, 178] width 23 height 9
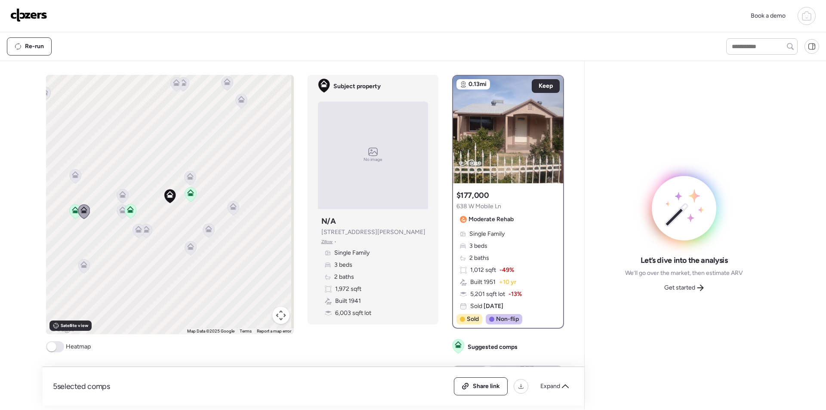
click at [137, 229] on icon at bounding box center [138, 229] width 7 height 7
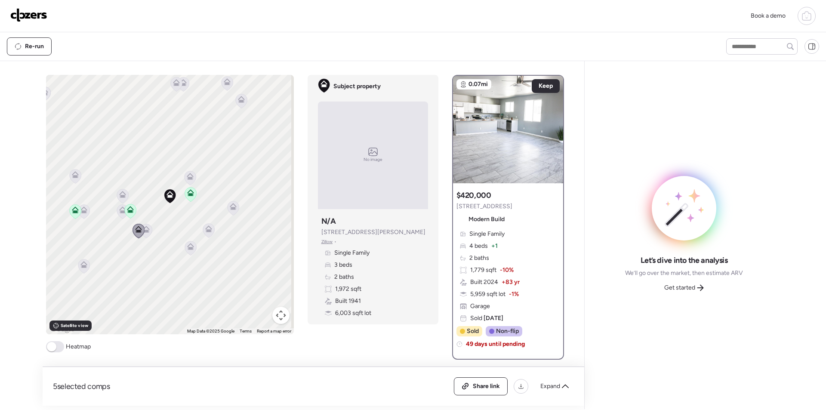
click at [145, 232] on icon at bounding box center [146, 231] width 6 height 3
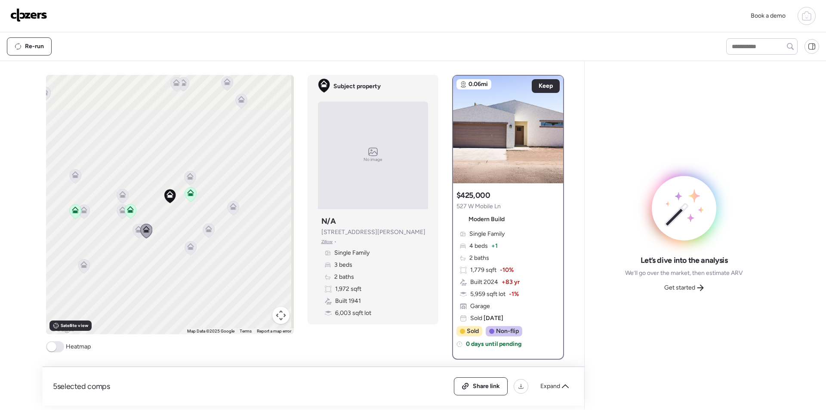
click at [186, 253] on icon at bounding box center [191, 248] width 12 height 14
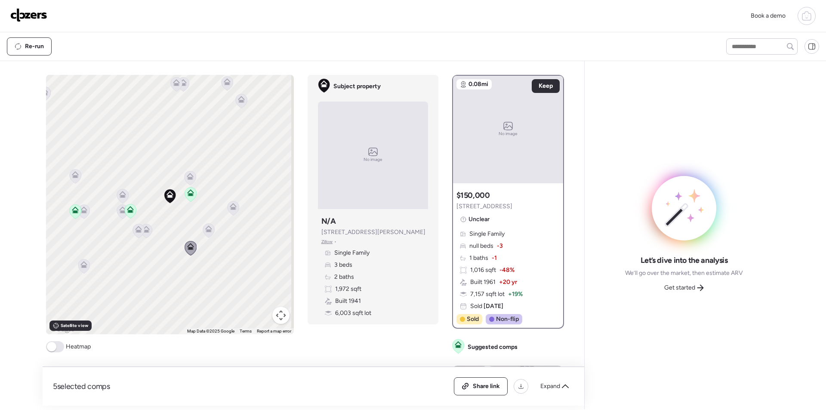
click at [204, 233] on icon at bounding box center [209, 230] width 12 height 14
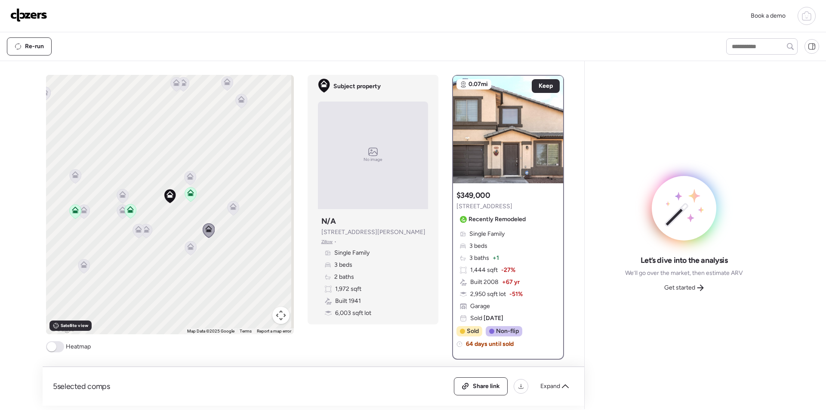
click at [232, 208] on icon at bounding box center [233, 206] width 7 height 7
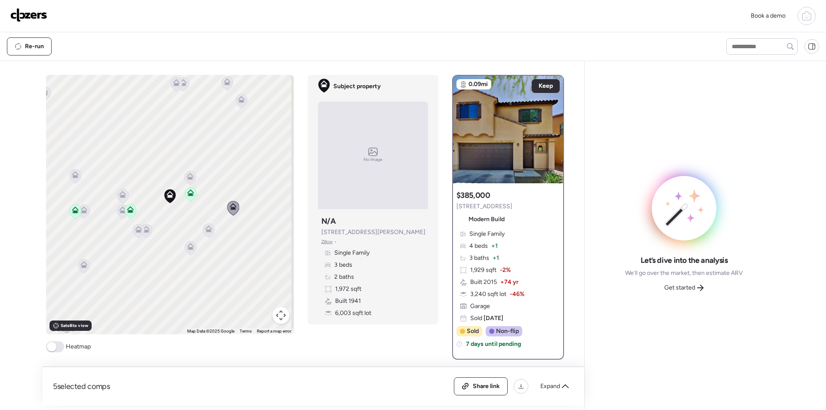
click at [207, 232] on icon at bounding box center [209, 230] width 6 height 3
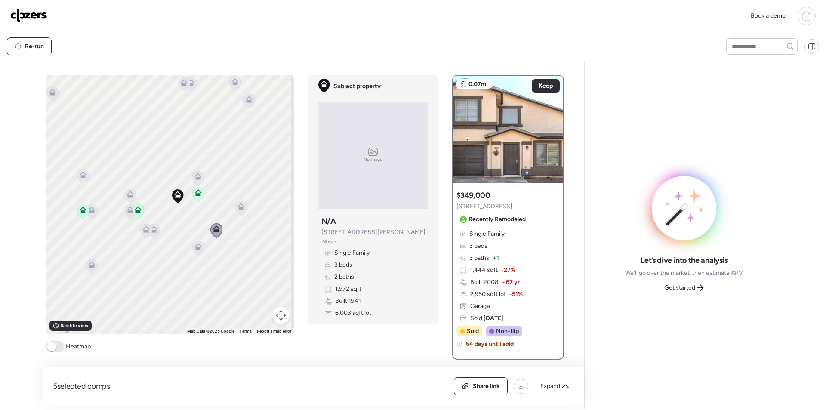
drag, startPoint x: 158, startPoint y: 275, endPoint x: 193, endPoint y: 271, distance: 35.1
click at [198, 274] on div "To activate drag with keyboard, press Alt + Enter. Once in keyboard drag state,…" at bounding box center [170, 205] width 248 height 260
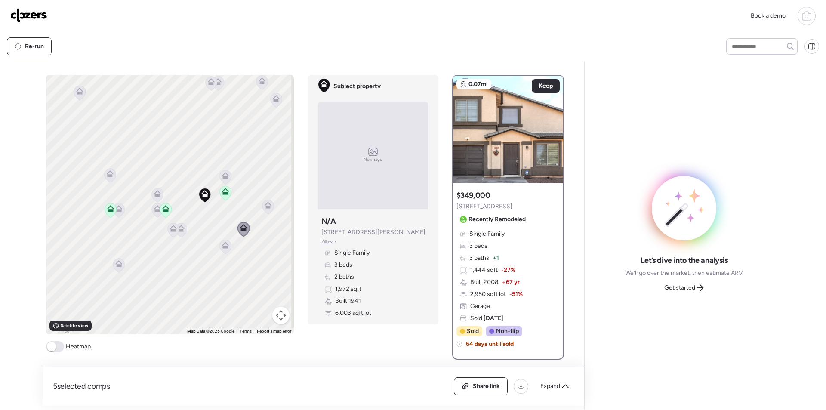
click at [120, 268] on icon at bounding box center [119, 265] width 12 height 14
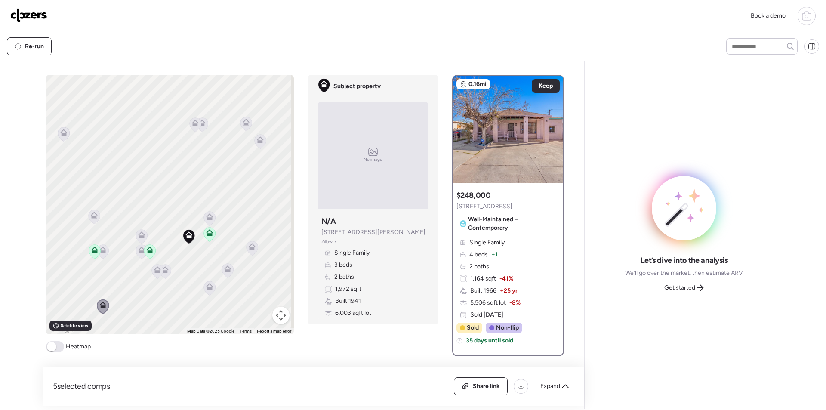
drag, startPoint x: 187, startPoint y: 210, endPoint x: 170, endPoint y: 254, distance: 46.8
click at [170, 254] on div "To activate drag with keyboard, press Alt + Enter. Once in keyboard drag state,…" at bounding box center [170, 205] width 248 height 260
click at [194, 130] on icon at bounding box center [195, 124] width 12 height 14
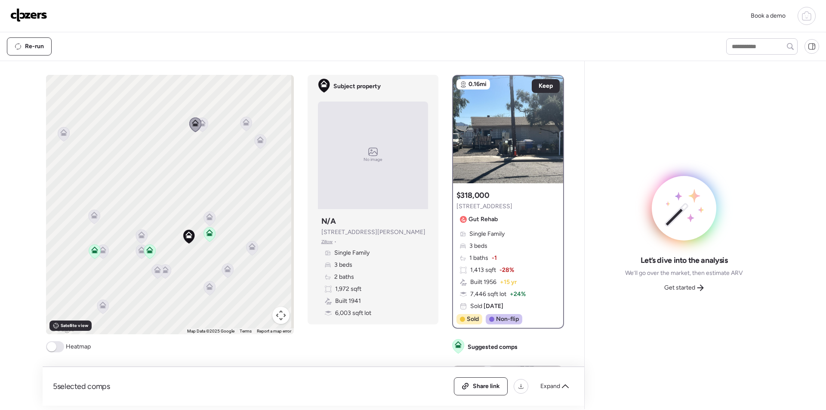
click at [200, 127] on icon at bounding box center [202, 124] width 12 height 14
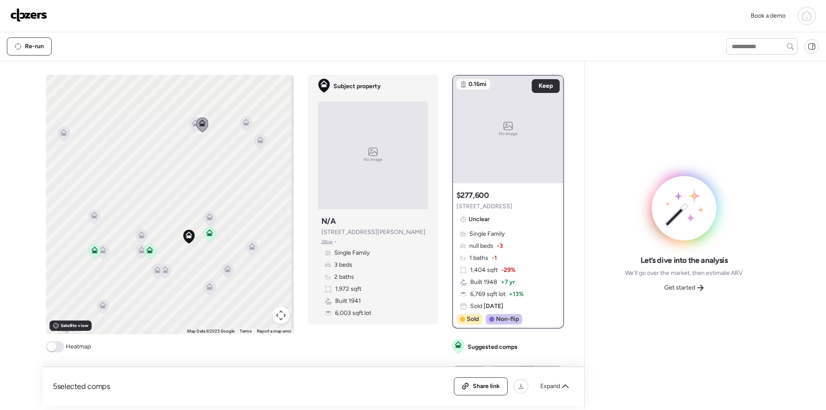
click at [190, 127] on icon at bounding box center [195, 124] width 12 height 14
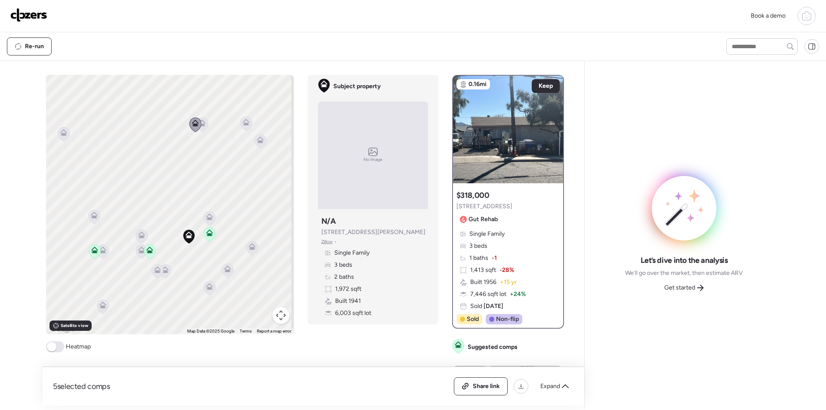
click at [240, 127] on icon at bounding box center [246, 124] width 12 height 15
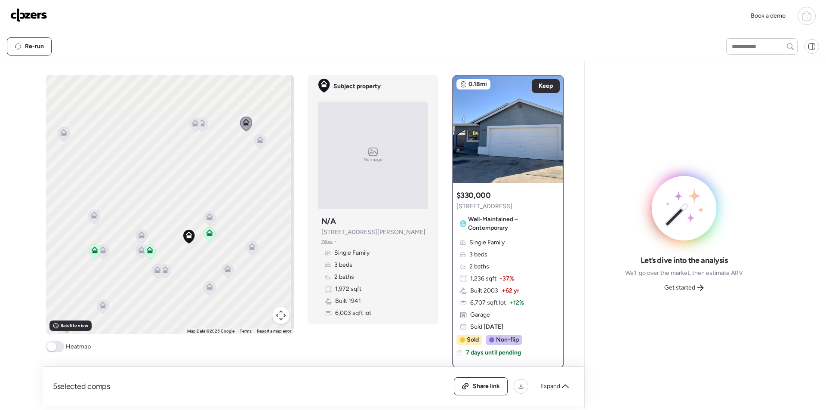
click at [254, 149] on div at bounding box center [260, 142] width 12 height 16
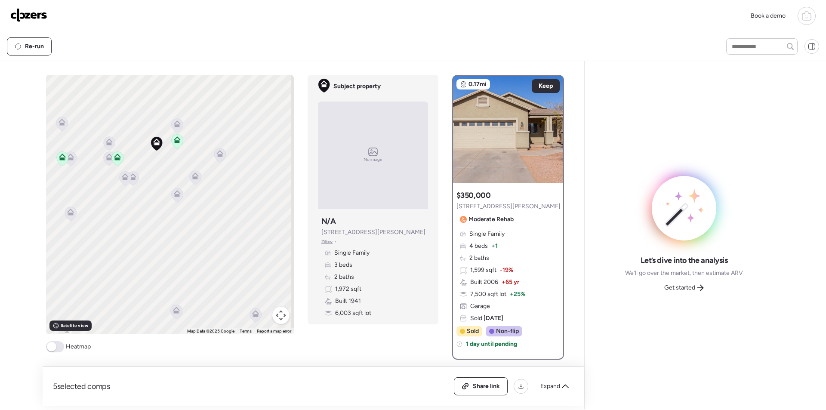
drag, startPoint x: 191, startPoint y: 192, endPoint x: 170, endPoint y: 114, distance: 80.7
click at [170, 114] on div "To activate drag with keyboard, press Alt + Enter. Once in keyboard drag state,…" at bounding box center [170, 205] width 248 height 260
drag, startPoint x: 200, startPoint y: 222, endPoint x: 165, endPoint y: 271, distance: 60.2
click at [164, 271] on div "To activate drag with keyboard, press Alt + Enter. Once in keyboard drag state,…" at bounding box center [170, 205] width 248 height 260
click at [671, 286] on span "Get started" at bounding box center [680, 288] width 31 height 9
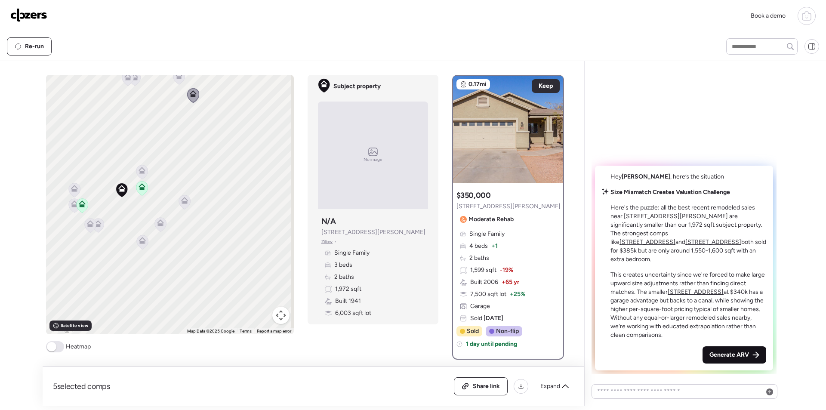
click at [730, 356] on span "Generate ARV" at bounding box center [730, 355] width 40 height 9
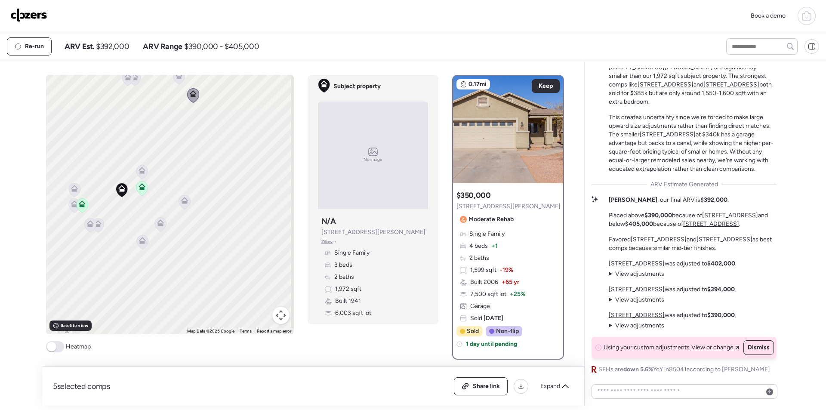
click at [117, 50] on span "$392,000" at bounding box center [112, 46] width 33 height 10
copy span "392,000"
click at [485, 389] on span "Share link" at bounding box center [486, 386] width 27 height 9
click at [33, 18] on img at bounding box center [28, 15] width 37 height 14
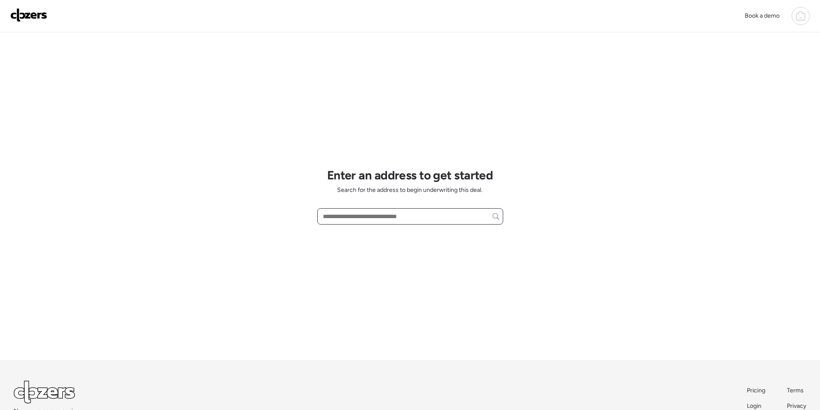
click at [355, 220] on input "text" at bounding box center [410, 216] width 178 height 12
paste input "**********"
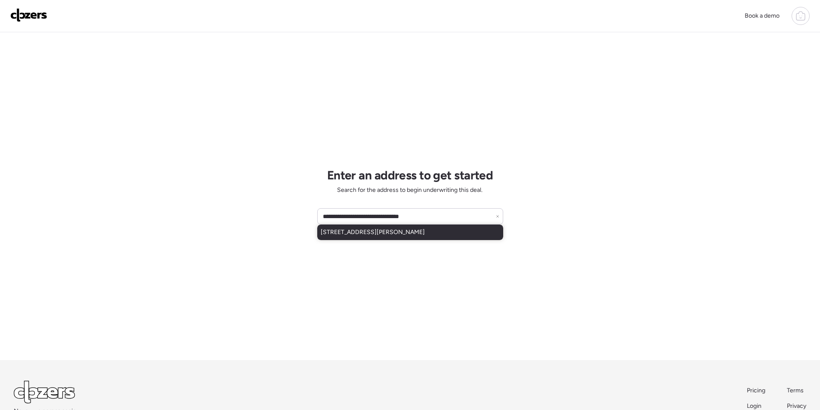
click at [356, 235] on span "[STREET_ADDRESS][PERSON_NAME]" at bounding box center [373, 232] width 104 height 9
type input "**********"
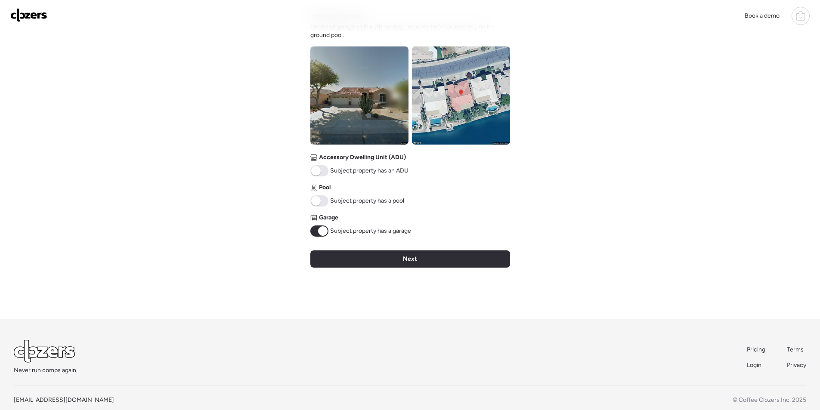
scroll to position [327, 0]
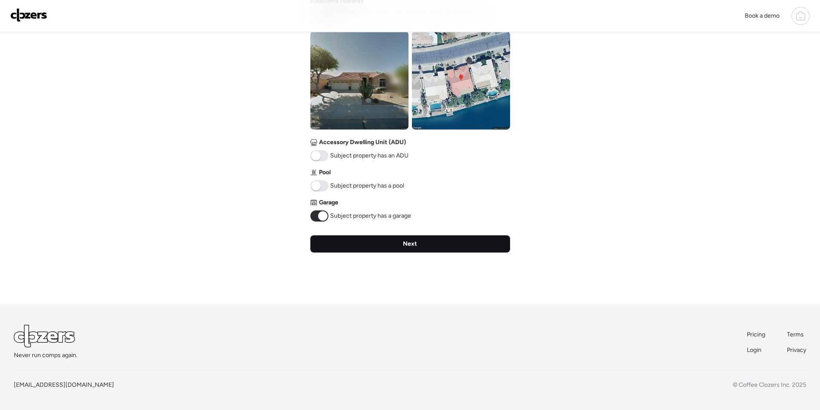
click at [455, 244] on div "Next" at bounding box center [410, 243] width 200 height 17
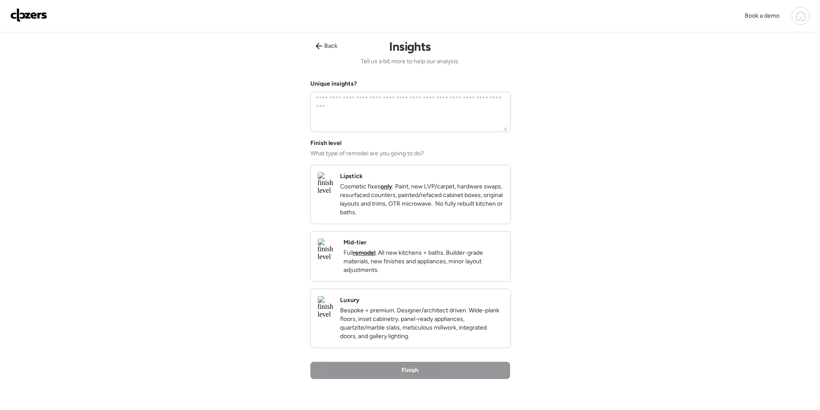
click at [485, 268] on p "Full remodel . All new kitchens + baths. Builder-grade materials, new finishes …" at bounding box center [423, 262] width 160 height 26
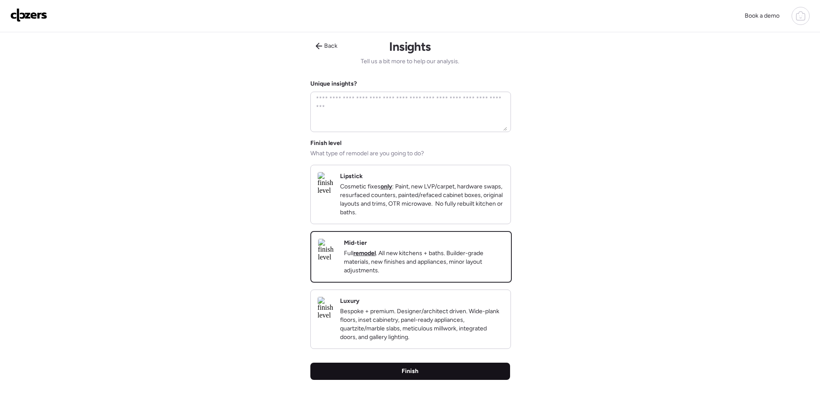
click at [458, 380] on div "Finish" at bounding box center [410, 371] width 200 height 17
